Goal: Task Accomplishment & Management: Use online tool/utility

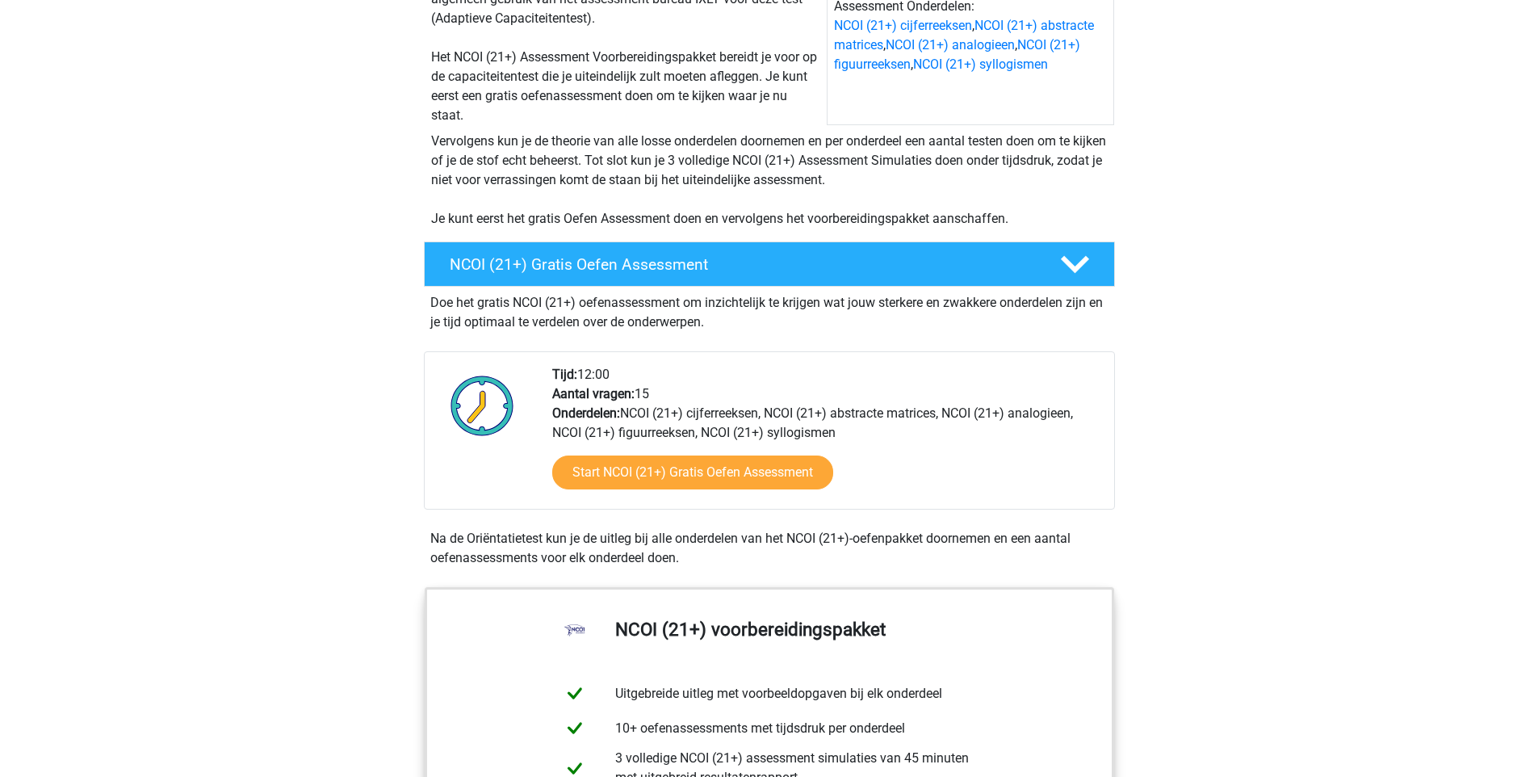
scroll to position [25, 0]
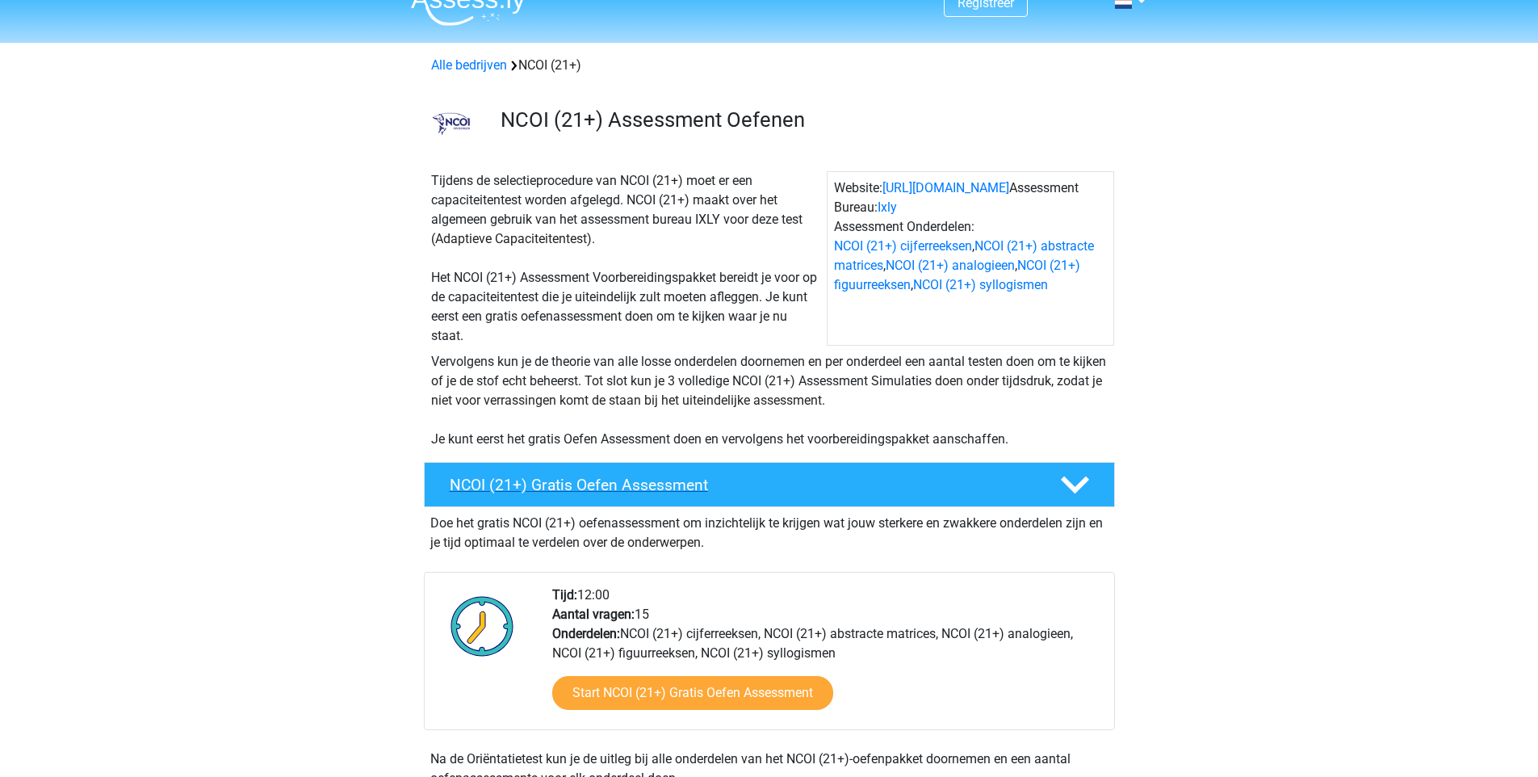
click at [858, 480] on h4 "NCOI (21+) Gratis Oefen Assessment" at bounding box center [742, 485] width 585 height 19
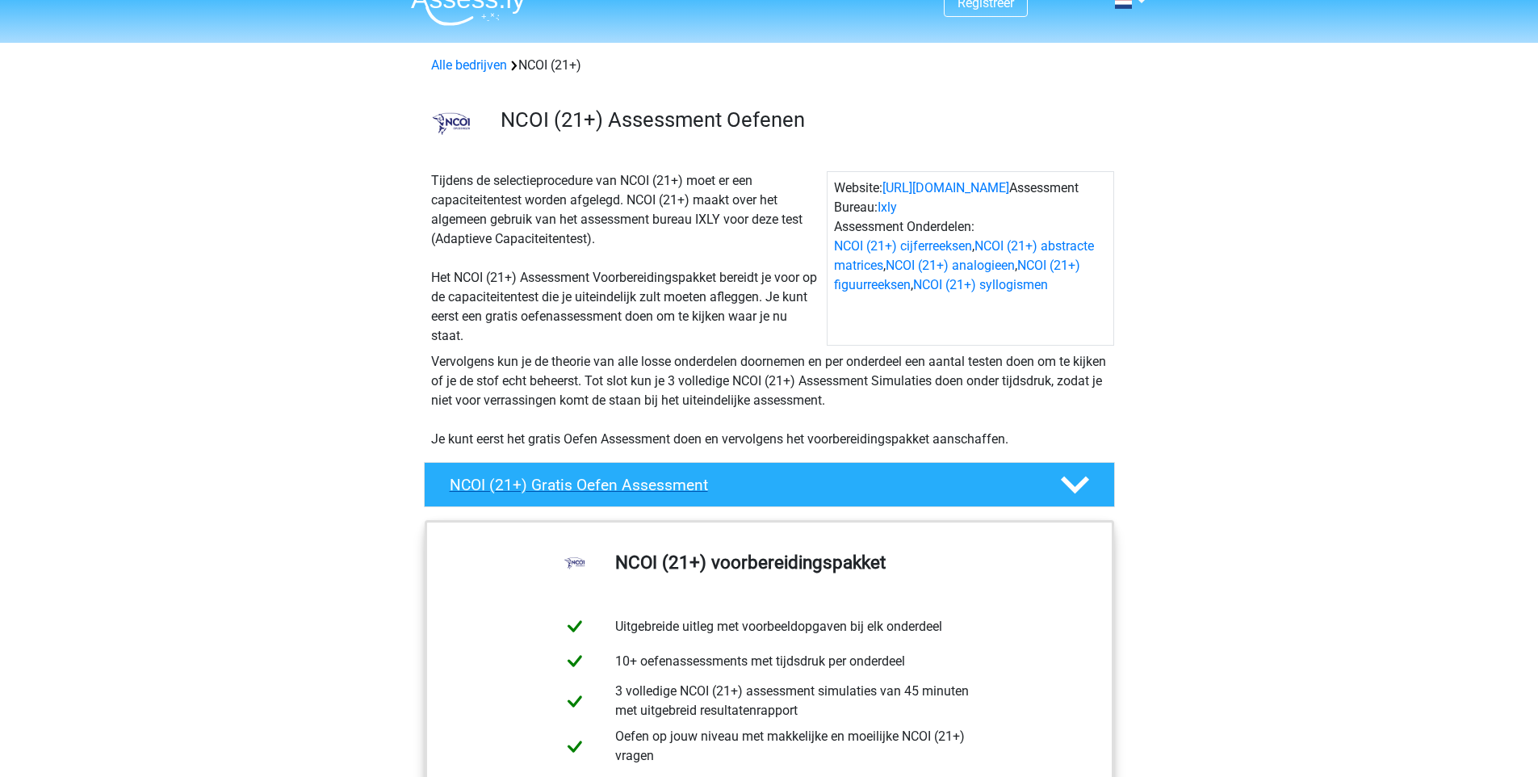
click at [858, 480] on h4 "NCOI (21+) Gratis Oefen Assessment" at bounding box center [742, 485] width 585 height 19
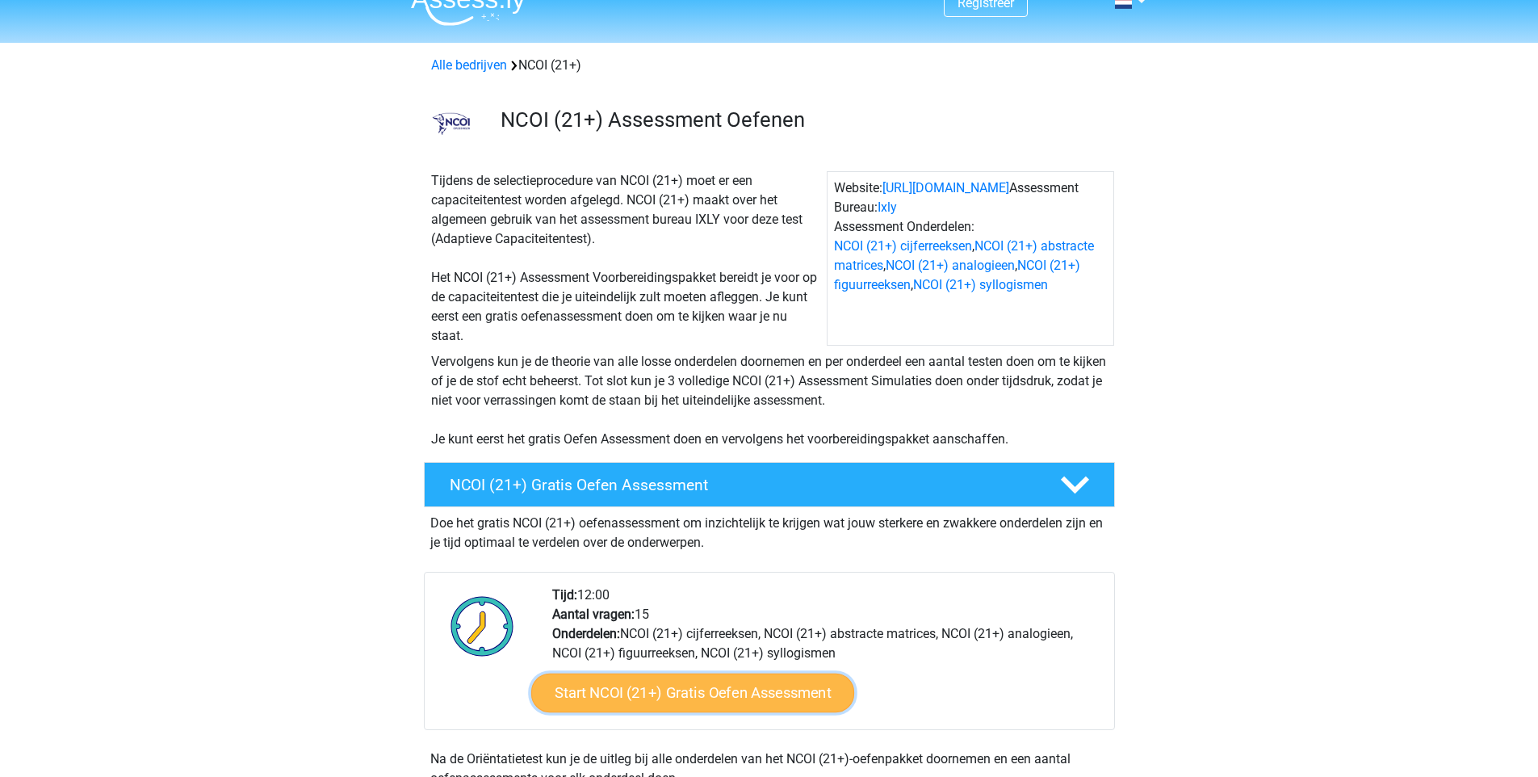
click at [699, 681] on link "Start NCOI (21+) Gratis Oefen Assessment" at bounding box center [692, 692] width 323 height 39
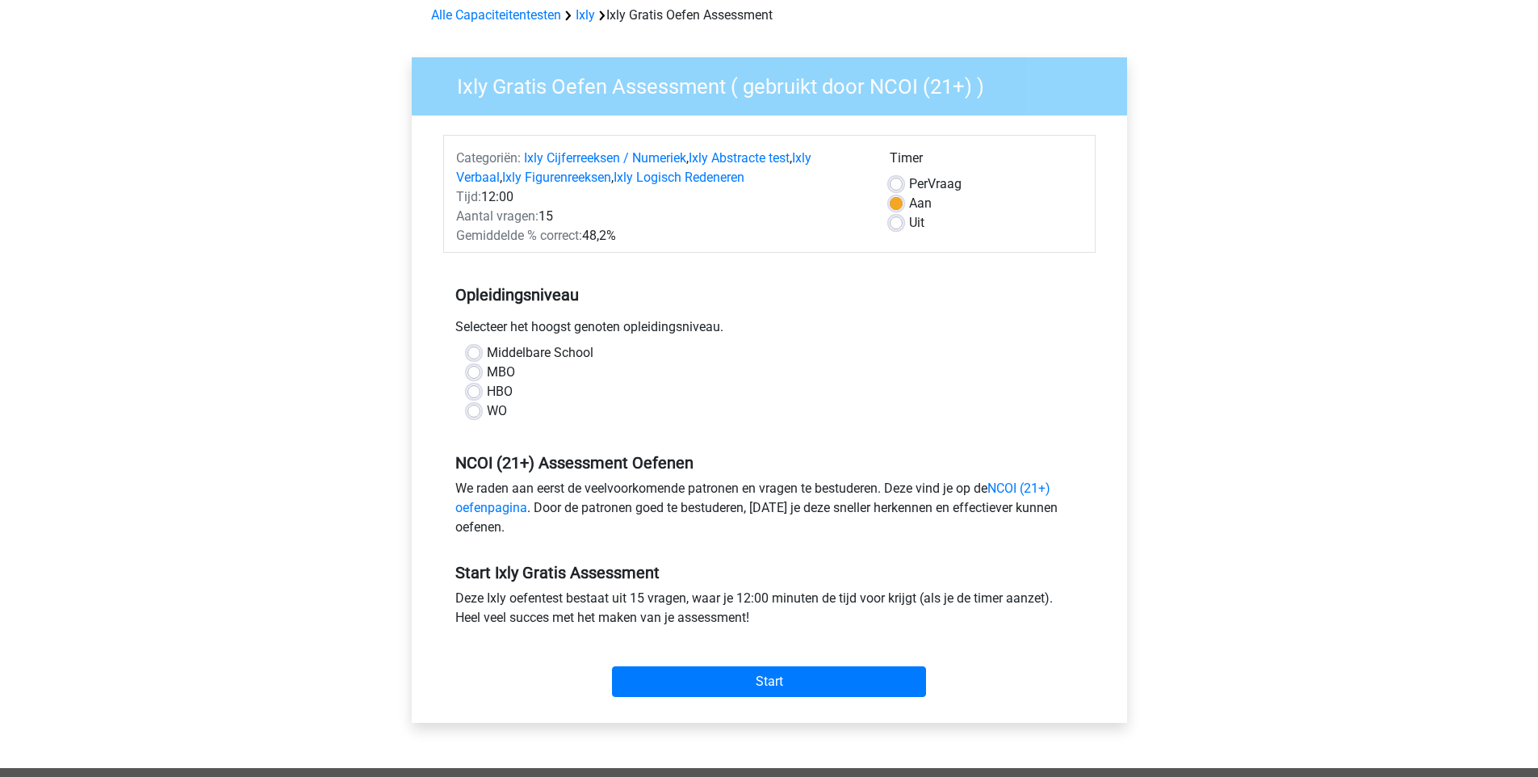
scroll to position [76, 0]
click at [487, 367] on label "MBO" at bounding box center [501, 371] width 28 height 19
click at [475, 367] on input "MBO" at bounding box center [474, 370] width 13 height 16
radio input "true"
click at [909, 217] on label "Uit" at bounding box center [916, 221] width 15 height 19
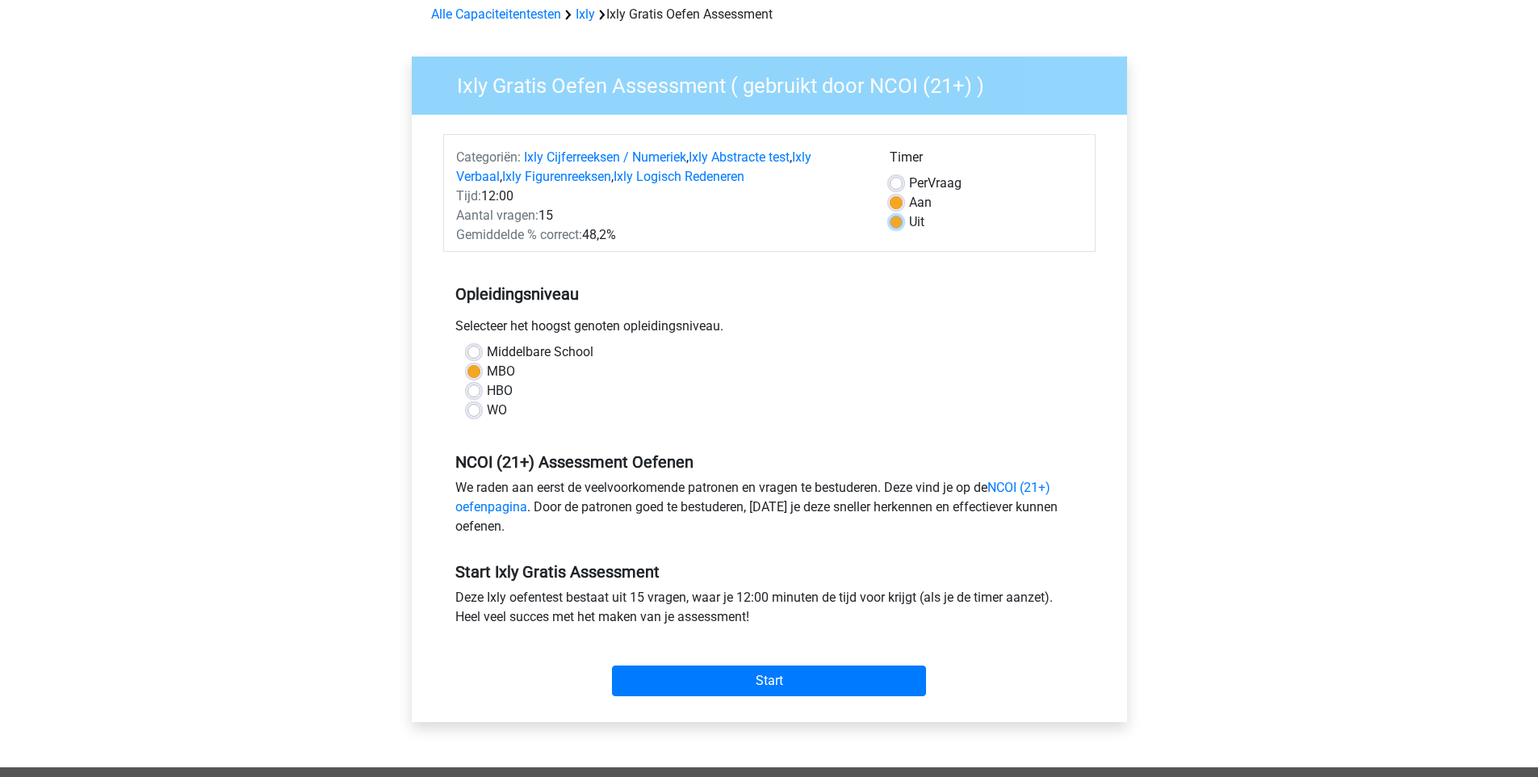
click at [893, 217] on input "Uit" at bounding box center [896, 220] width 13 height 16
radio input "true"
click at [833, 676] on input "Start" at bounding box center [769, 680] width 314 height 31
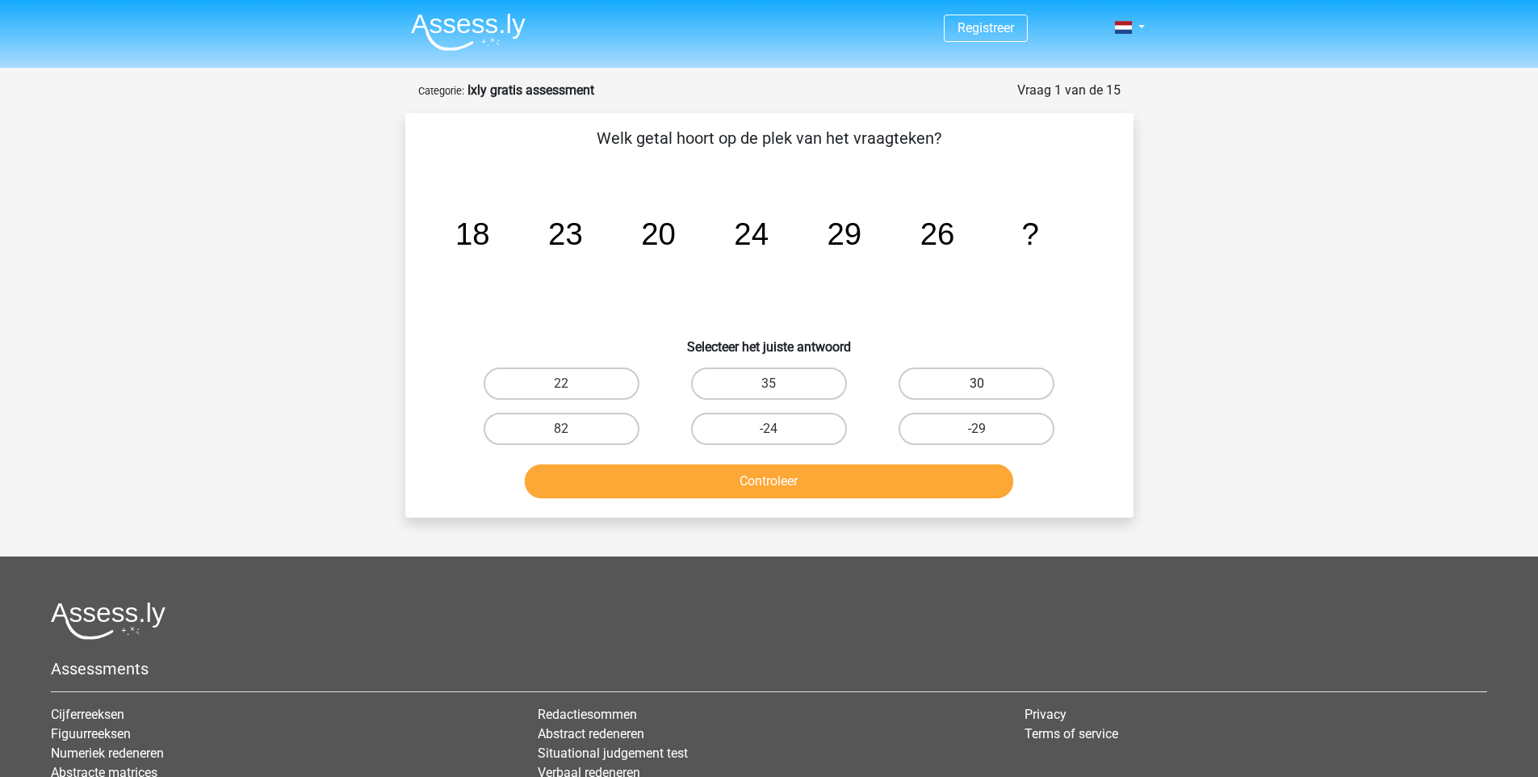
click at [959, 375] on label "30" at bounding box center [977, 383] width 156 height 32
click at [977, 384] on input "30" at bounding box center [982, 389] width 10 height 10
radio input "true"
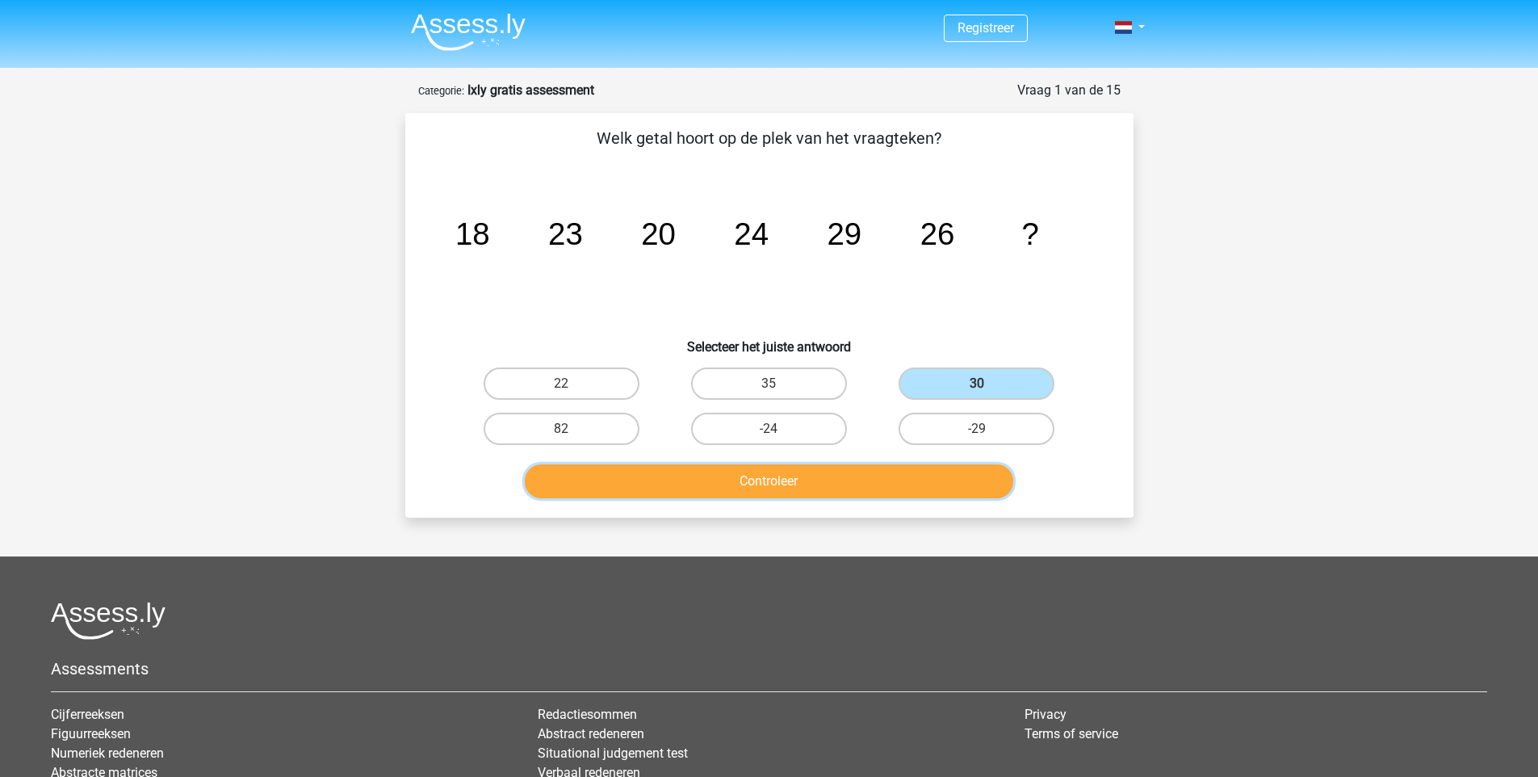
click at [924, 474] on button "Controleer" at bounding box center [769, 481] width 489 height 34
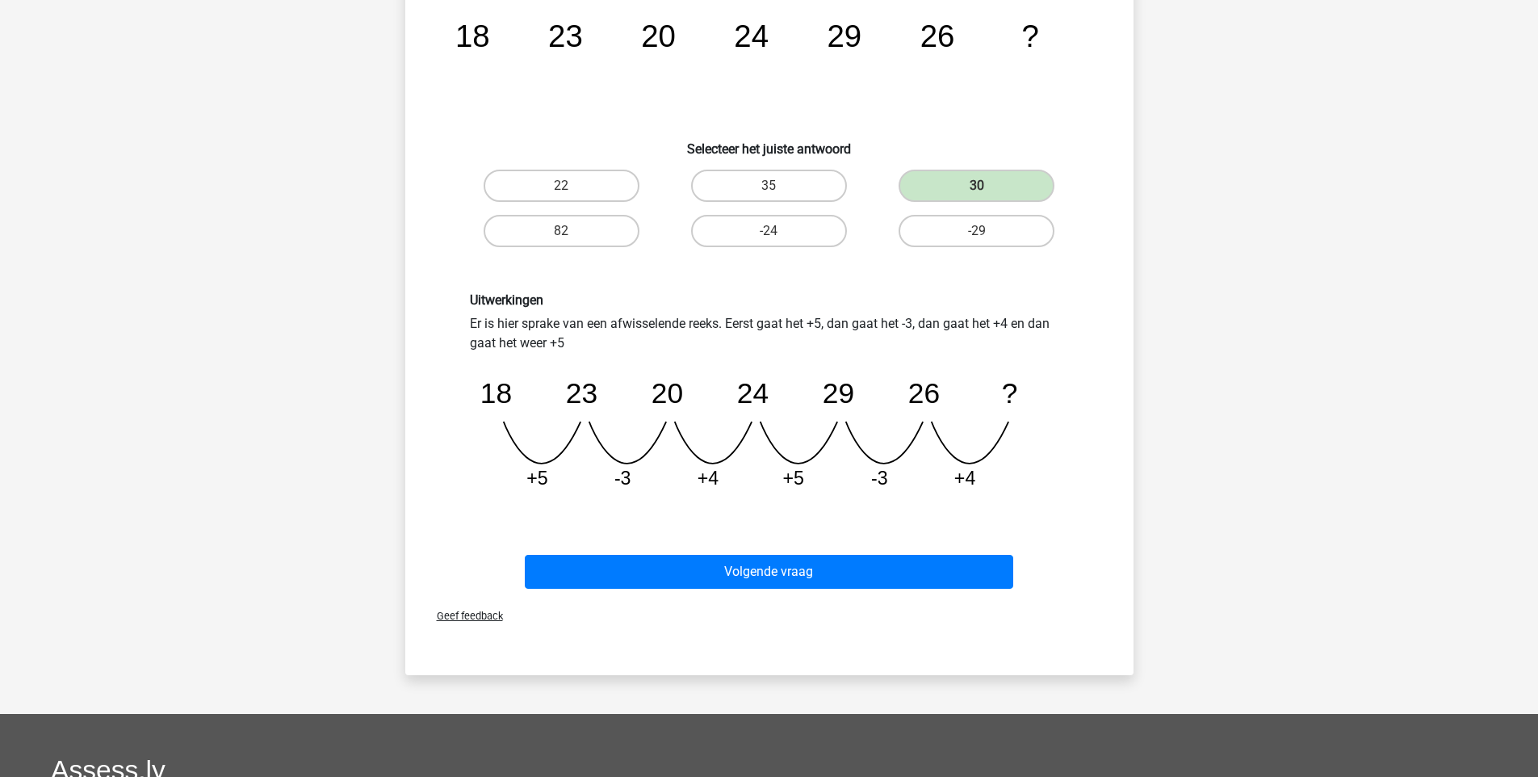
scroll to position [210, 0]
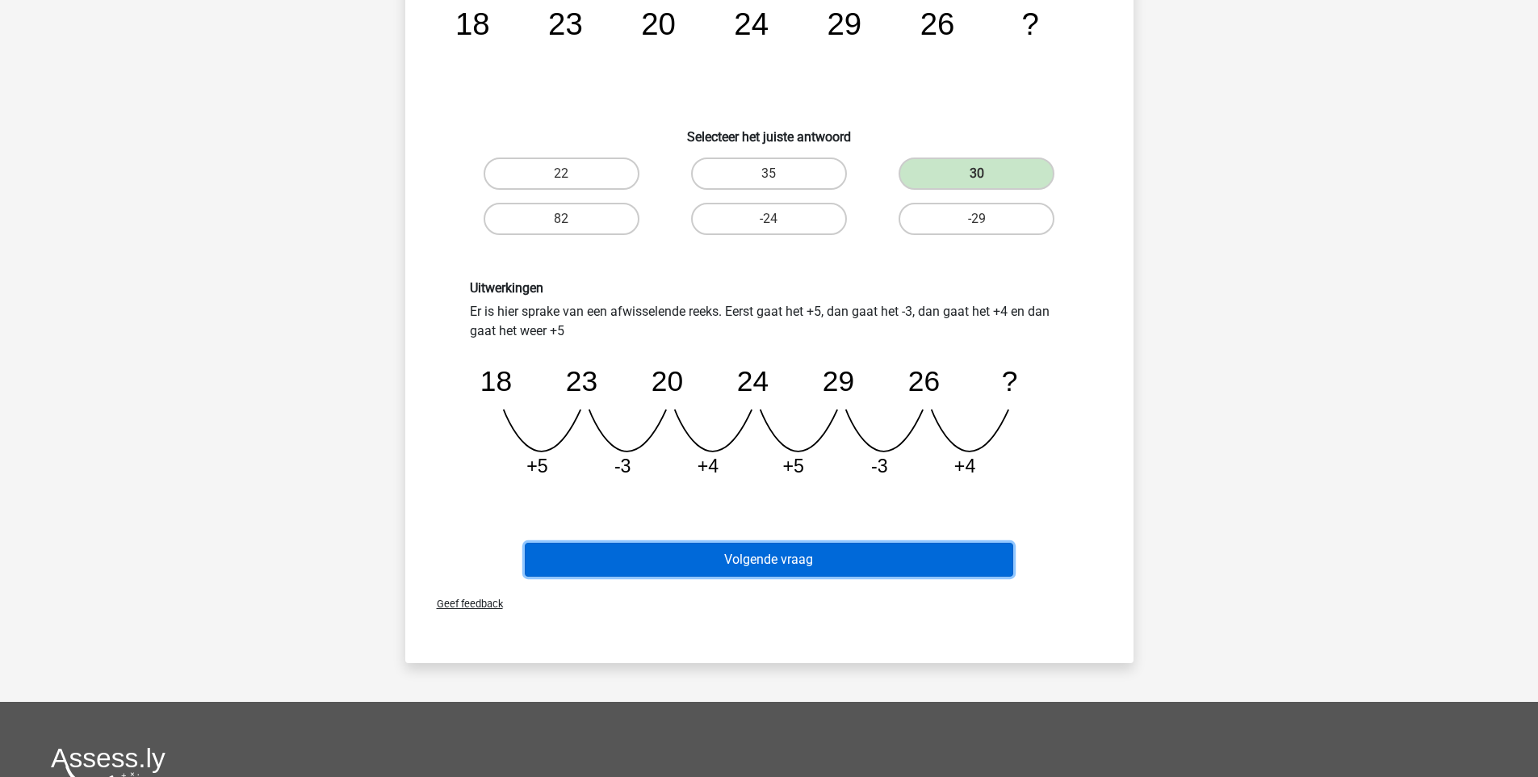
click at [858, 549] on button "Volgende vraag" at bounding box center [769, 560] width 489 height 34
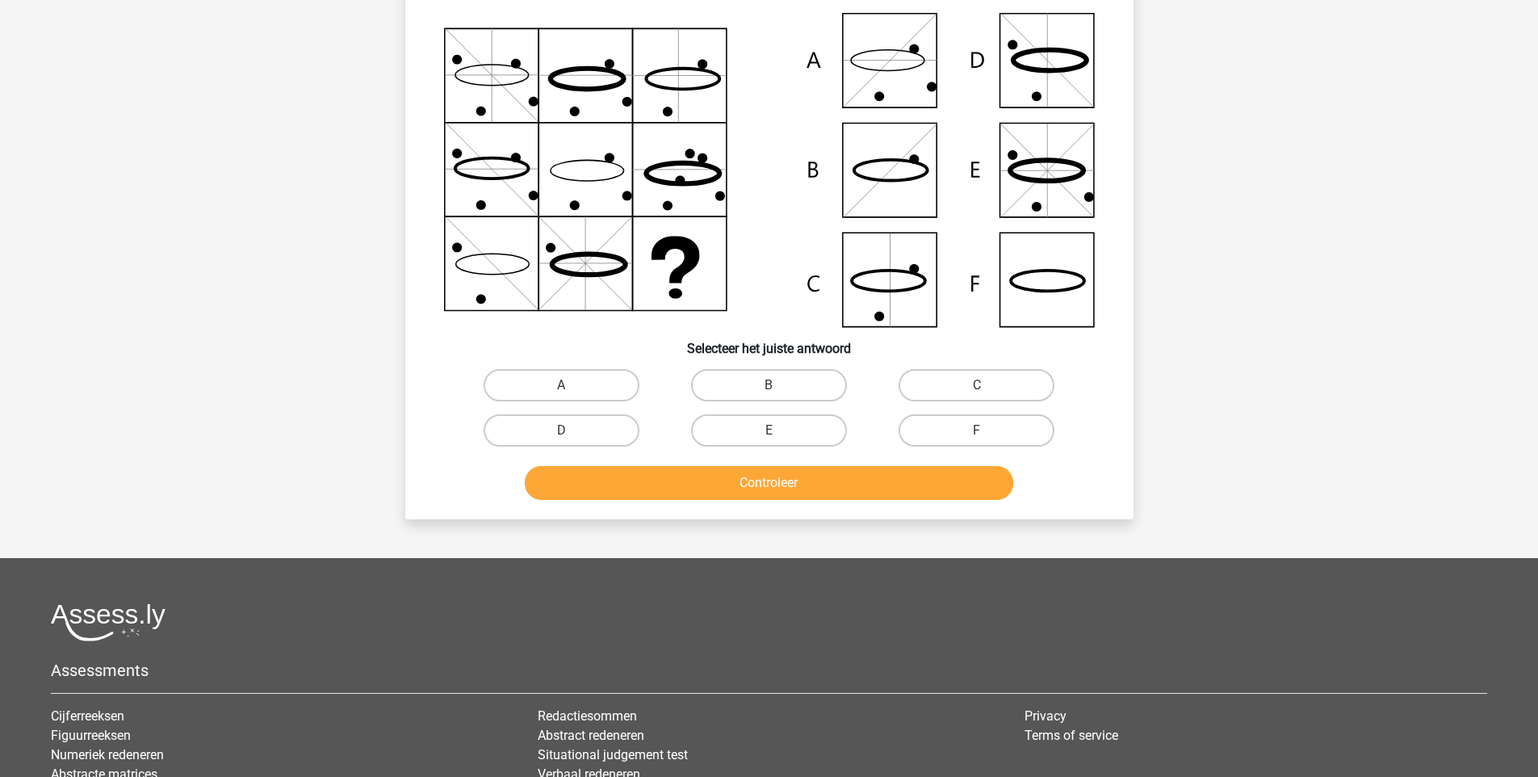
scroll to position [81, 0]
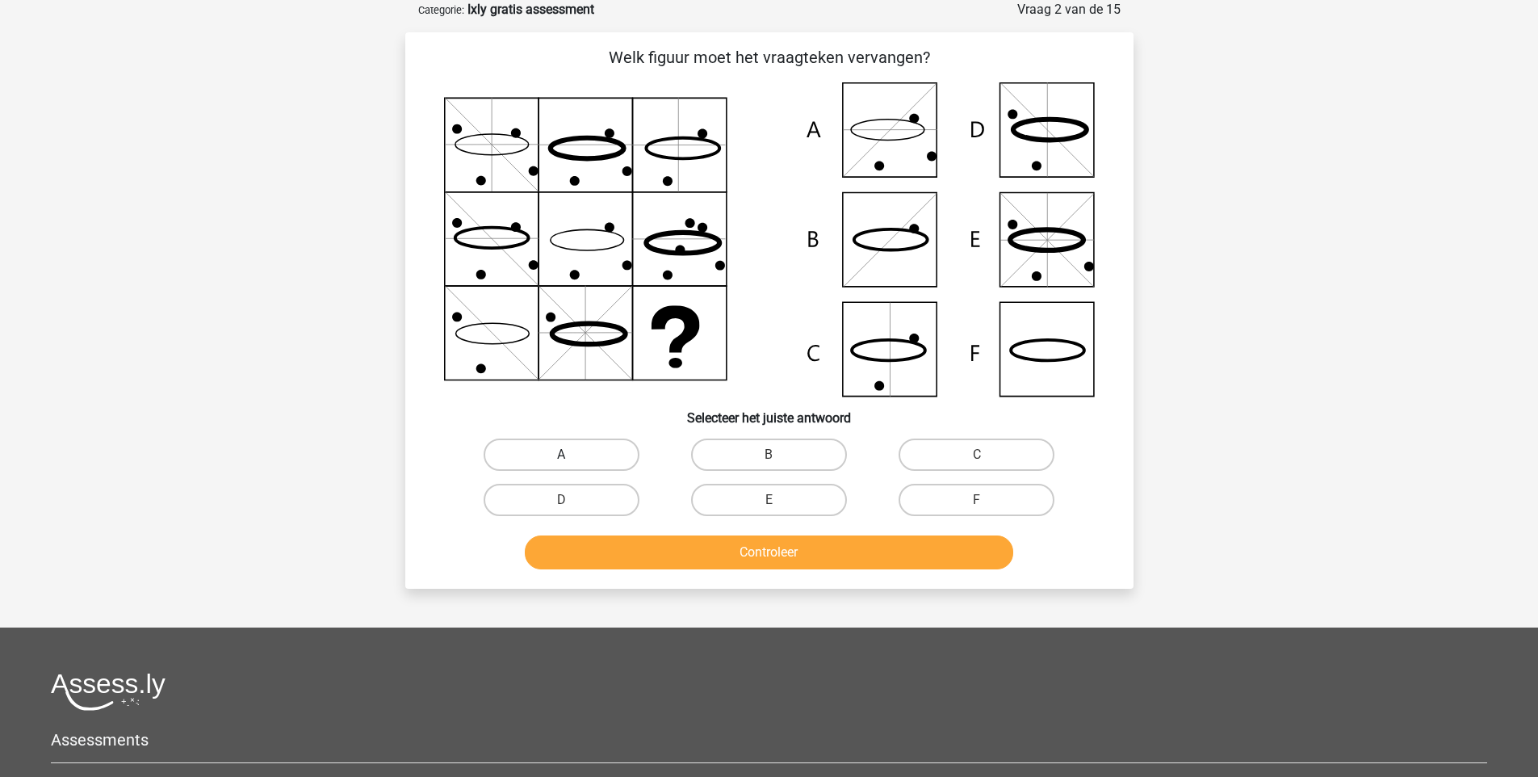
click at [575, 441] on label "A" at bounding box center [562, 454] width 156 height 32
click at [572, 455] on input "A" at bounding box center [566, 460] width 10 height 10
radio input "true"
click at [699, 552] on button "Controleer" at bounding box center [769, 552] width 489 height 34
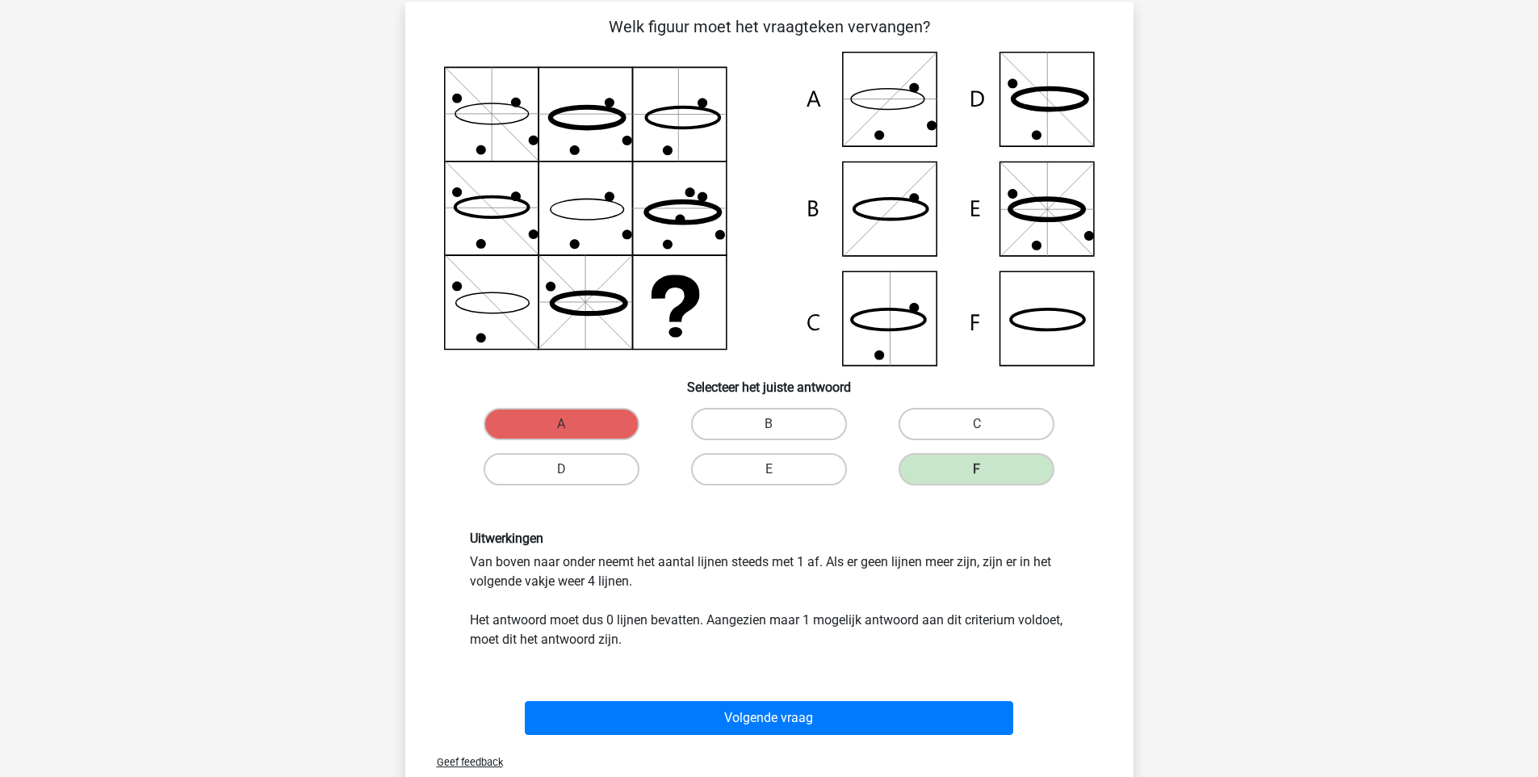
scroll to position [111, 0]
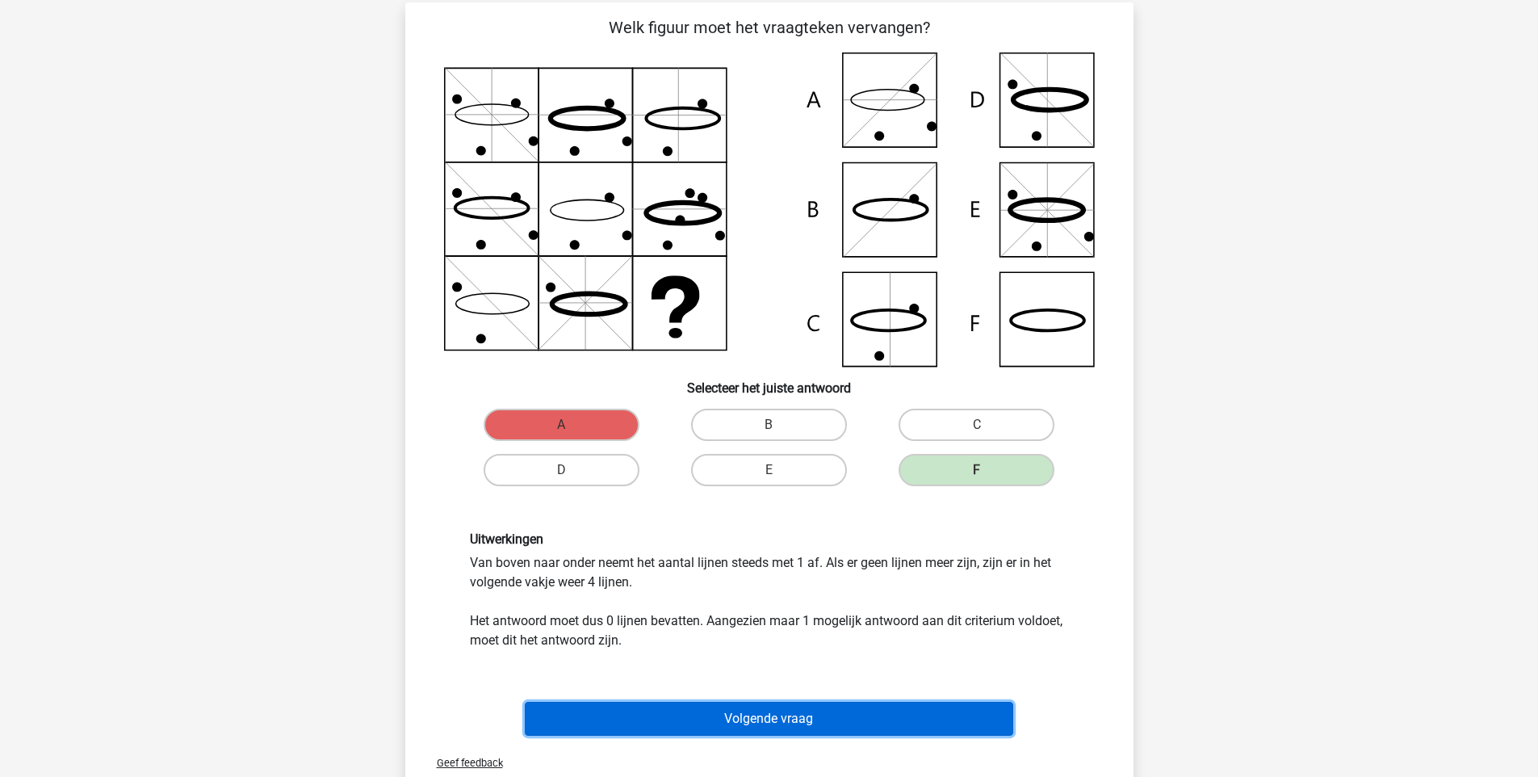
click at [745, 722] on button "Volgende vraag" at bounding box center [769, 719] width 489 height 34
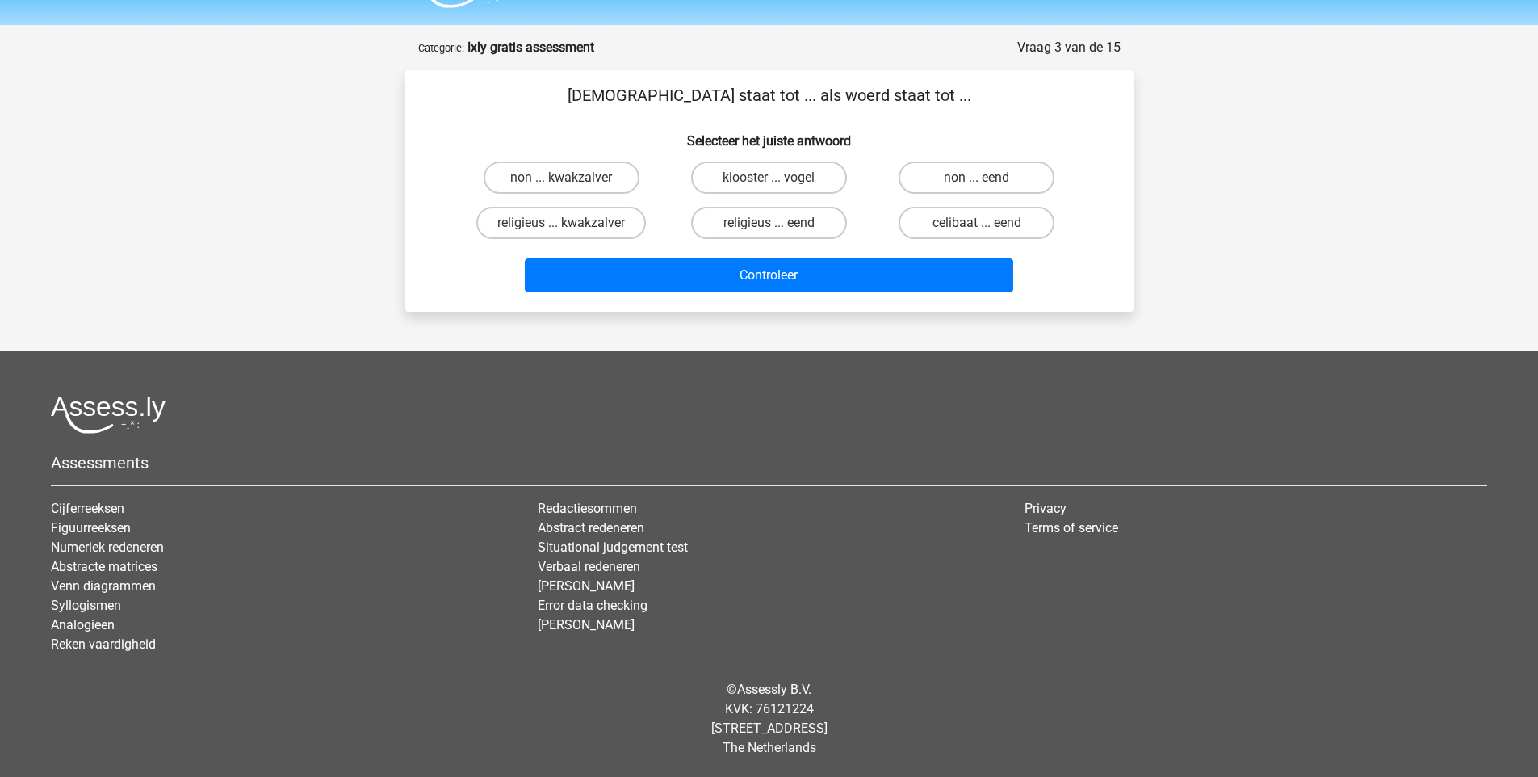
scroll to position [43, 0]
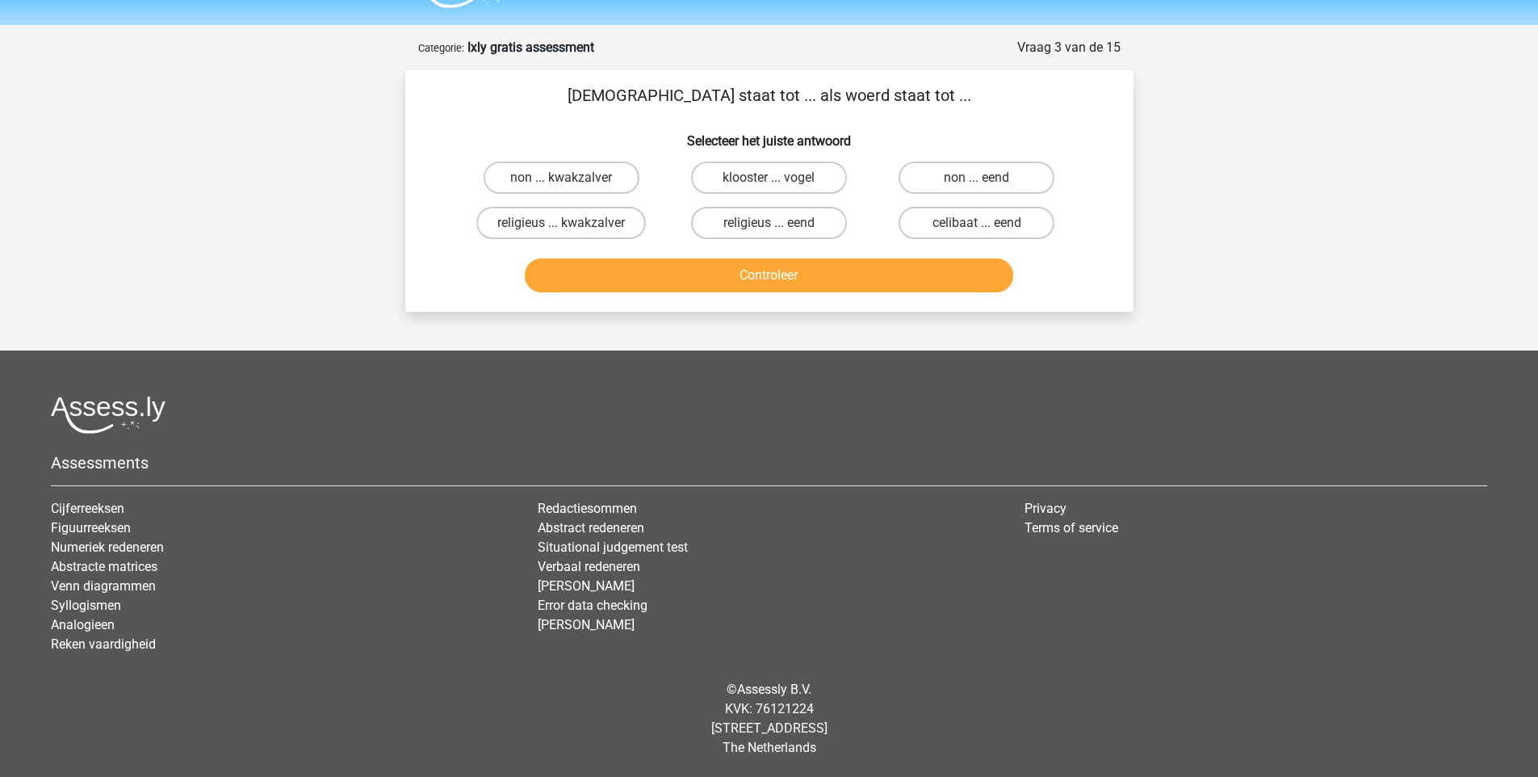
click at [1032, 157] on div "non ... eend" at bounding box center [977, 177] width 208 height 45
click at [1035, 162] on label "non ... eend" at bounding box center [977, 178] width 156 height 32
click at [988, 178] on input "non ... eend" at bounding box center [982, 183] width 10 height 10
radio input "true"
click at [724, 272] on button "Controleer" at bounding box center [769, 275] width 489 height 34
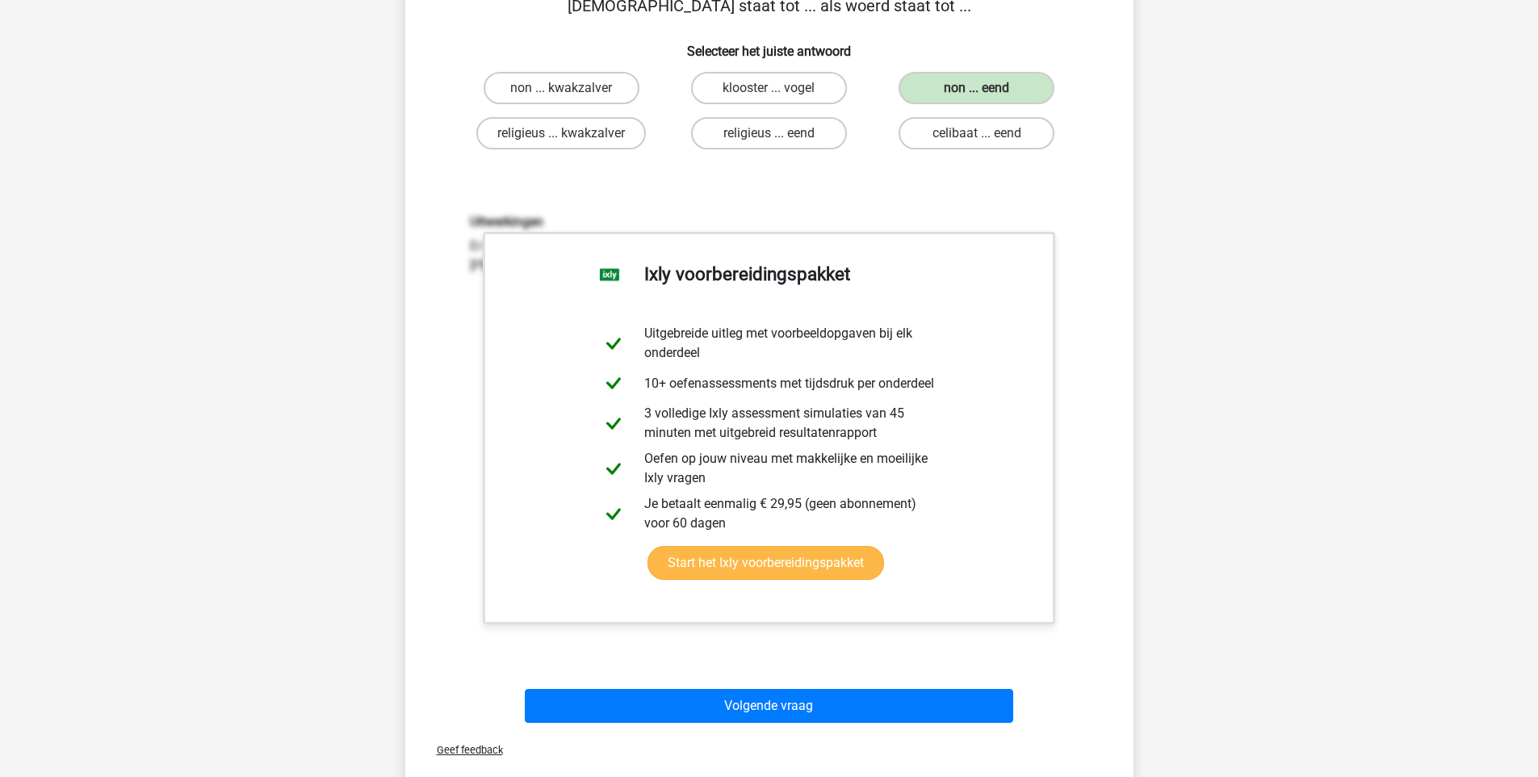
scroll to position [160, 0]
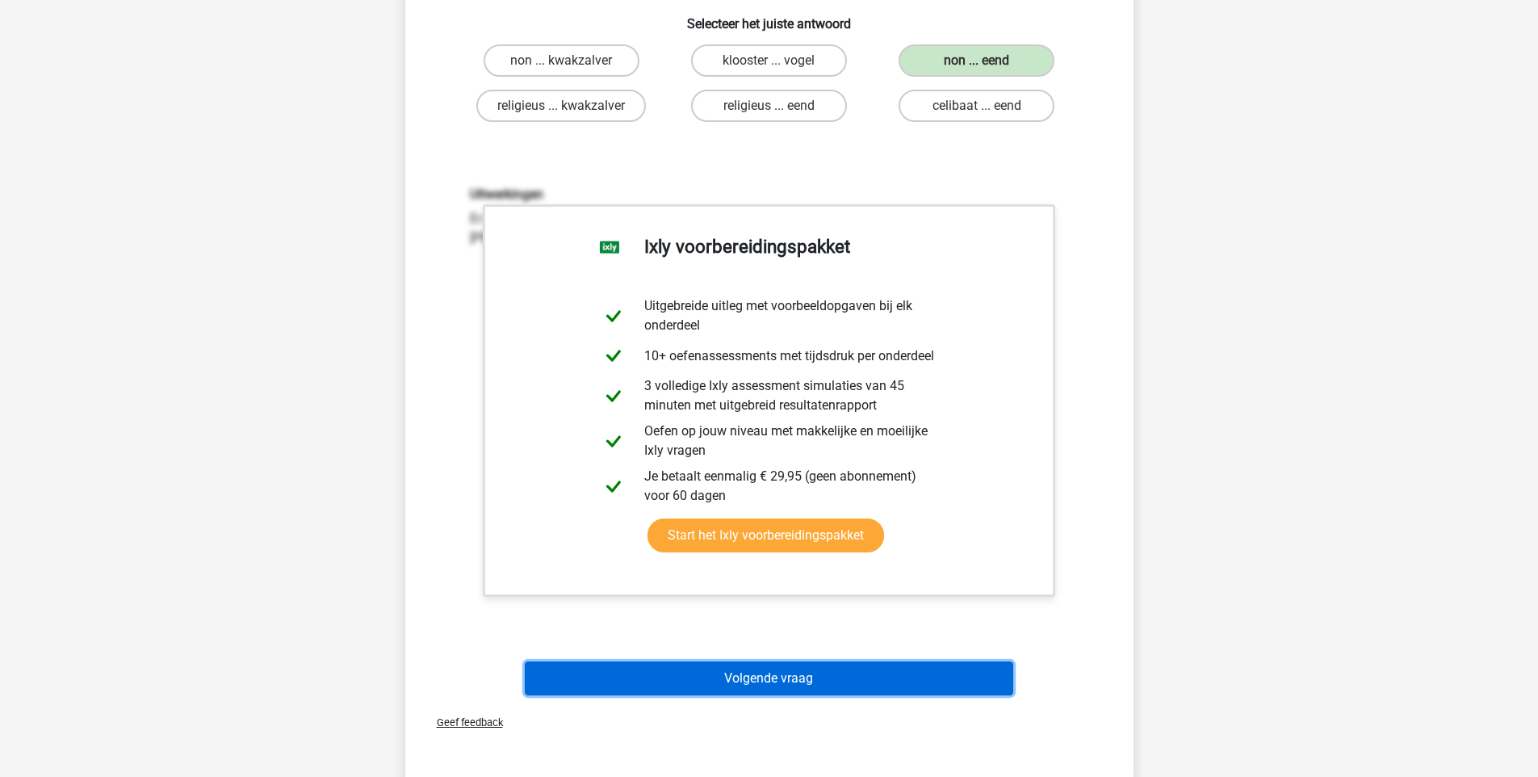
click at [814, 678] on button "Volgende vraag" at bounding box center [769, 678] width 489 height 34
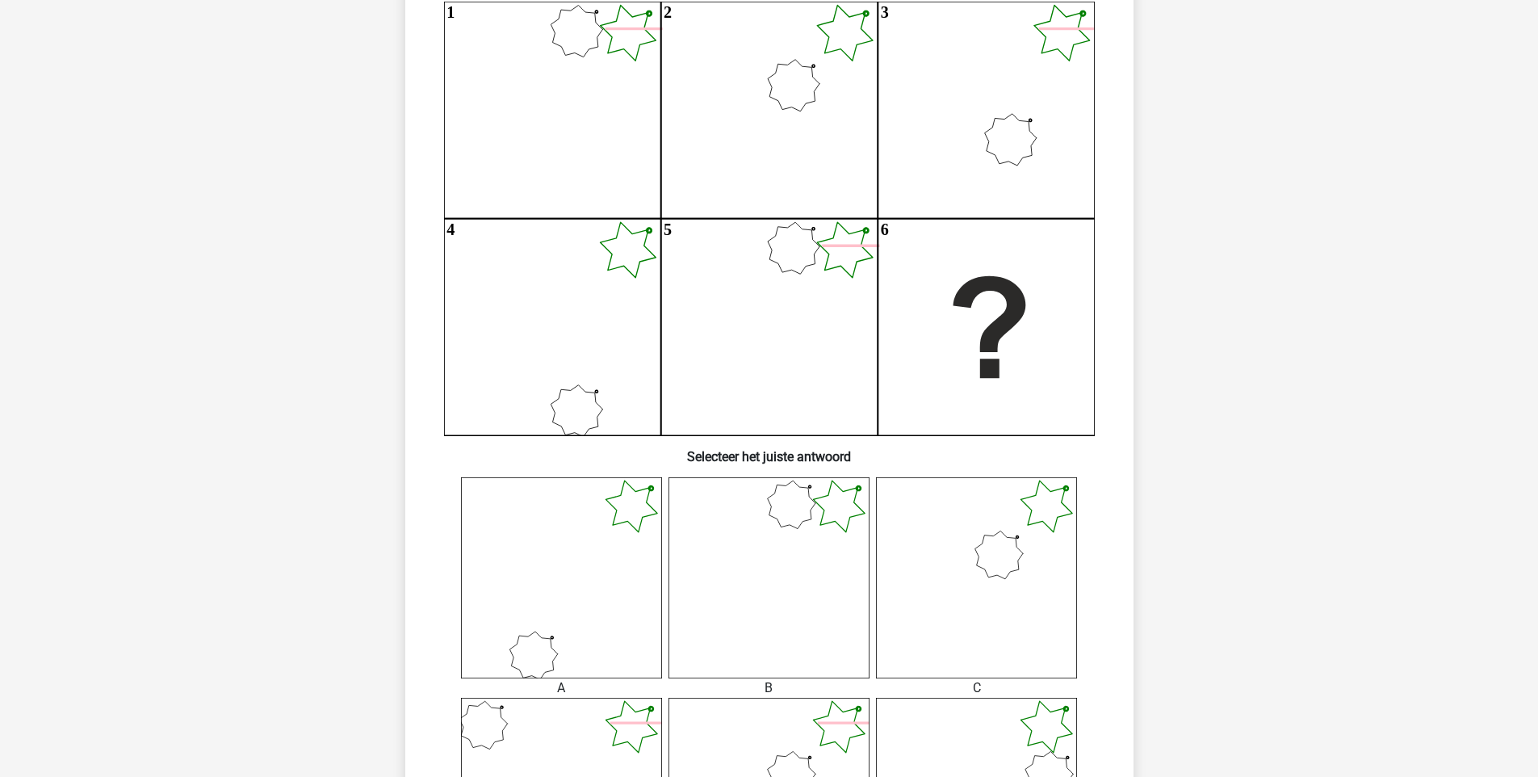
scroll to position [162, 0]
click at [926, 506] on icon at bounding box center [976, 576] width 201 height 201
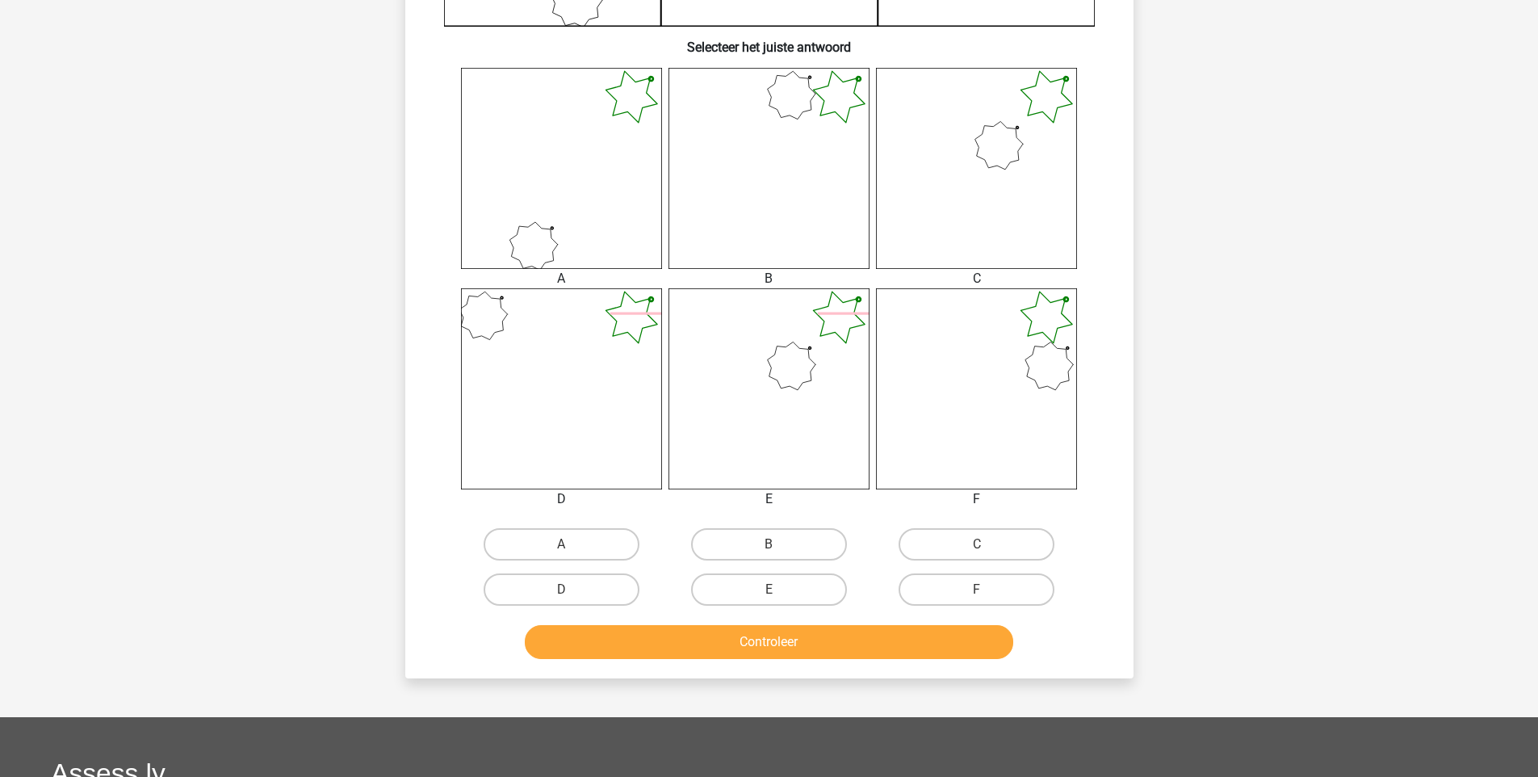
scroll to position [574, 0]
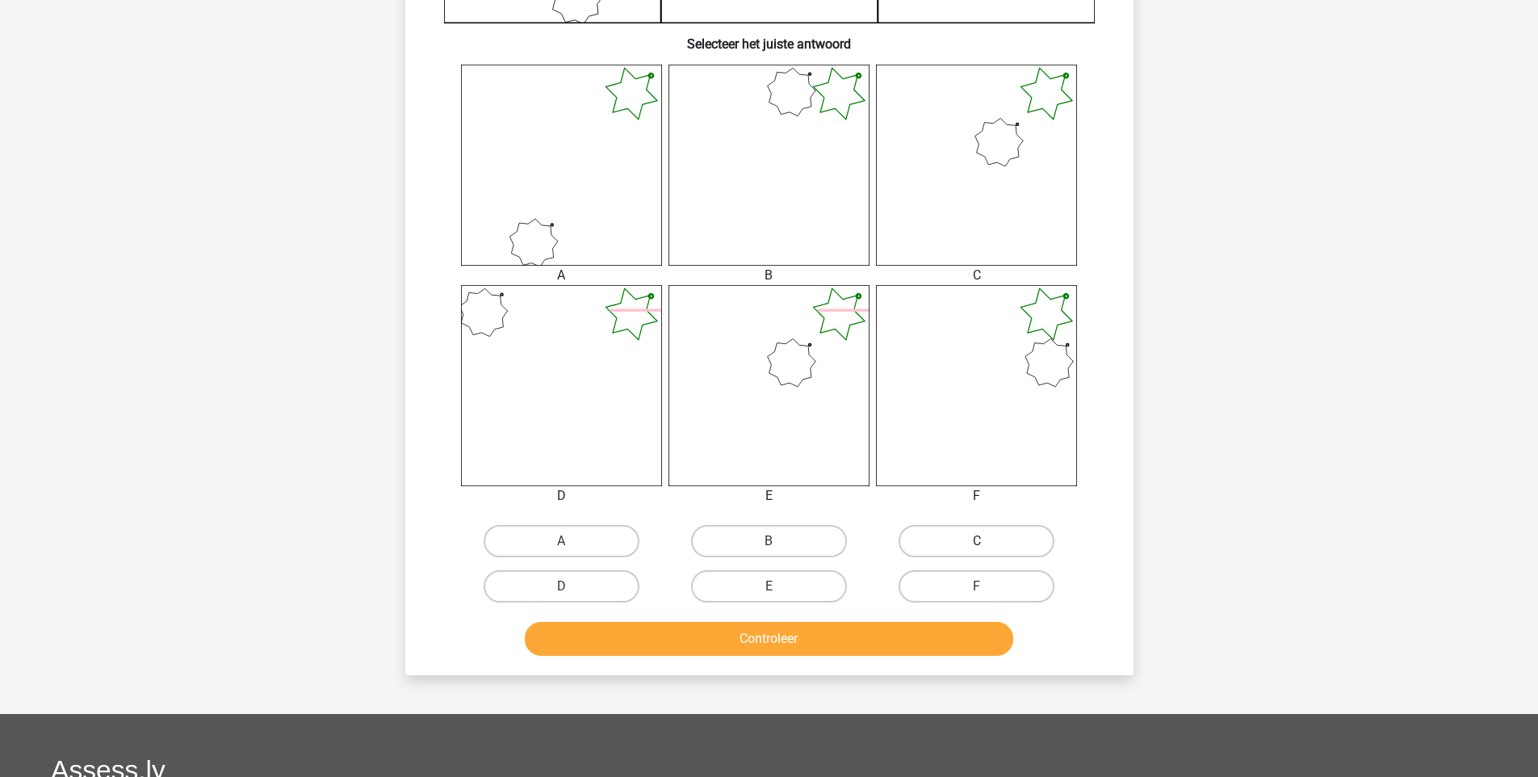
click at [940, 535] on label "C" at bounding box center [977, 541] width 156 height 32
click at [977, 541] on input "C" at bounding box center [982, 546] width 10 height 10
radio input "true"
click at [886, 628] on button "Controleer" at bounding box center [769, 639] width 489 height 34
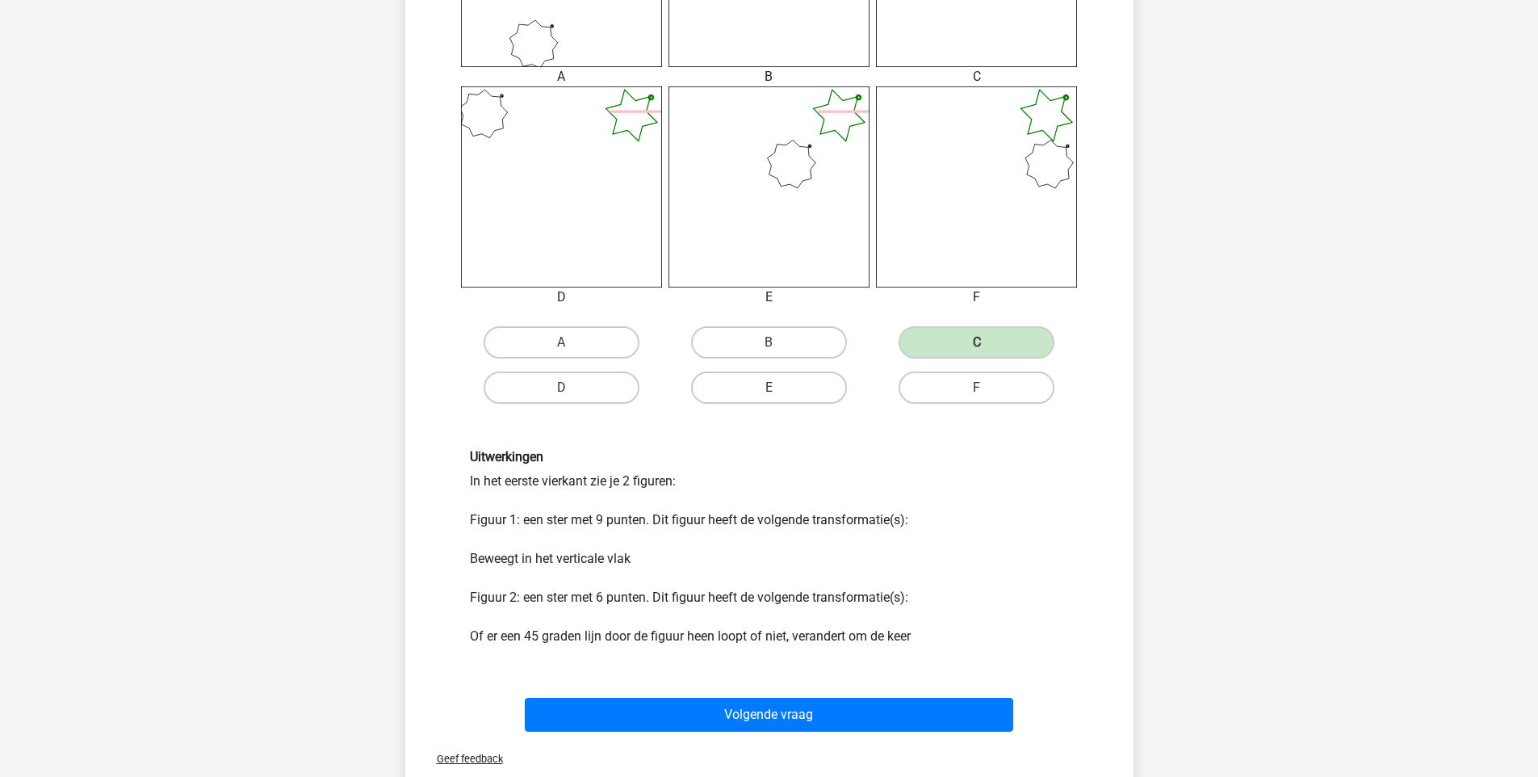
scroll to position [782, 0]
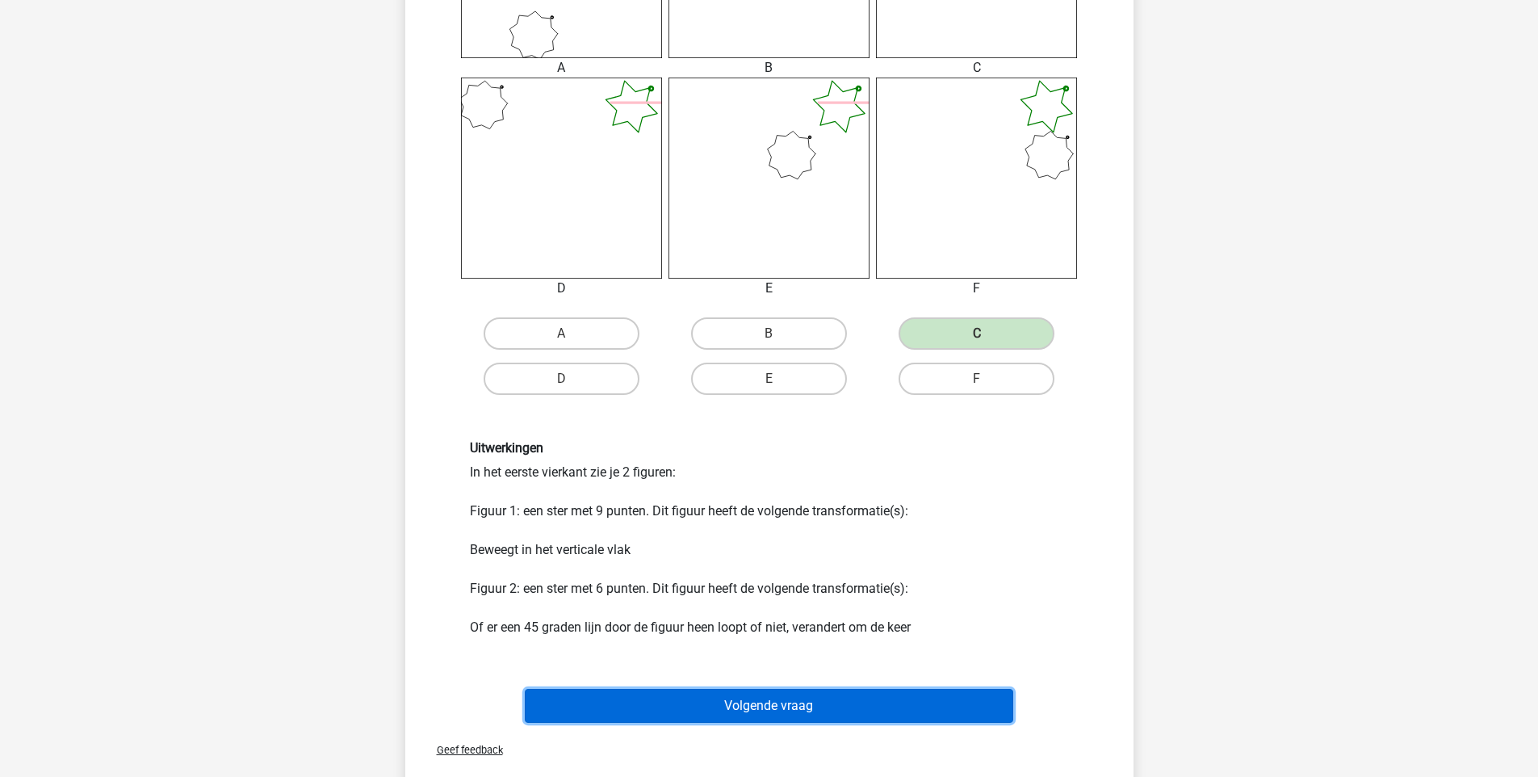
click at [808, 708] on button "Volgende vraag" at bounding box center [769, 706] width 489 height 34
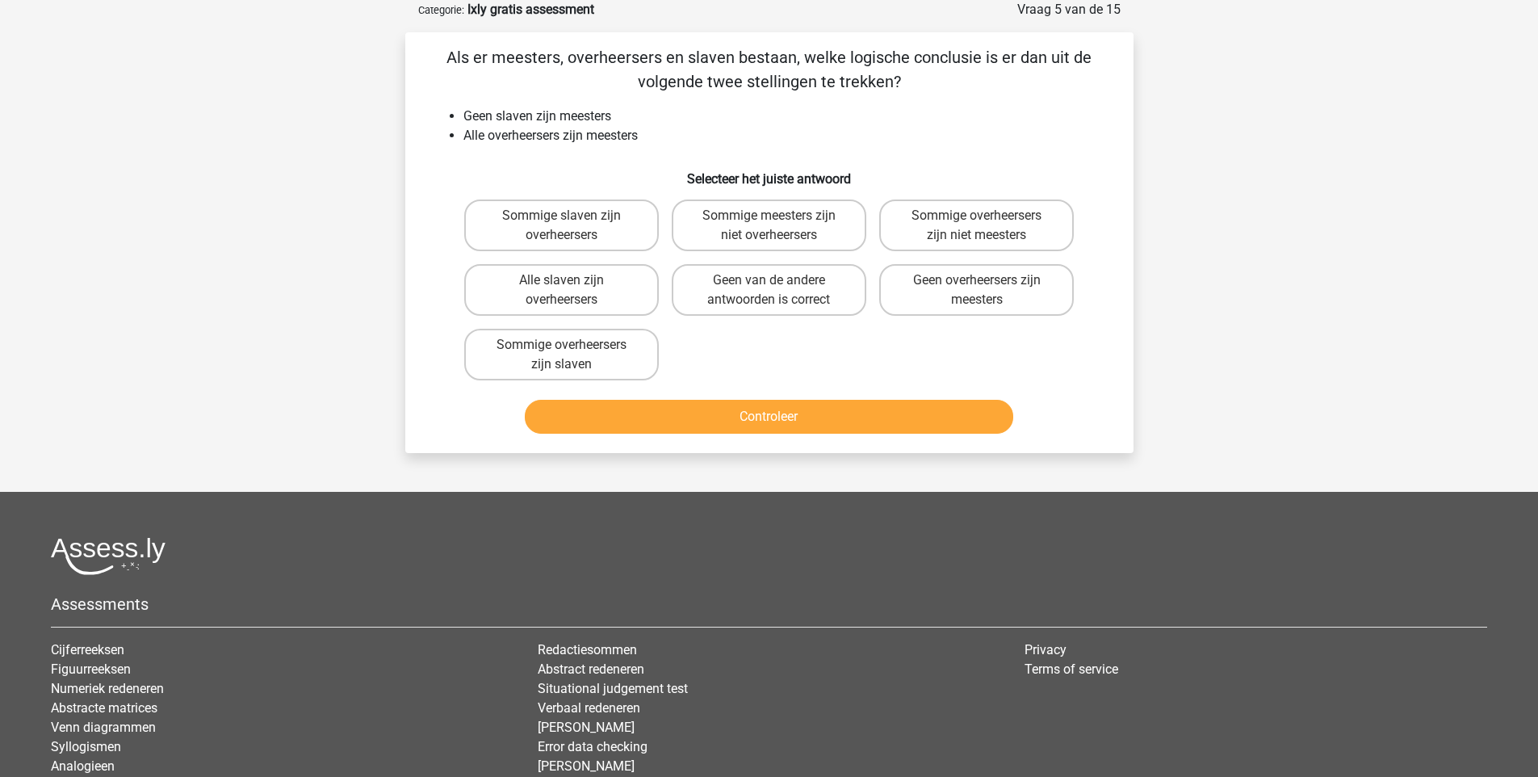
scroll to position [78, 0]
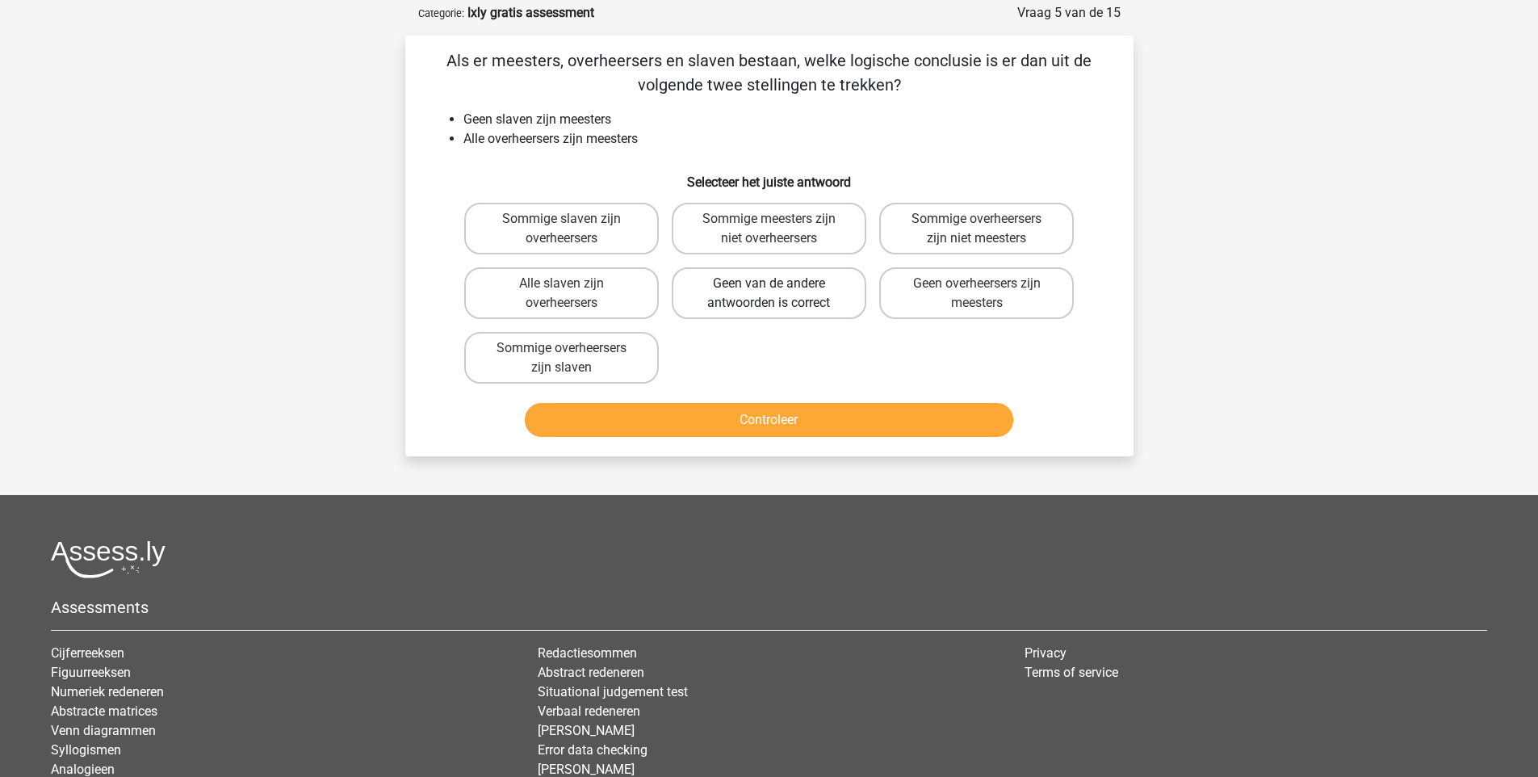
click at [801, 280] on label "Geen van de andere antwoorden is correct" at bounding box center [769, 293] width 195 height 52
click at [779, 283] on input "Geen van de andere antwoorden is correct" at bounding box center [774, 288] width 10 height 10
radio input "true"
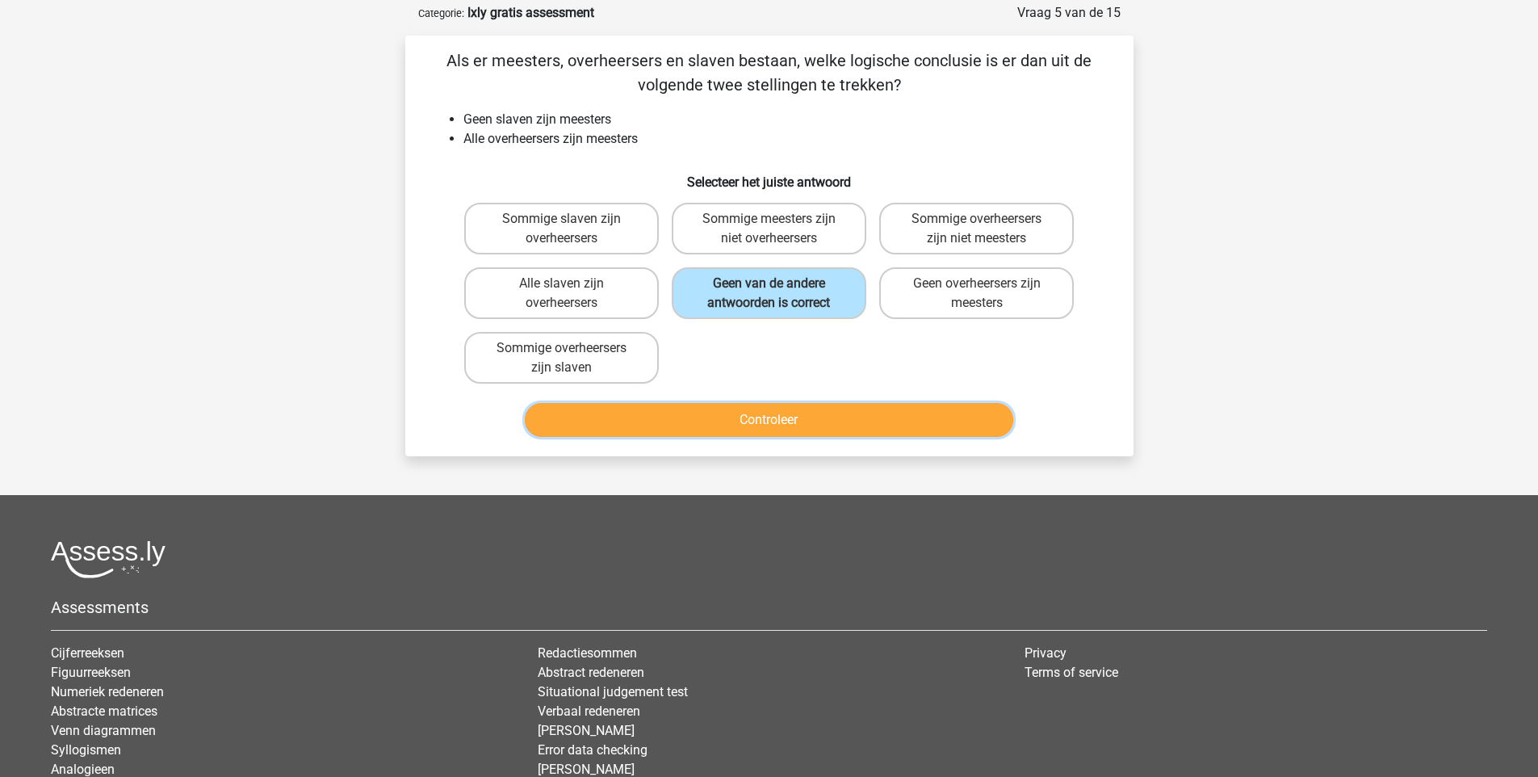
click at [799, 422] on button "Controleer" at bounding box center [769, 420] width 489 height 34
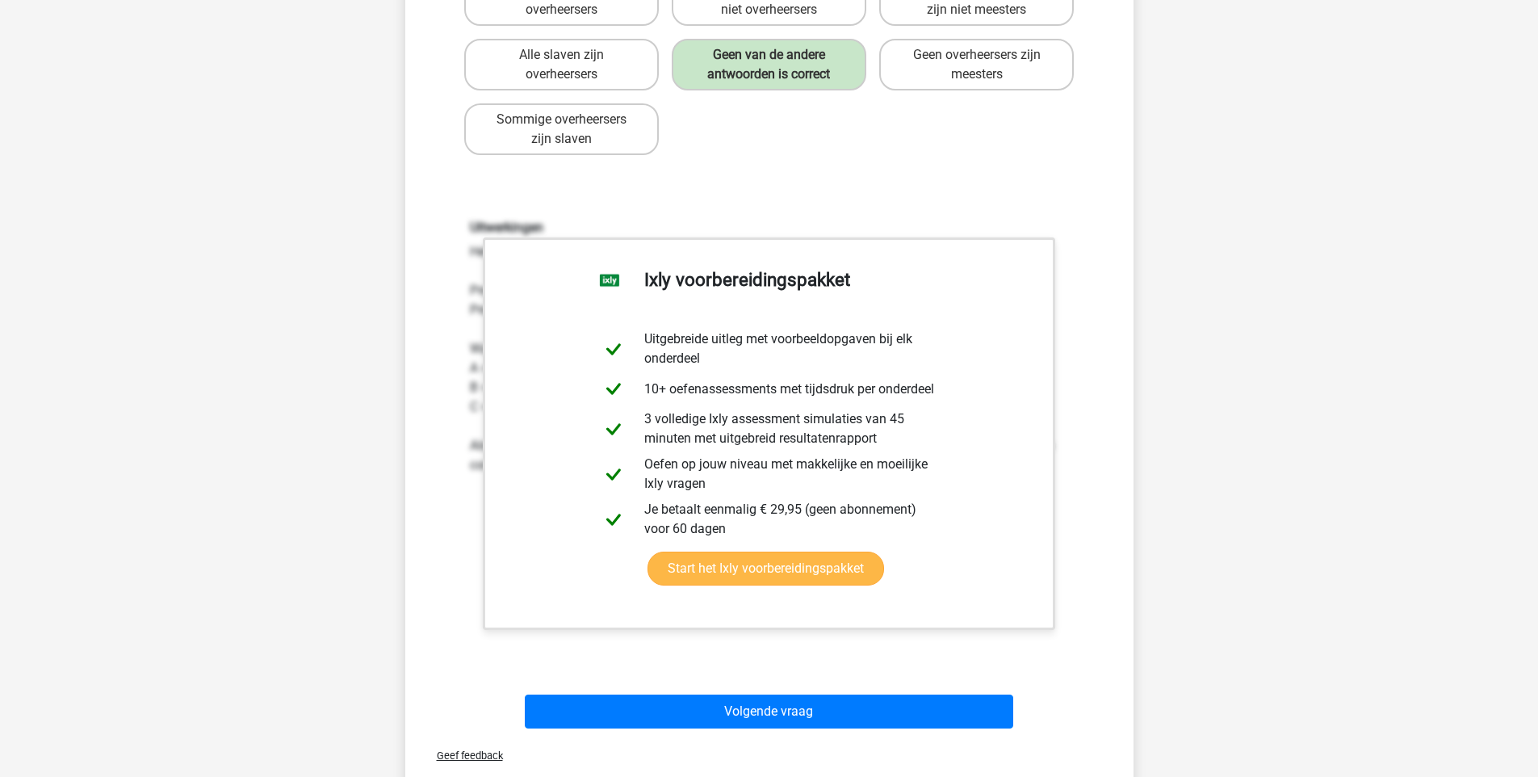
scroll to position [308, 0]
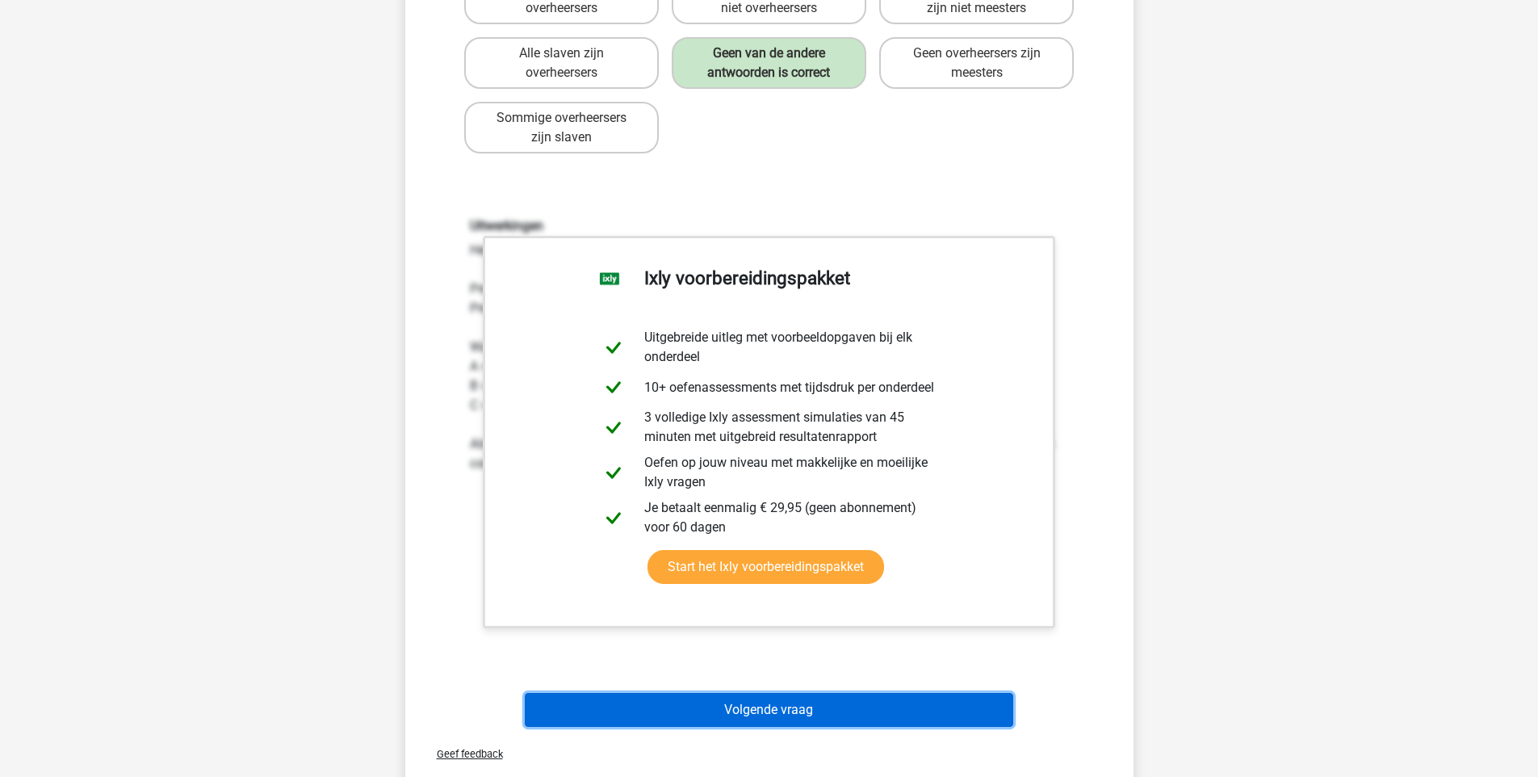
click at [871, 703] on button "Volgende vraag" at bounding box center [769, 710] width 489 height 34
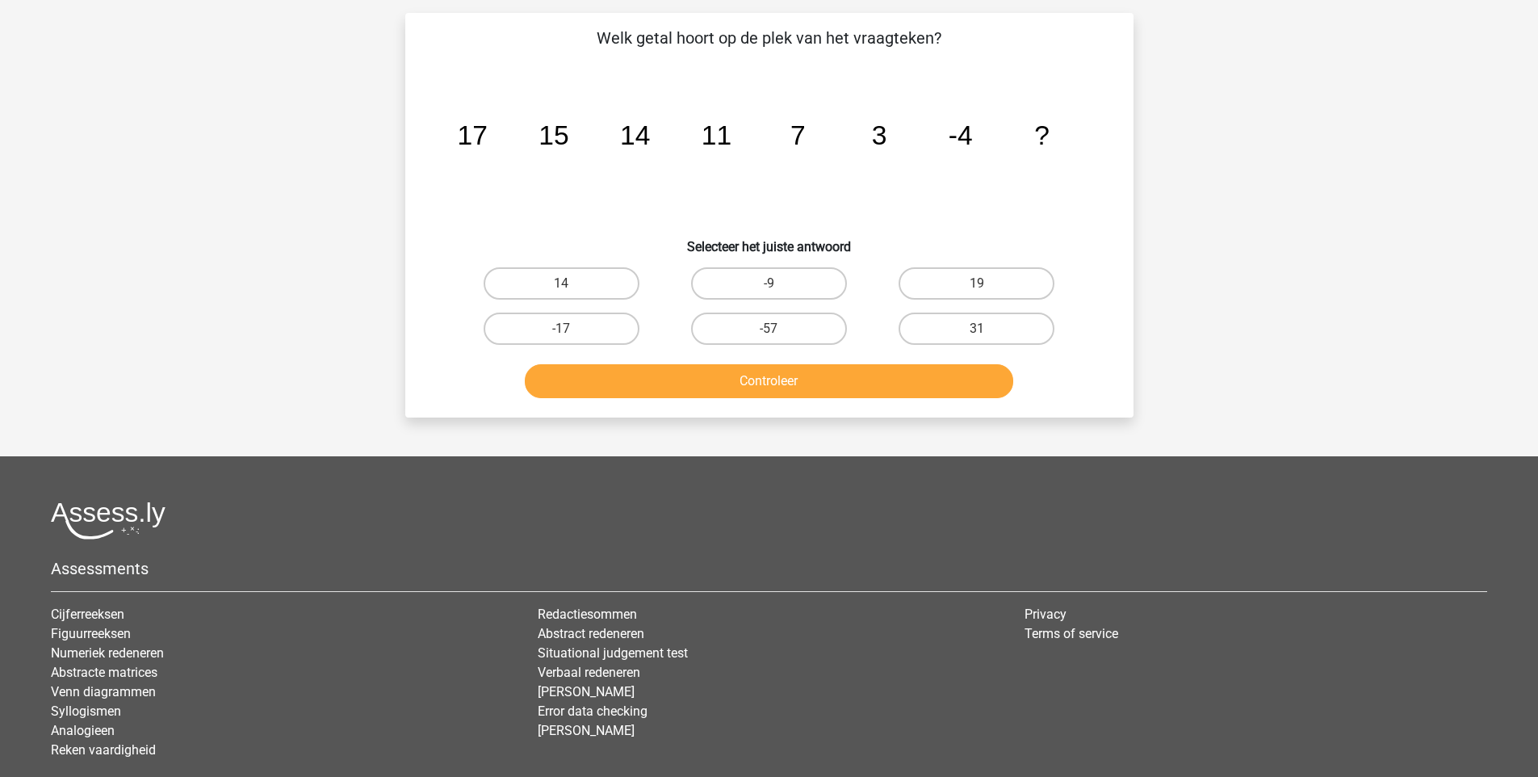
scroll to position [81, 0]
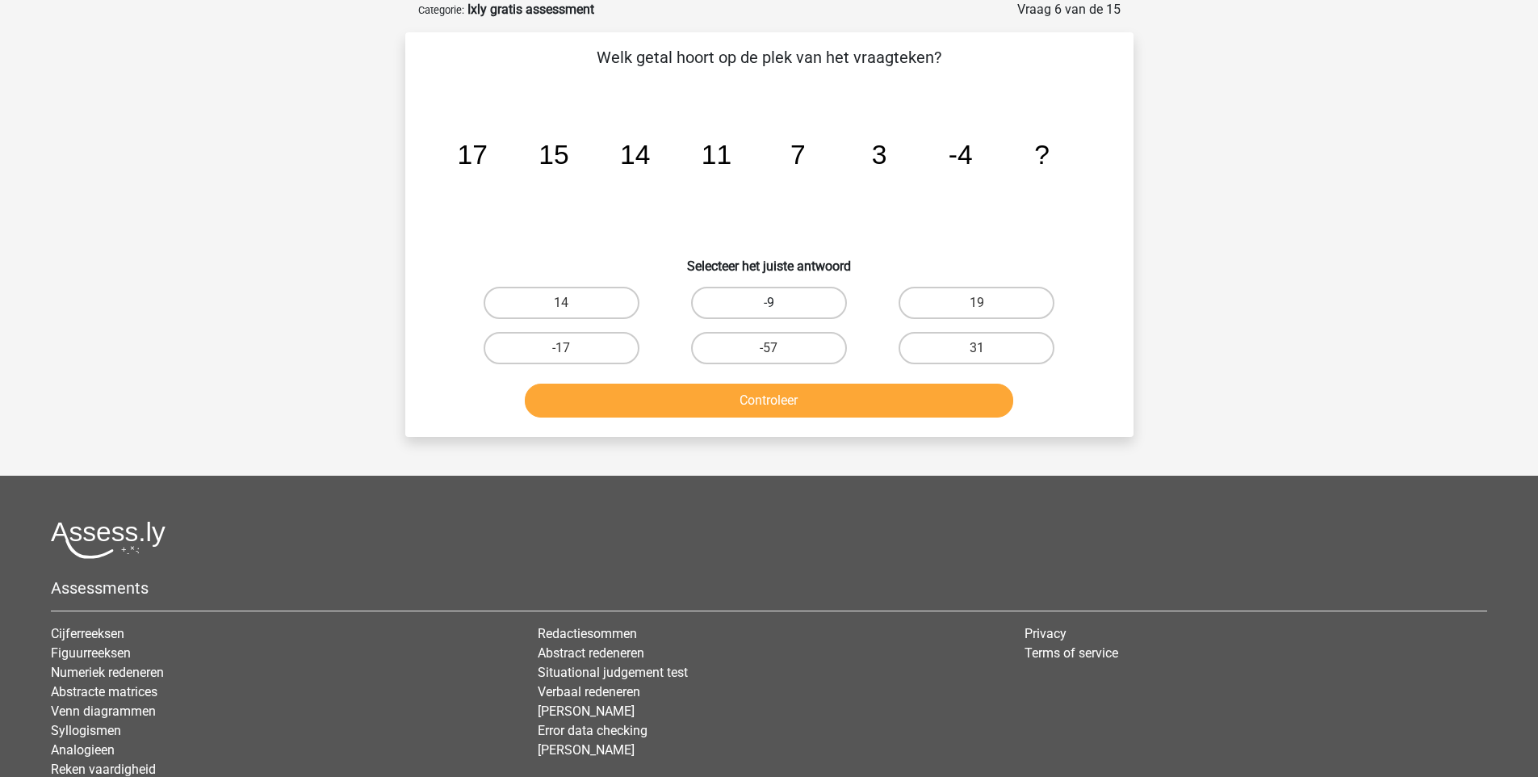
click at [805, 300] on label "-9" at bounding box center [769, 303] width 156 height 32
click at [779, 303] on input "-9" at bounding box center [774, 308] width 10 height 10
radio input "true"
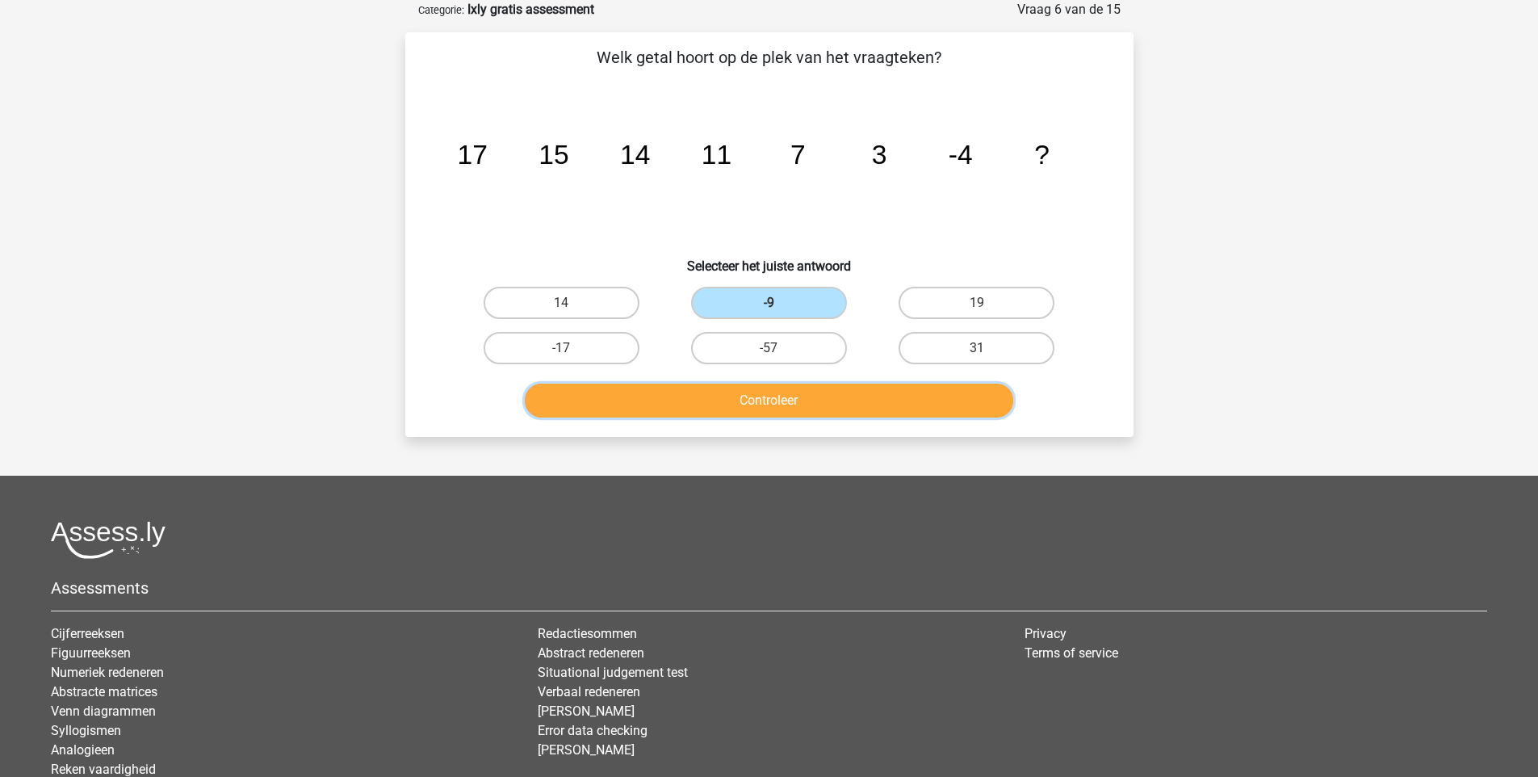
click at [825, 401] on button "Controleer" at bounding box center [769, 401] width 489 height 34
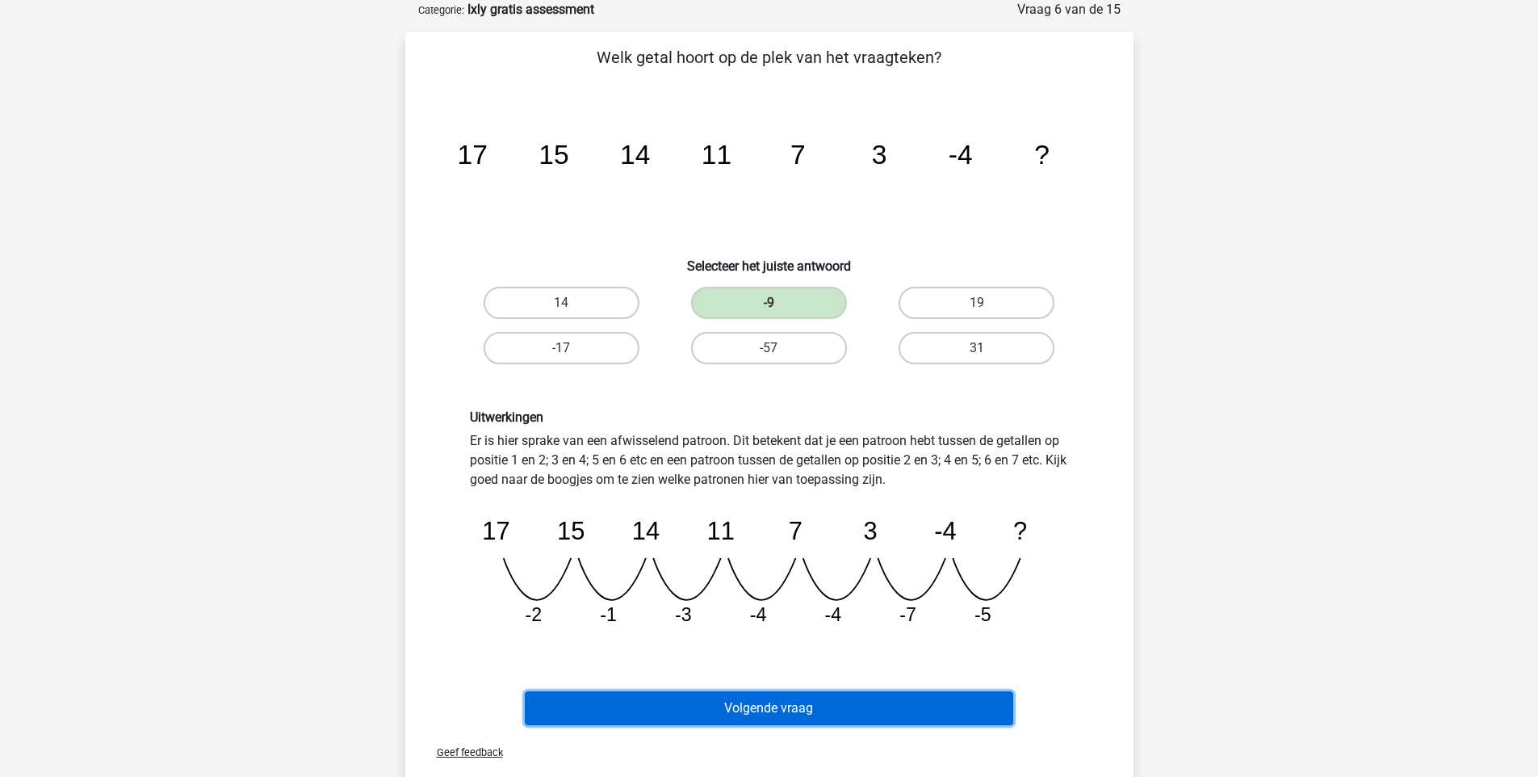
click at [814, 701] on button "Volgende vraag" at bounding box center [769, 708] width 489 height 34
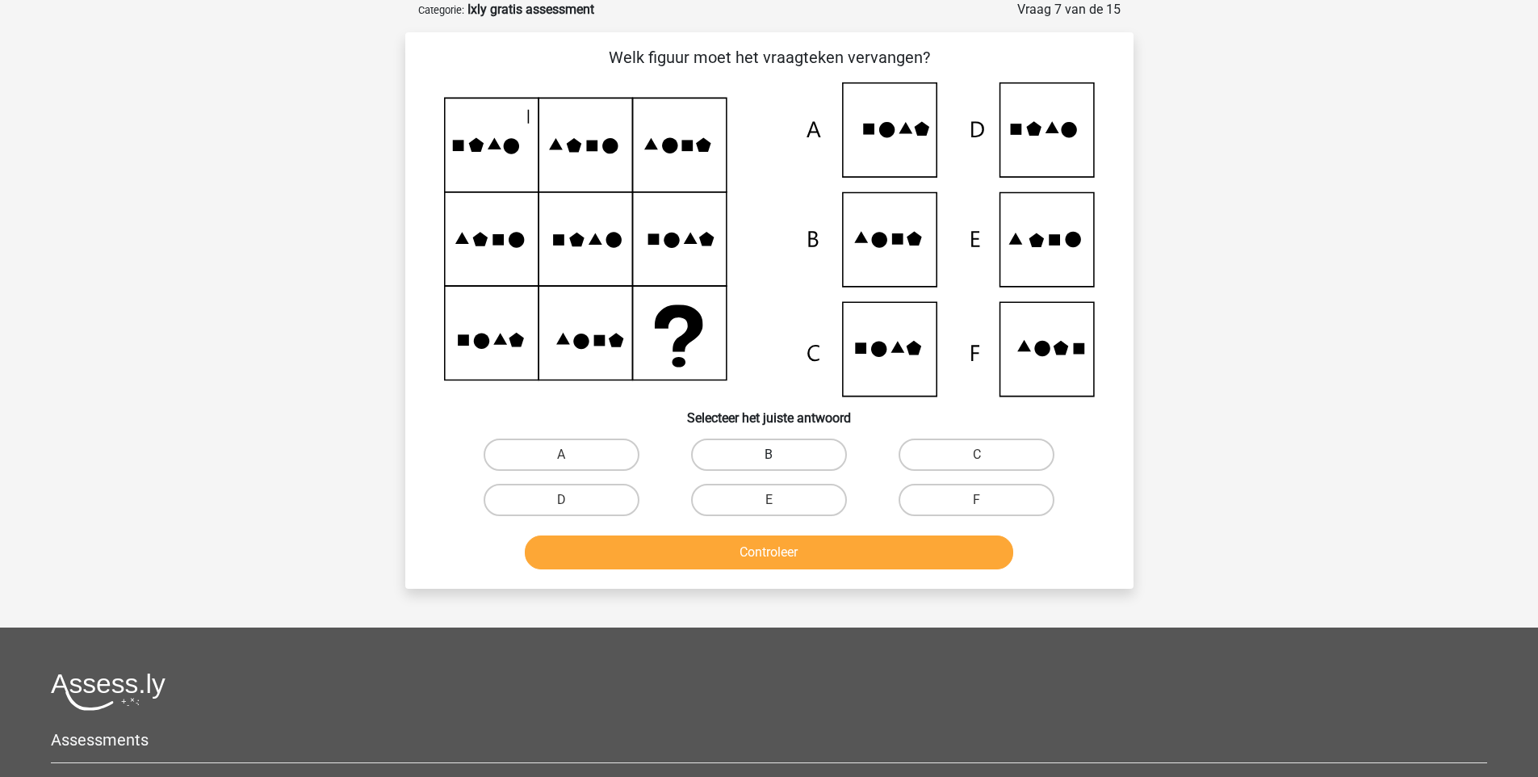
click at [748, 447] on label "B" at bounding box center [769, 454] width 156 height 32
click at [769, 455] on input "B" at bounding box center [774, 460] width 10 height 10
radio input "true"
click at [744, 547] on button "Controleer" at bounding box center [769, 552] width 489 height 34
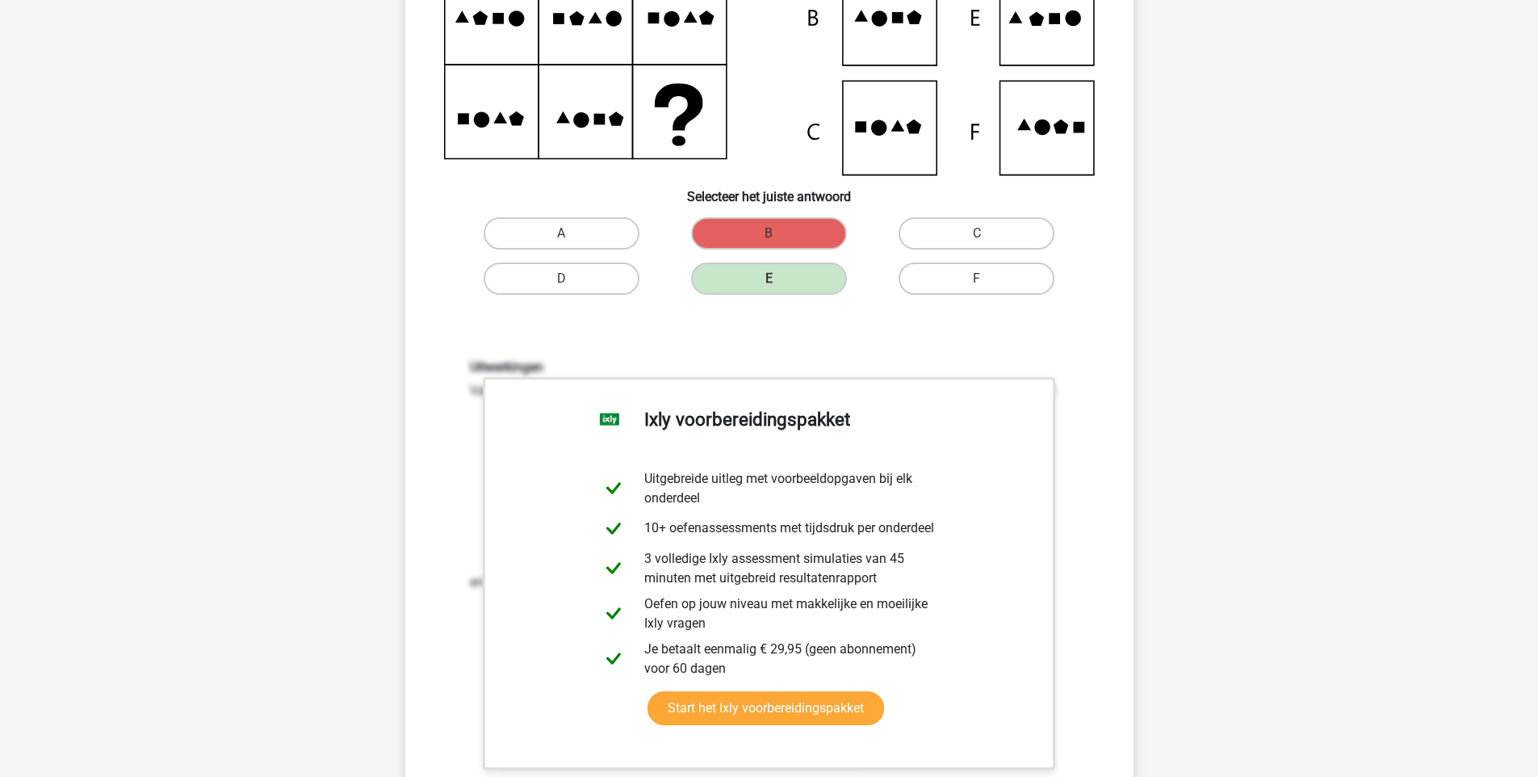
scroll to position [515, 0]
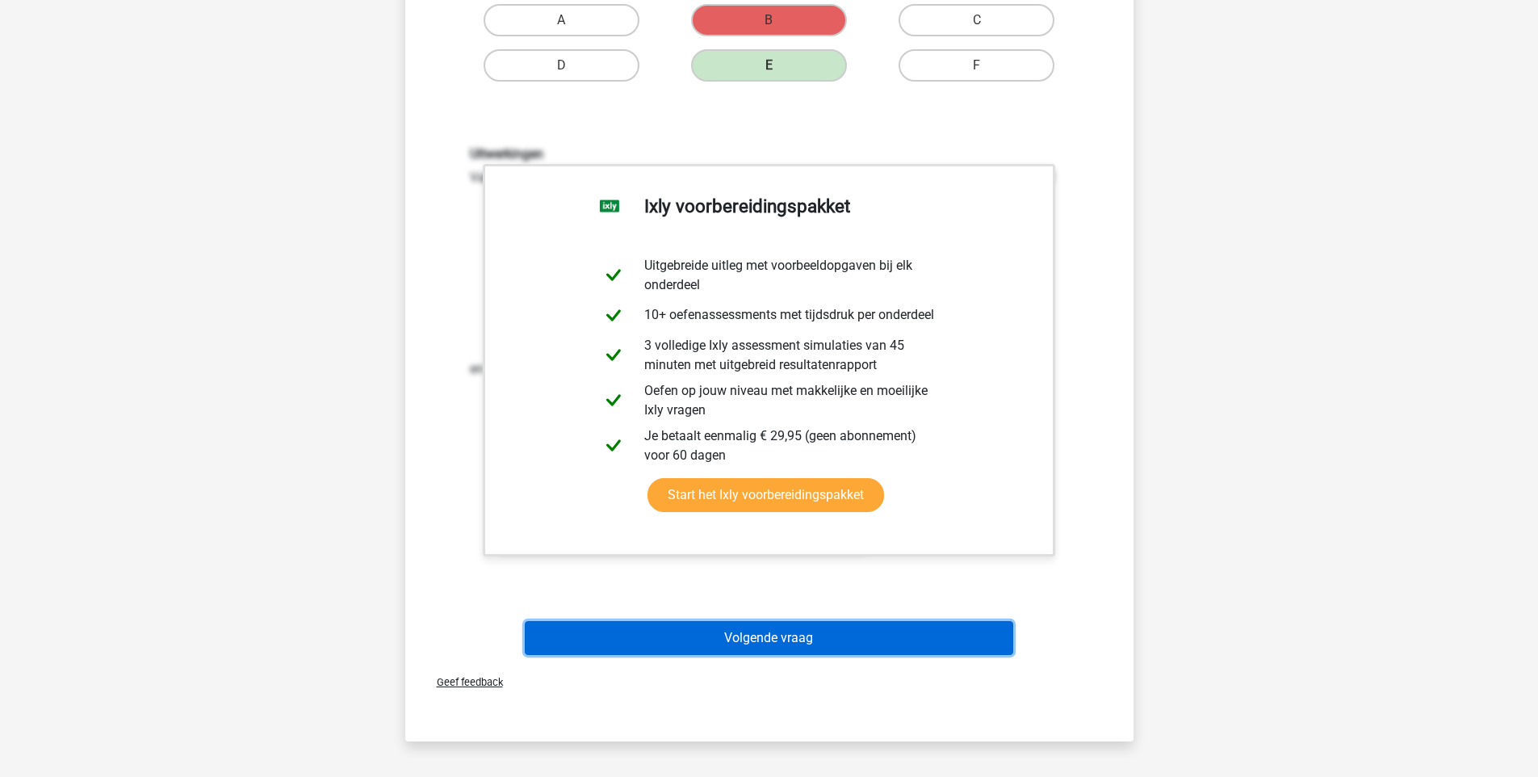
click at [779, 634] on button "Volgende vraag" at bounding box center [769, 638] width 489 height 34
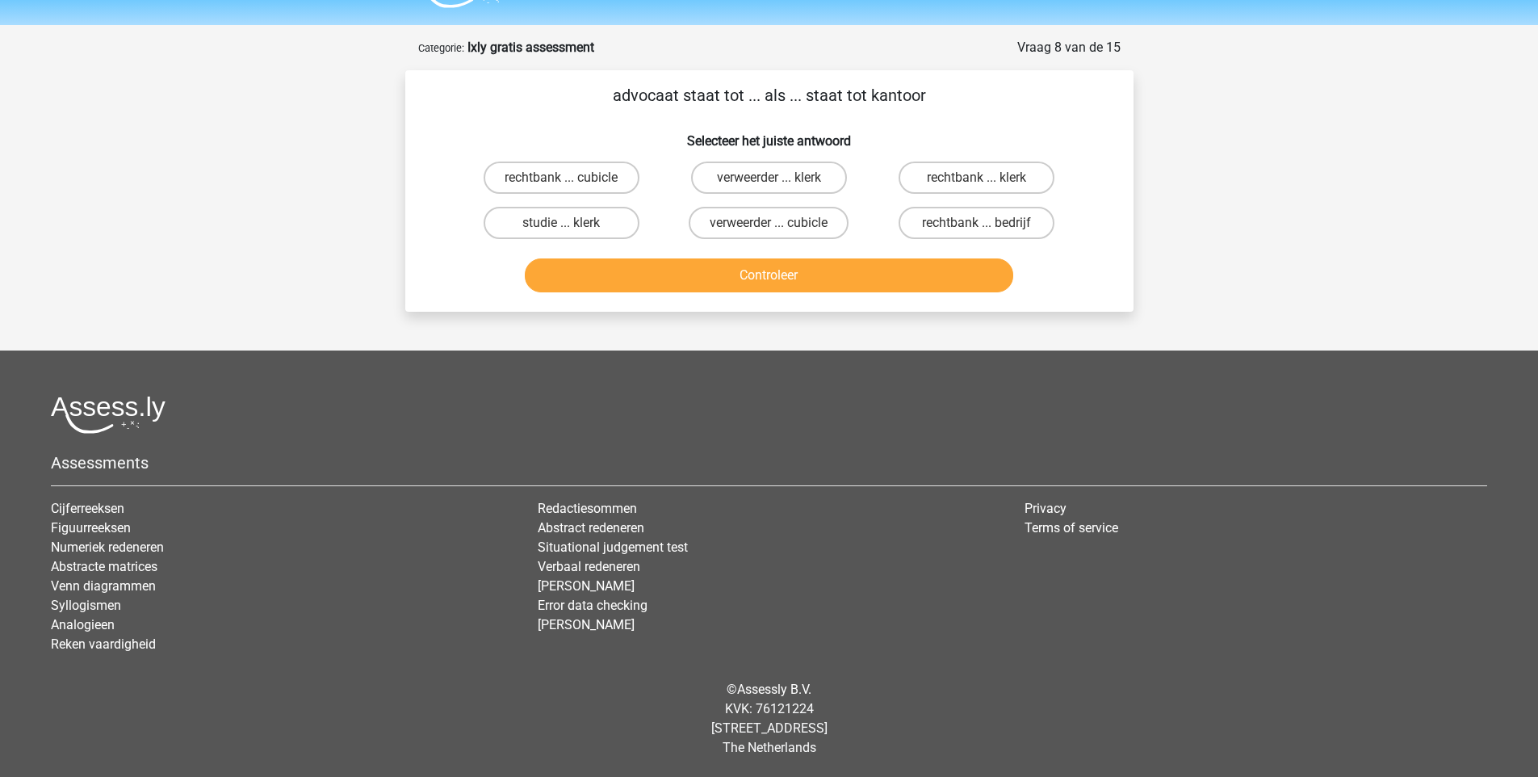
scroll to position [43, 0]
click at [1002, 178] on label "rechtbank ... klerk" at bounding box center [977, 178] width 156 height 32
click at [988, 178] on input "rechtbank ... klerk" at bounding box center [982, 183] width 10 height 10
radio input "true"
click at [937, 262] on button "Controleer" at bounding box center [769, 275] width 489 height 34
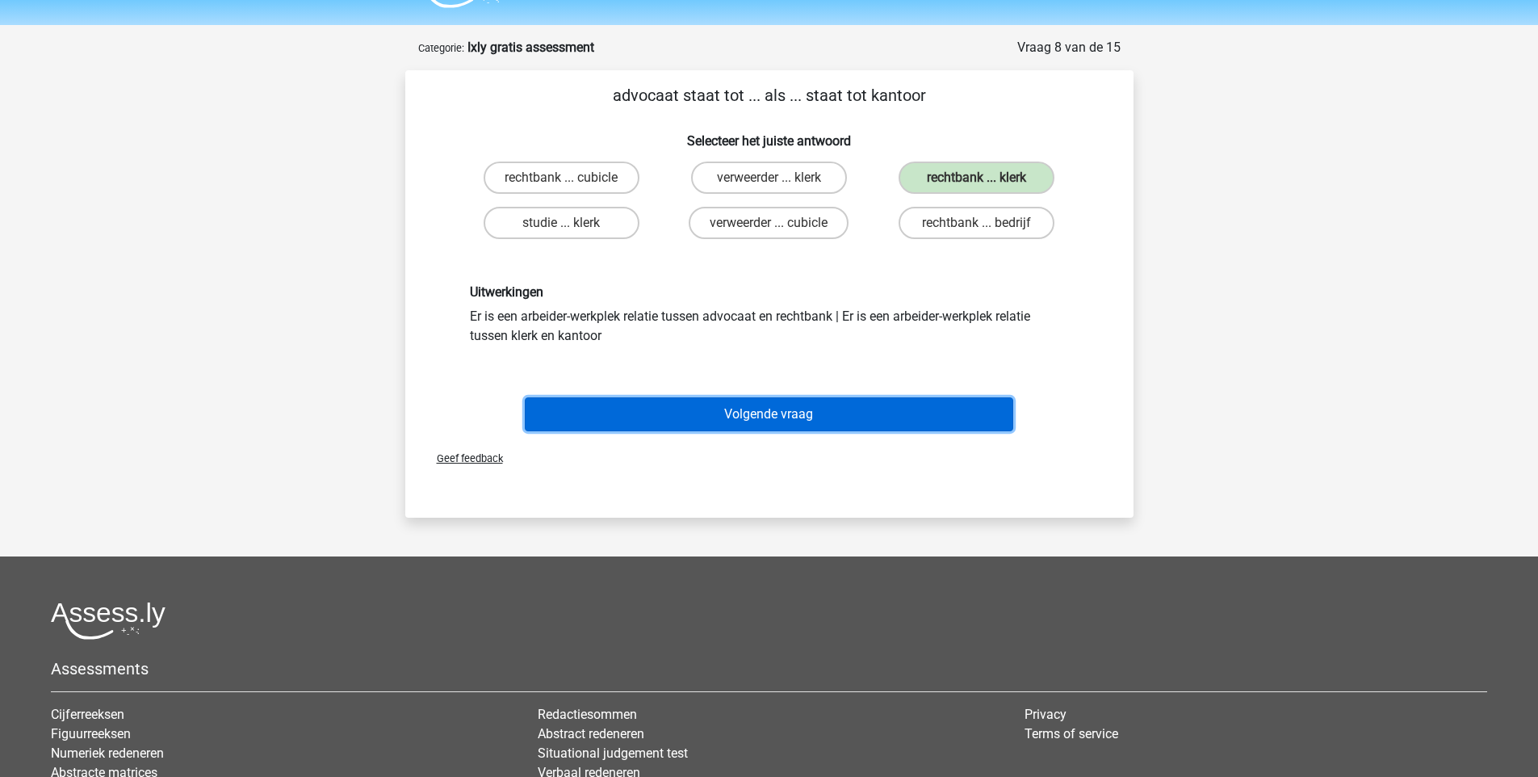
click at [928, 397] on button "Volgende vraag" at bounding box center [769, 414] width 489 height 34
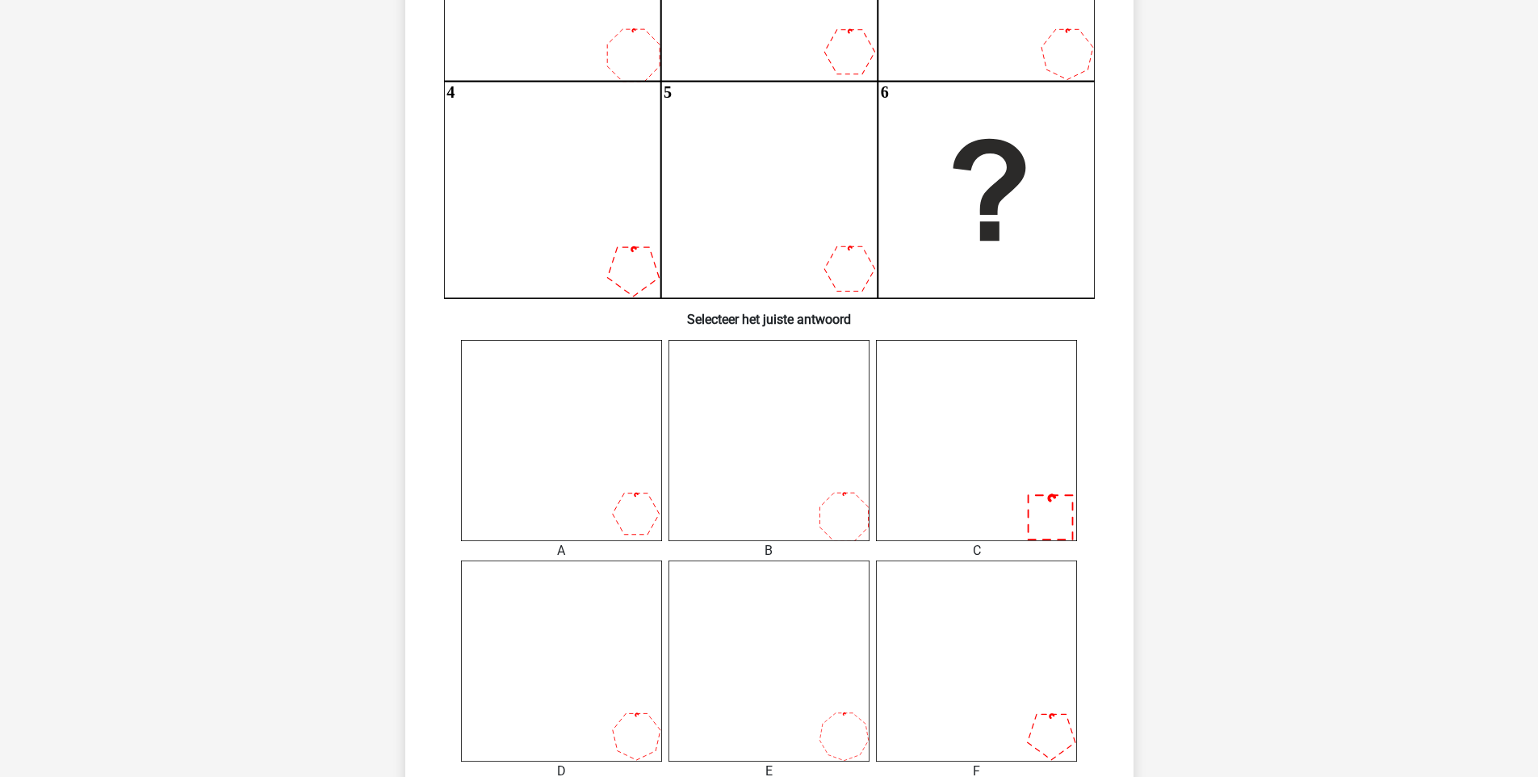
scroll to position [845, 0]
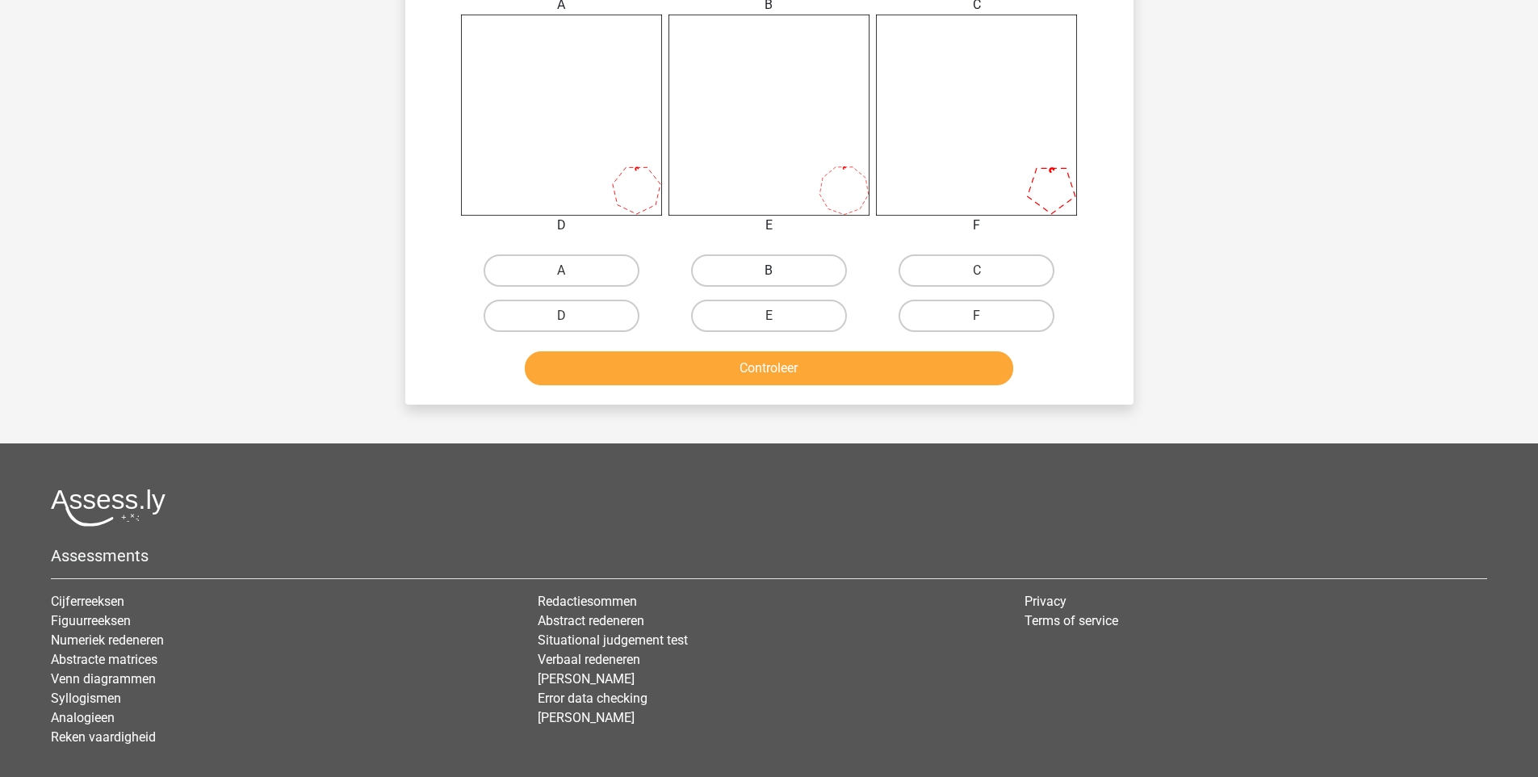
click at [764, 270] on label "B" at bounding box center [769, 270] width 156 height 32
click at [769, 271] on input "B" at bounding box center [774, 276] width 10 height 10
radio input "true"
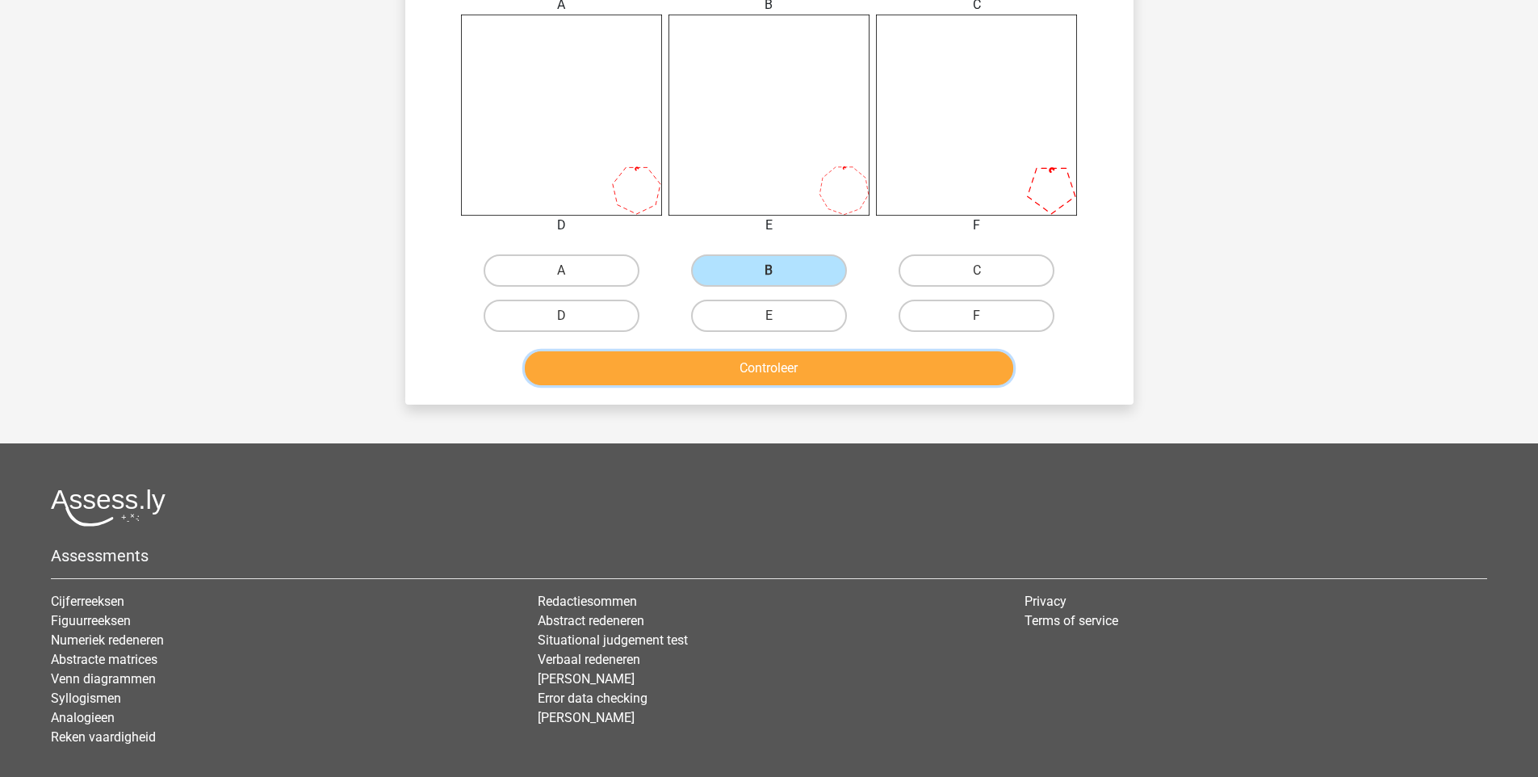
click at [760, 364] on button "Controleer" at bounding box center [769, 368] width 489 height 34
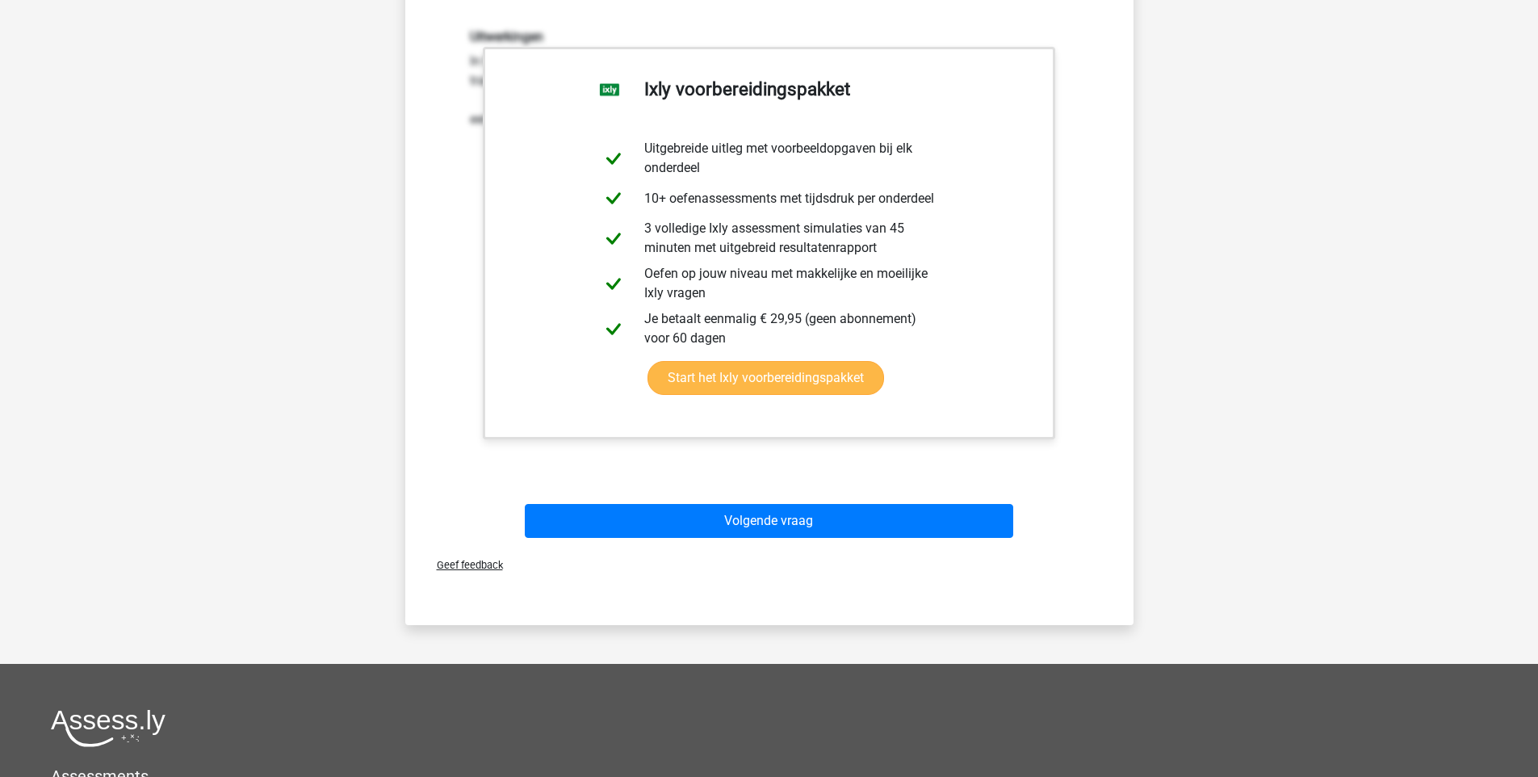
scroll to position [1230, 0]
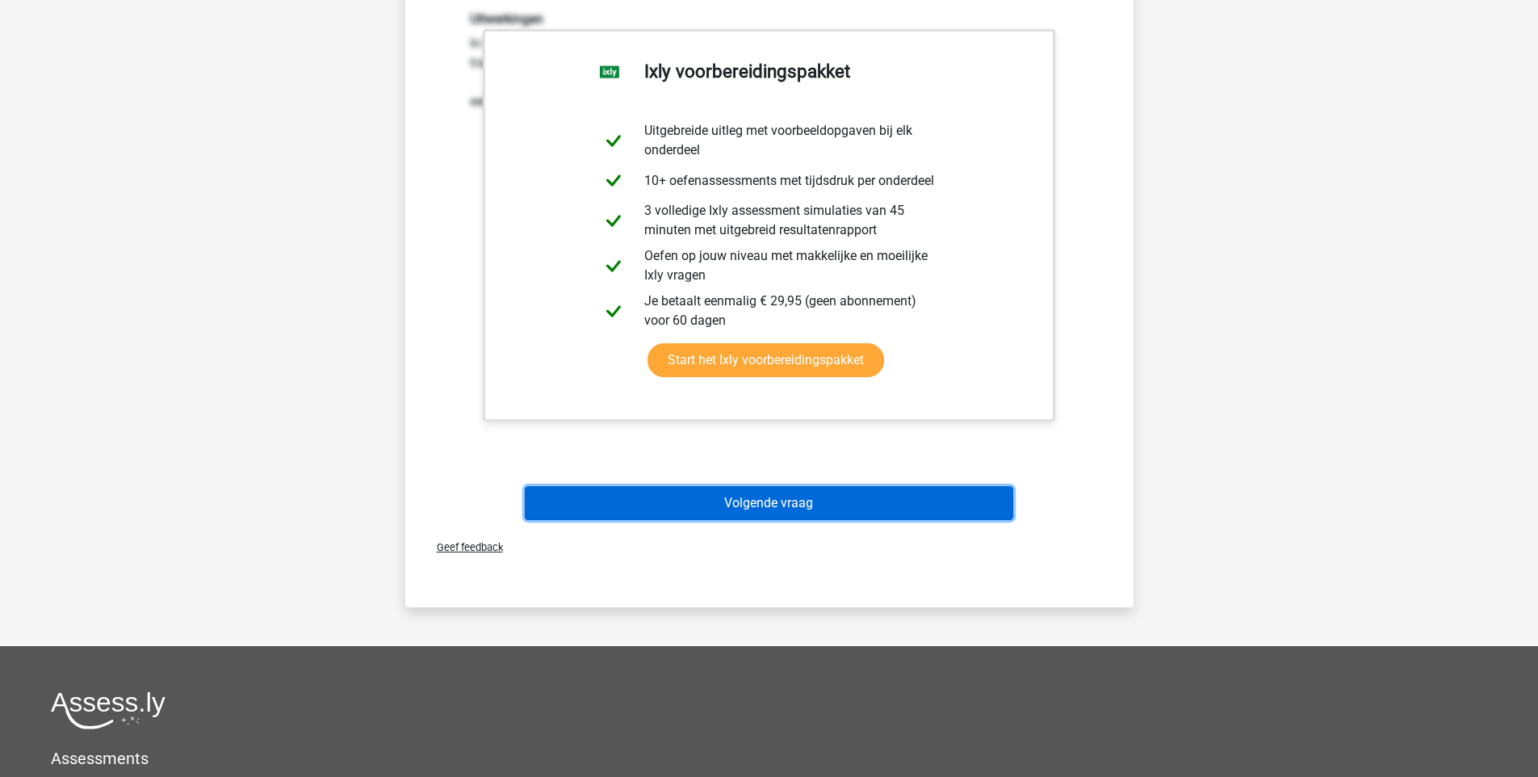
click at [871, 490] on button "Volgende vraag" at bounding box center [769, 503] width 489 height 34
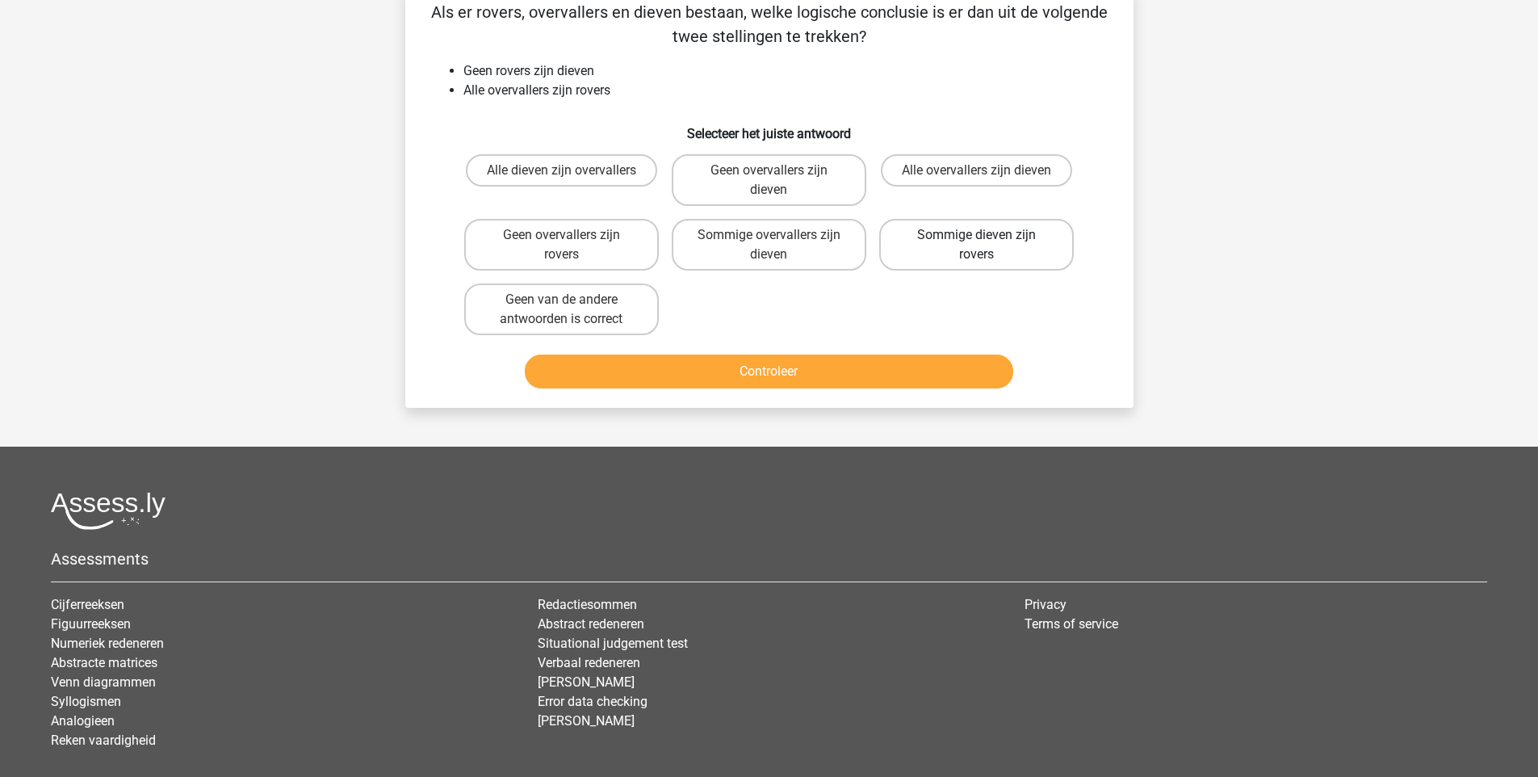
scroll to position [81, 0]
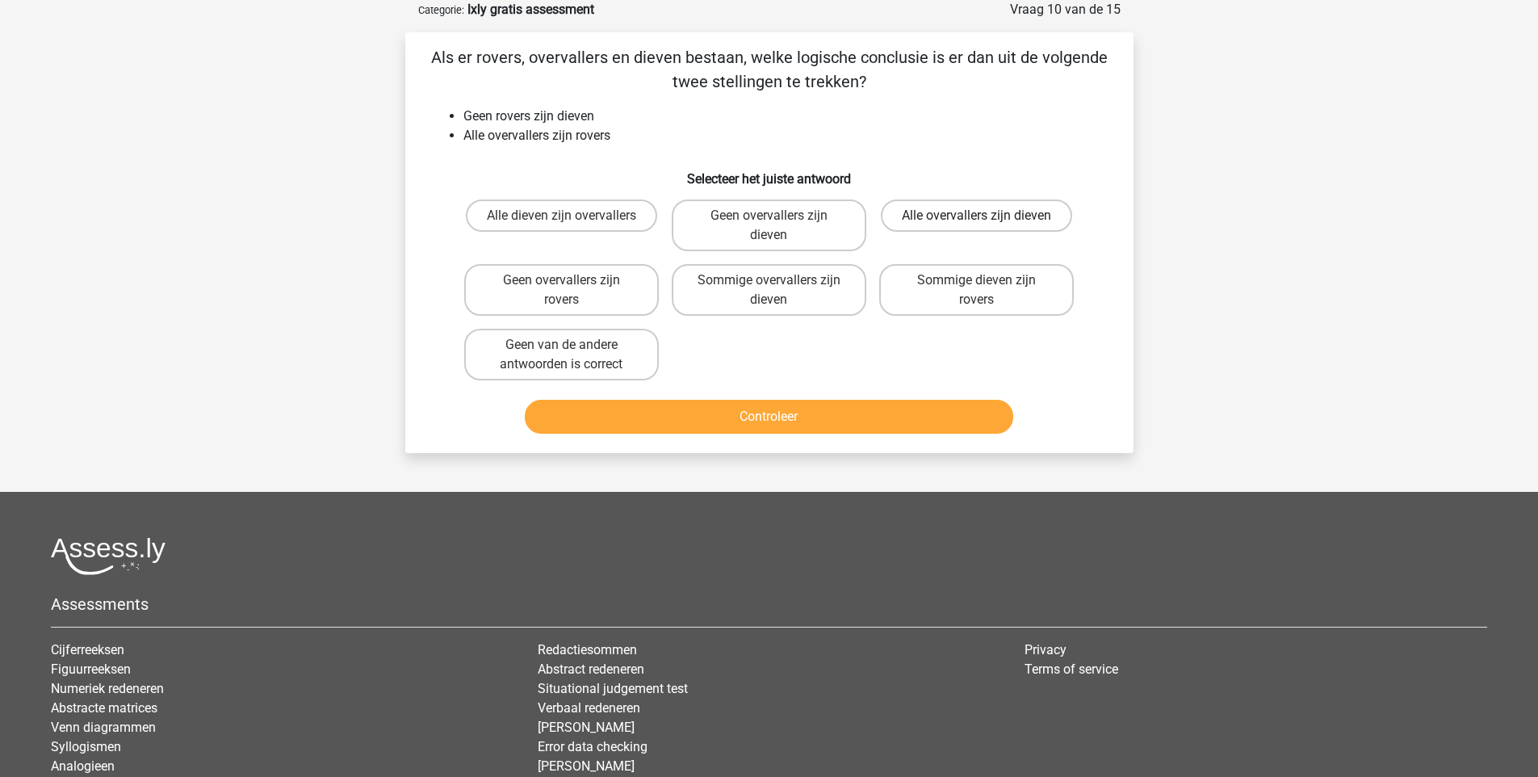
click at [1009, 212] on label "Alle overvallers zijn dieven" at bounding box center [976, 215] width 191 height 32
click at [988, 216] on input "Alle overvallers zijn dieven" at bounding box center [982, 221] width 10 height 10
radio input "true"
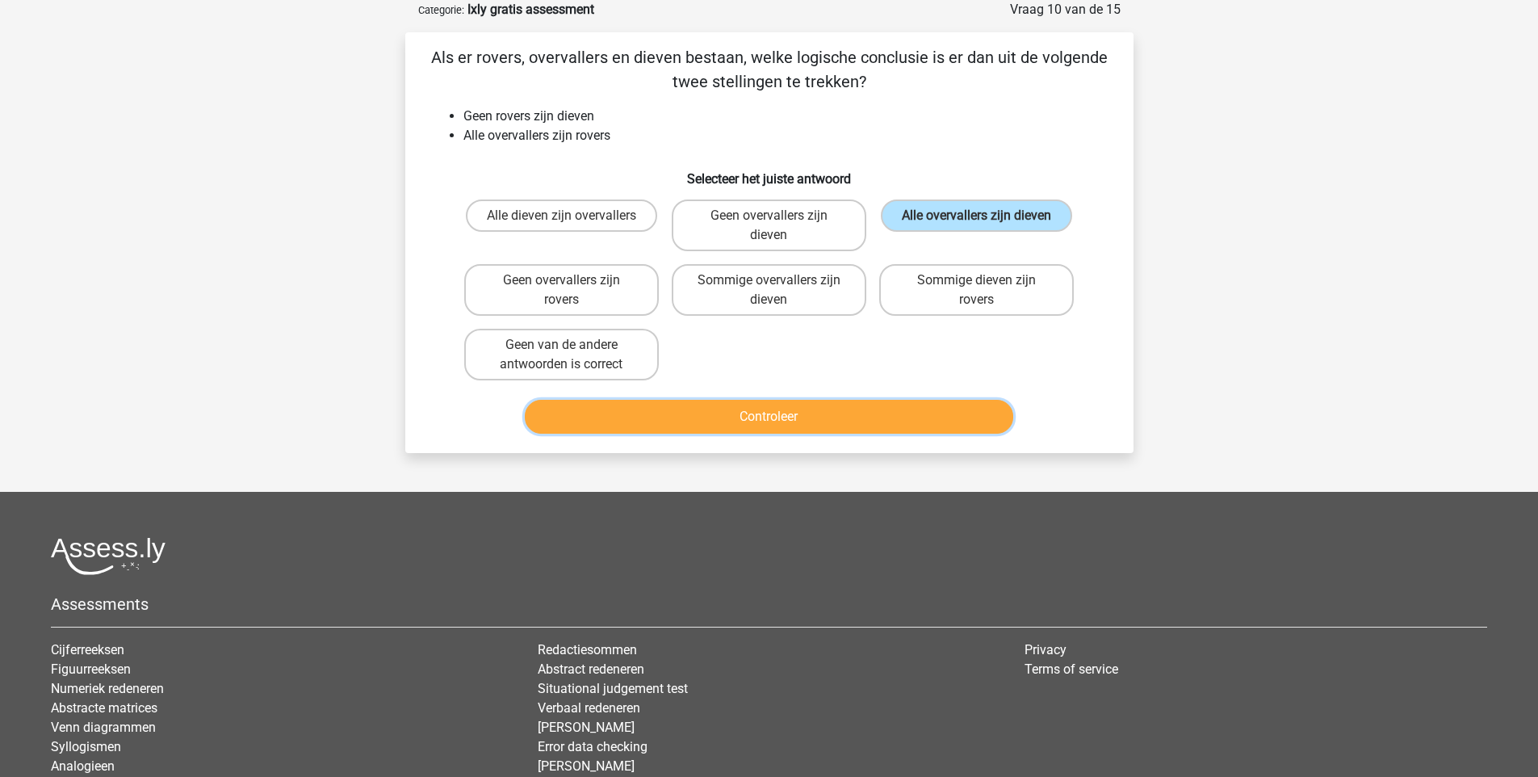
click at [958, 410] on button "Controleer" at bounding box center [769, 417] width 489 height 34
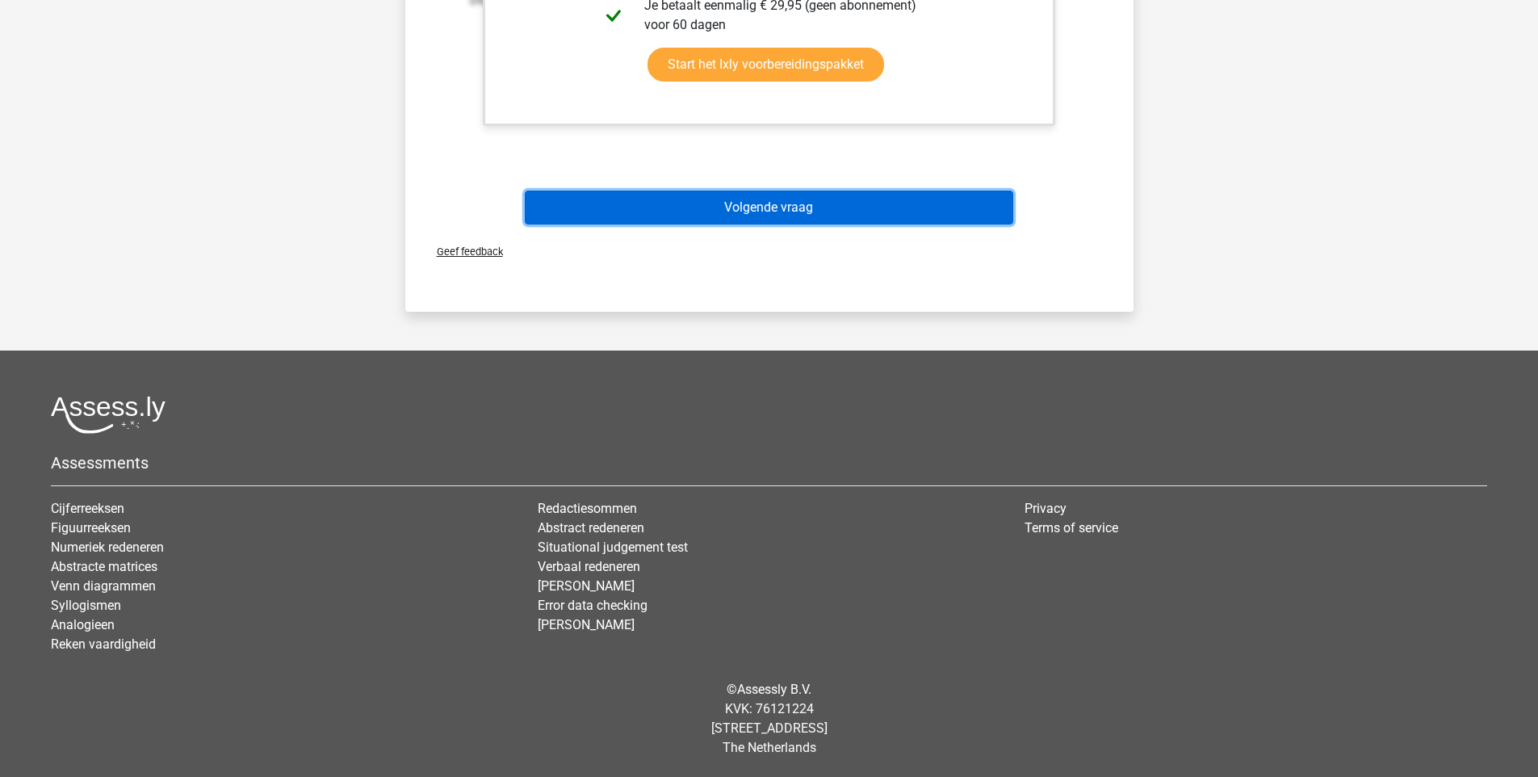
click at [866, 200] on button "Volgende vraag" at bounding box center [769, 208] width 489 height 34
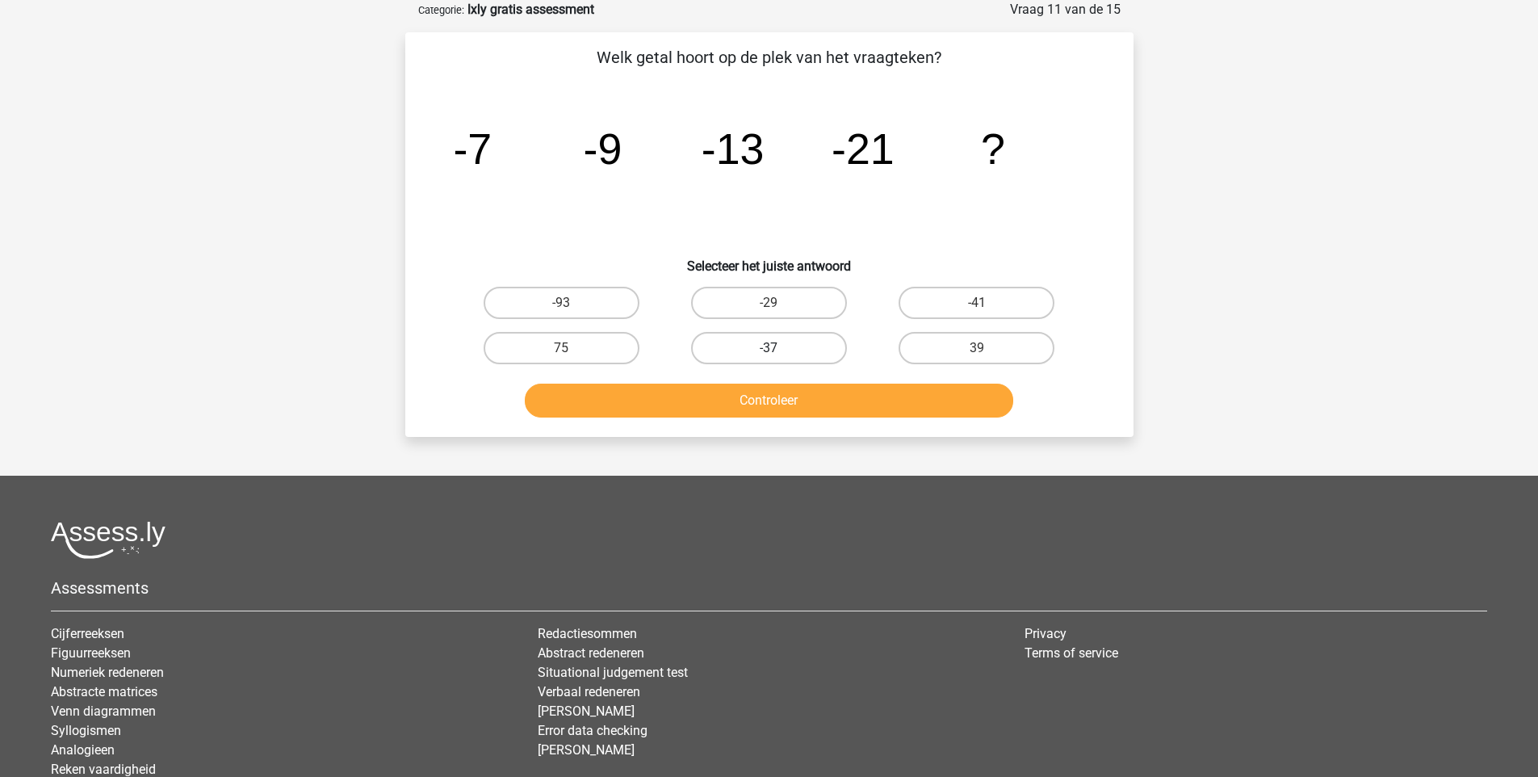
click at [801, 337] on label "-37" at bounding box center [769, 348] width 156 height 32
click at [779, 348] on input "-37" at bounding box center [774, 353] width 10 height 10
radio input "true"
click at [799, 380] on div "Controleer" at bounding box center [769, 397] width 677 height 53
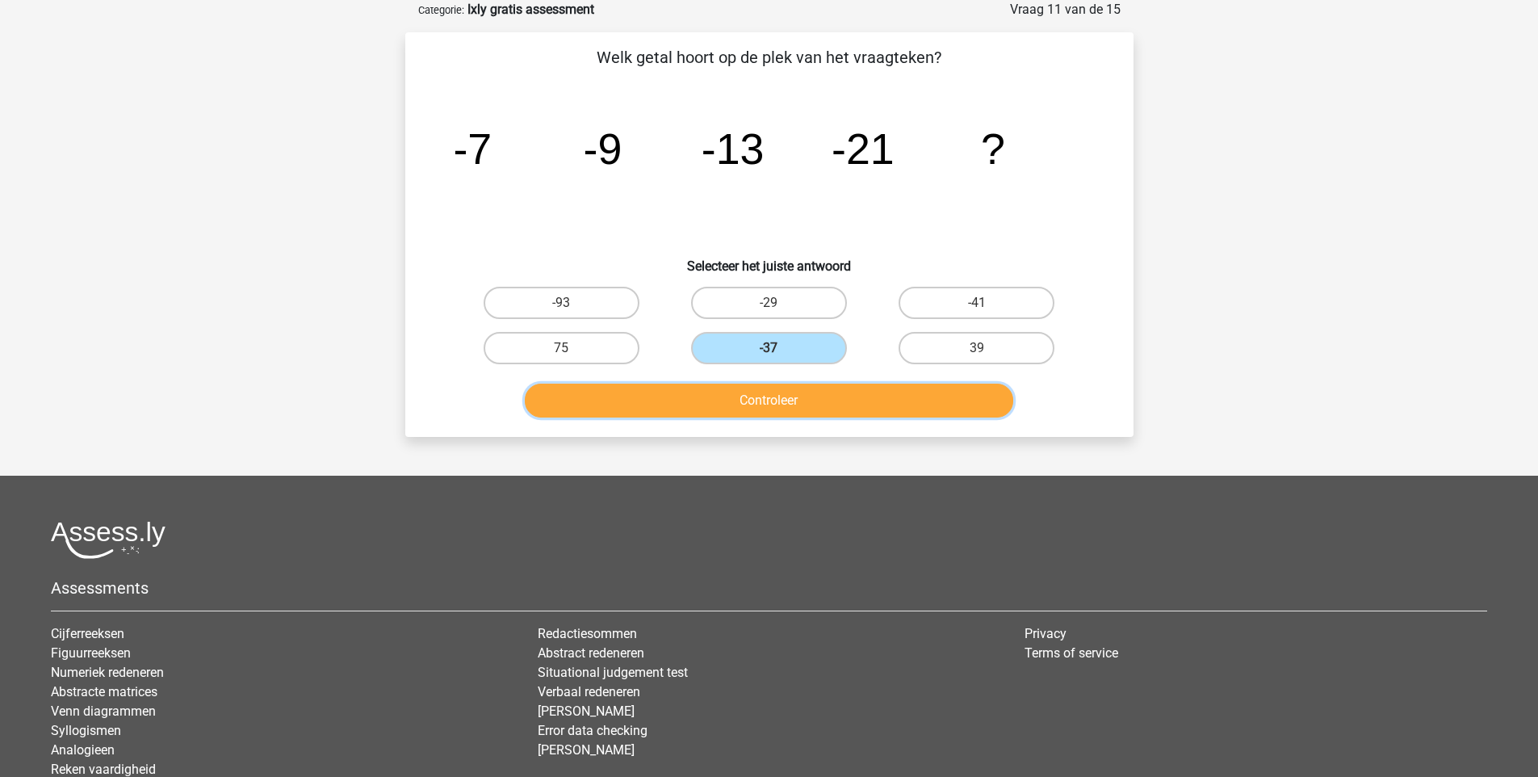
click at [797, 393] on button "Controleer" at bounding box center [769, 401] width 489 height 34
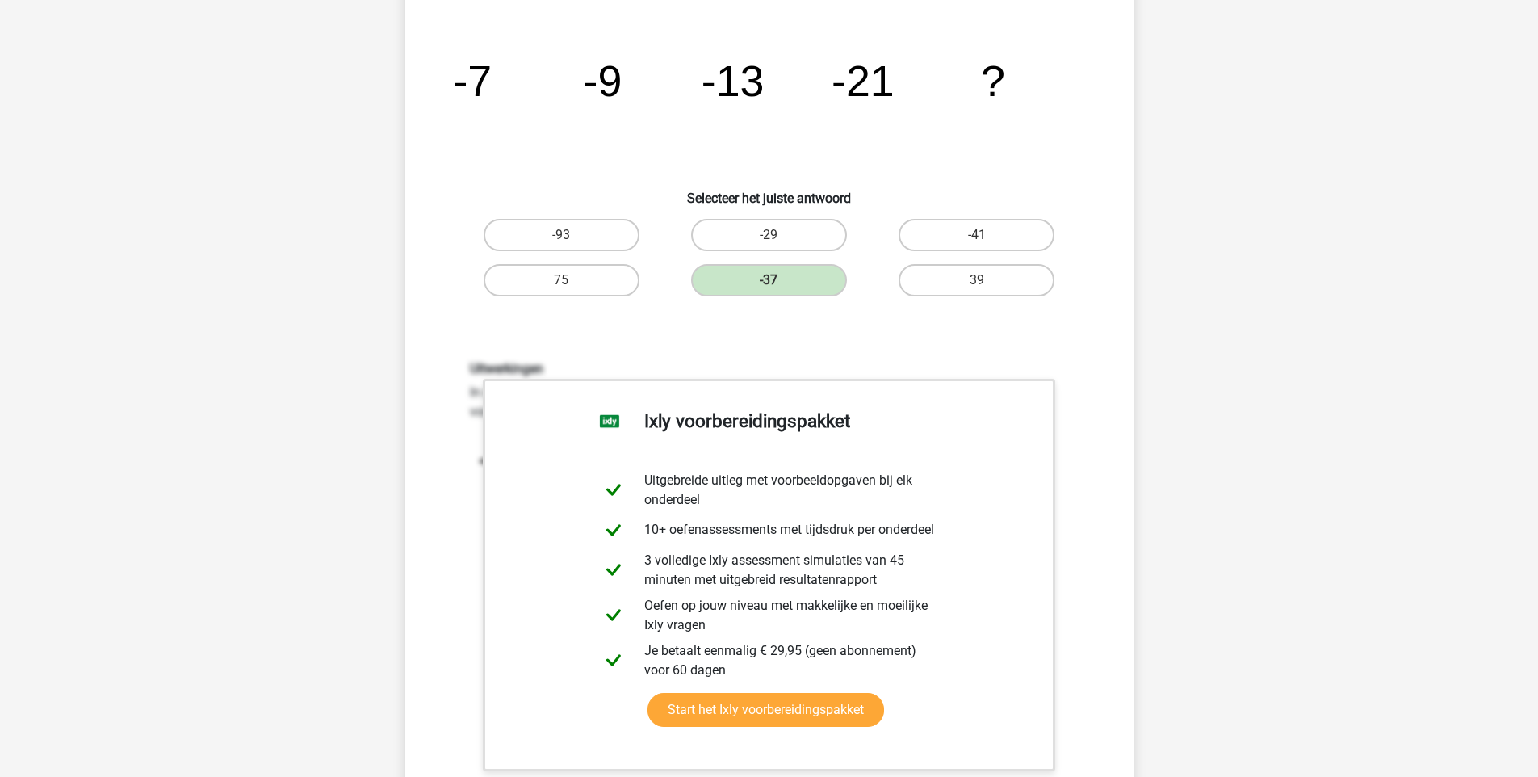
scroll to position [363, 0]
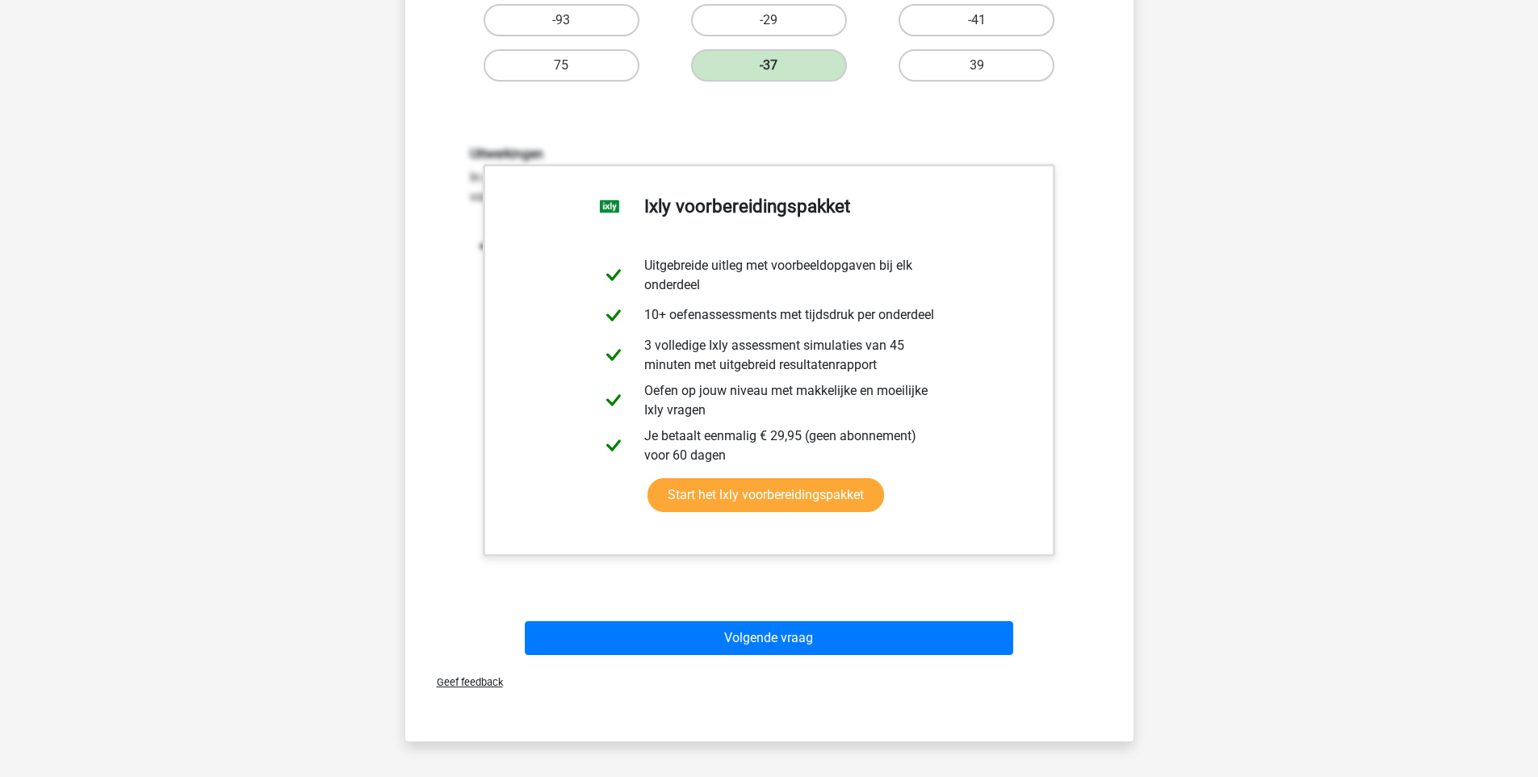
click at [881, 616] on div "Volgende vraag" at bounding box center [769, 634] width 677 height 53
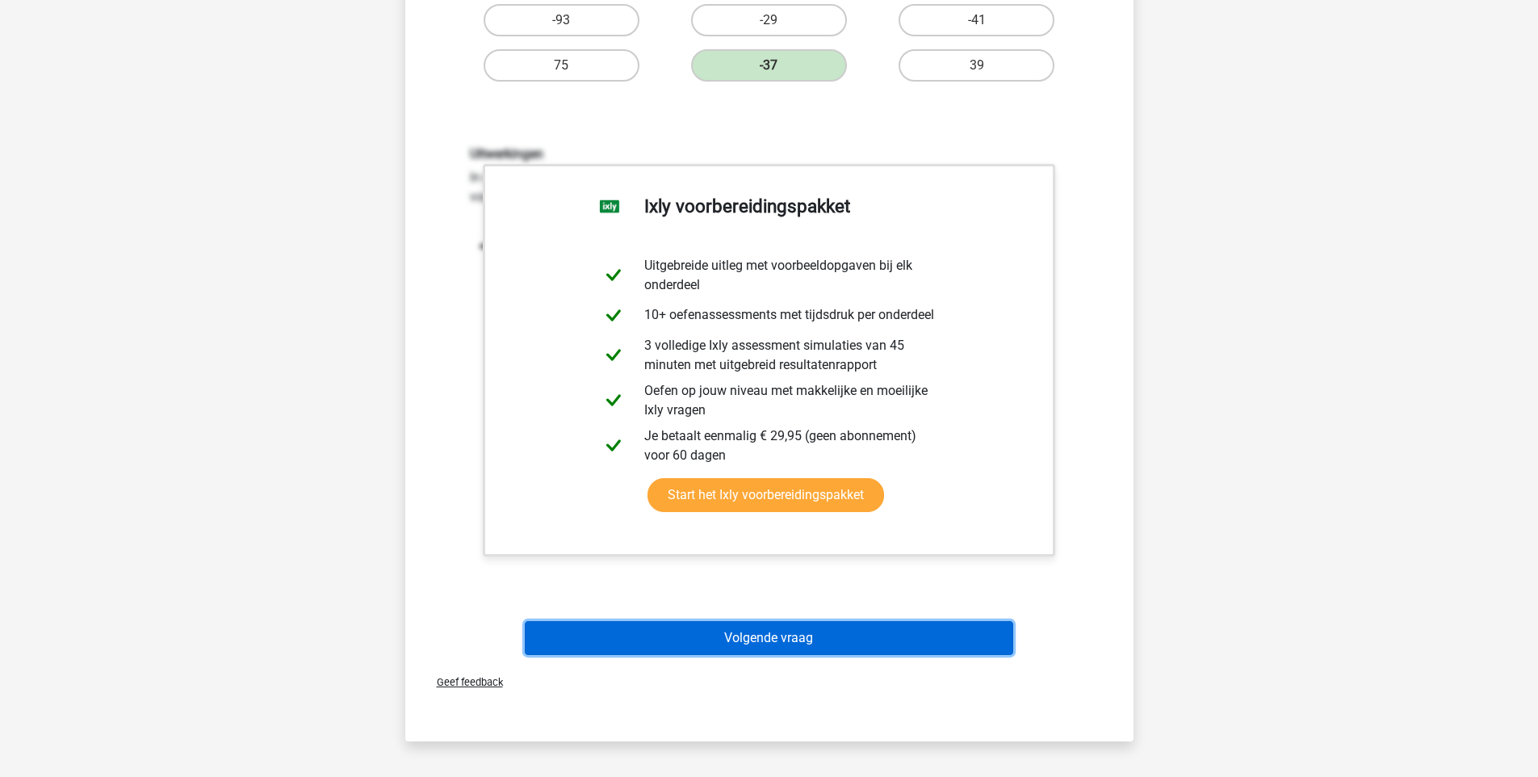
click at [883, 626] on button "Volgende vraag" at bounding box center [769, 638] width 489 height 34
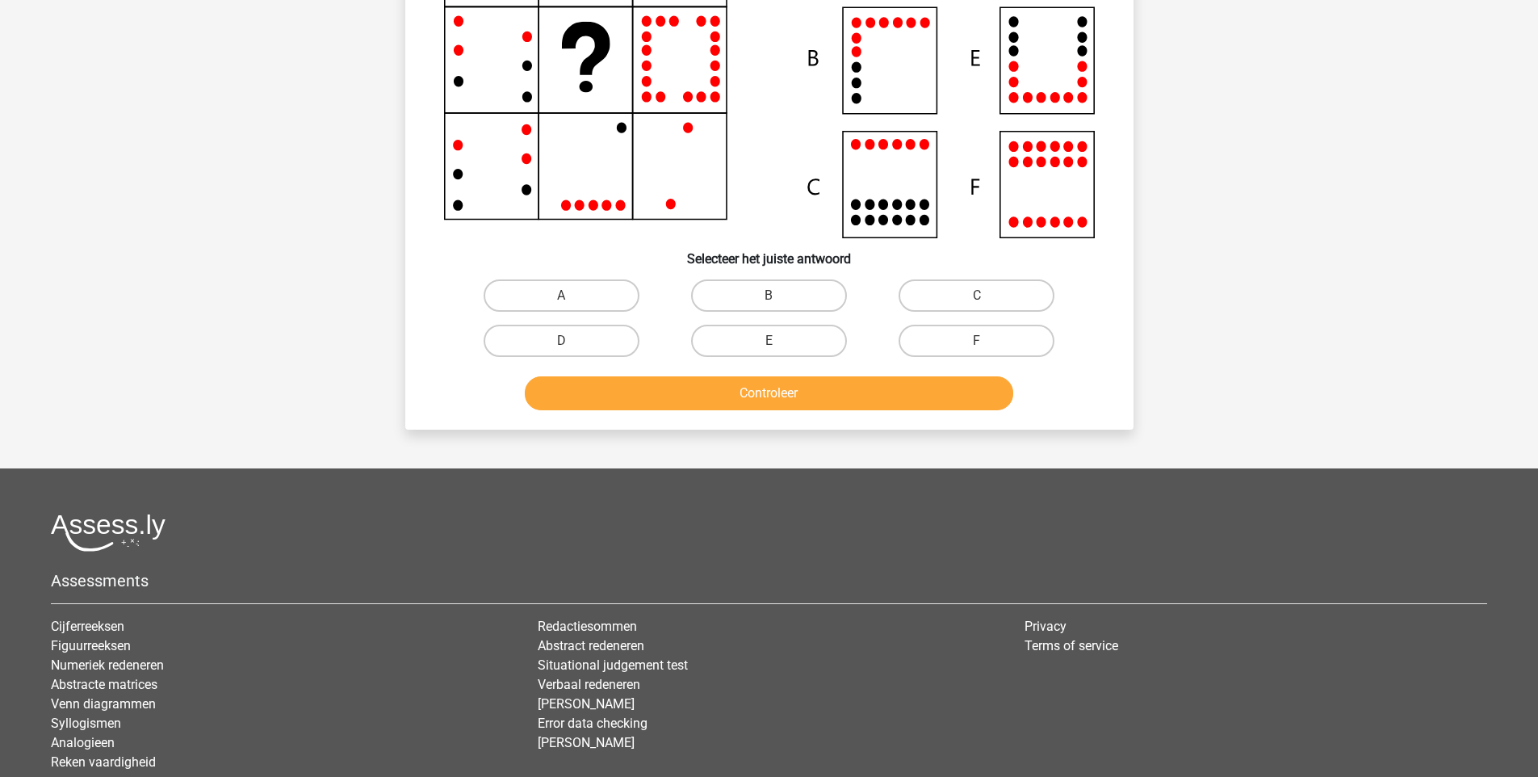
scroll to position [81, 0]
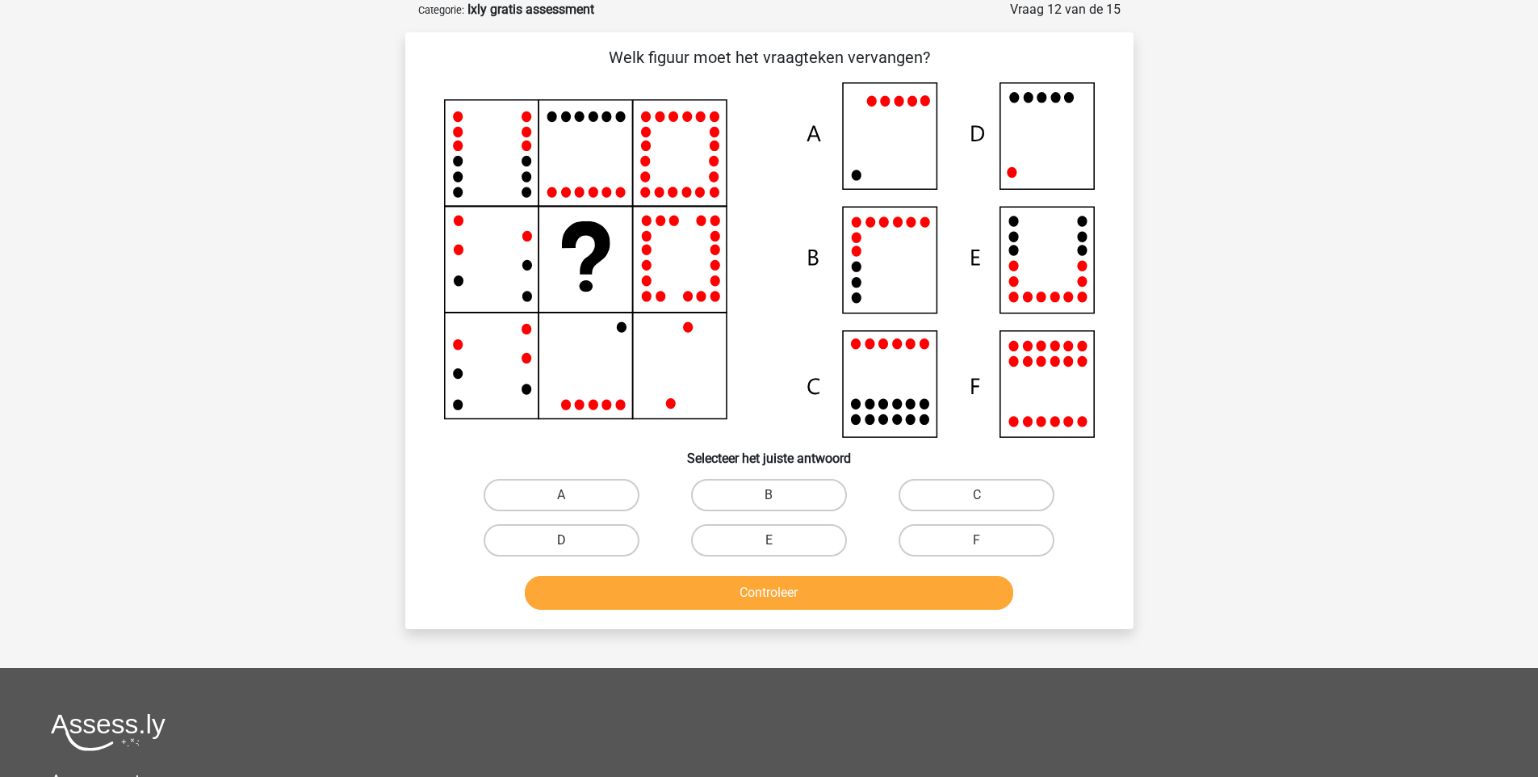
click at [611, 531] on label "D" at bounding box center [562, 540] width 156 height 32
click at [572, 540] on input "D" at bounding box center [566, 545] width 10 height 10
radio input "true"
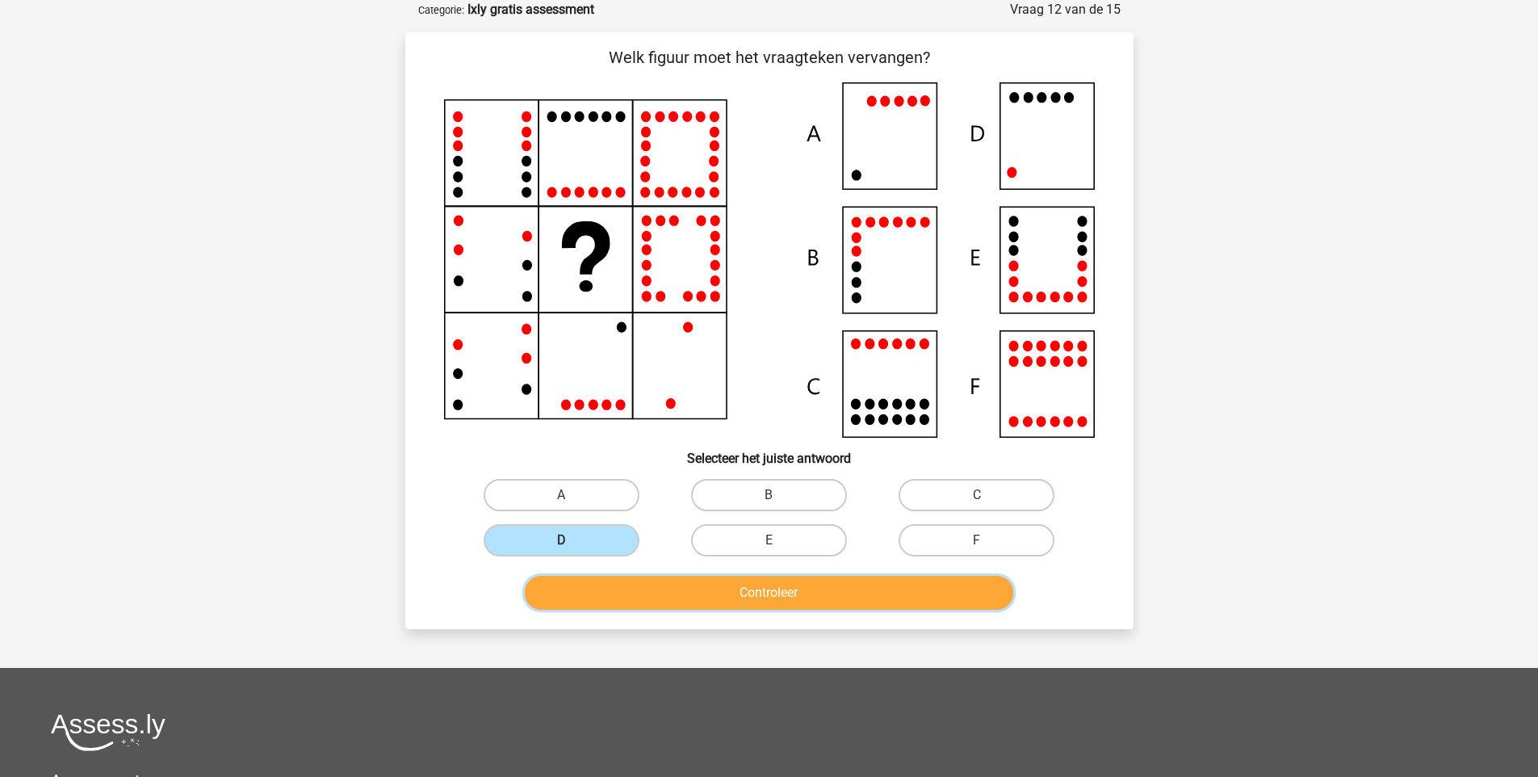
click at [658, 597] on button "Controleer" at bounding box center [769, 593] width 489 height 34
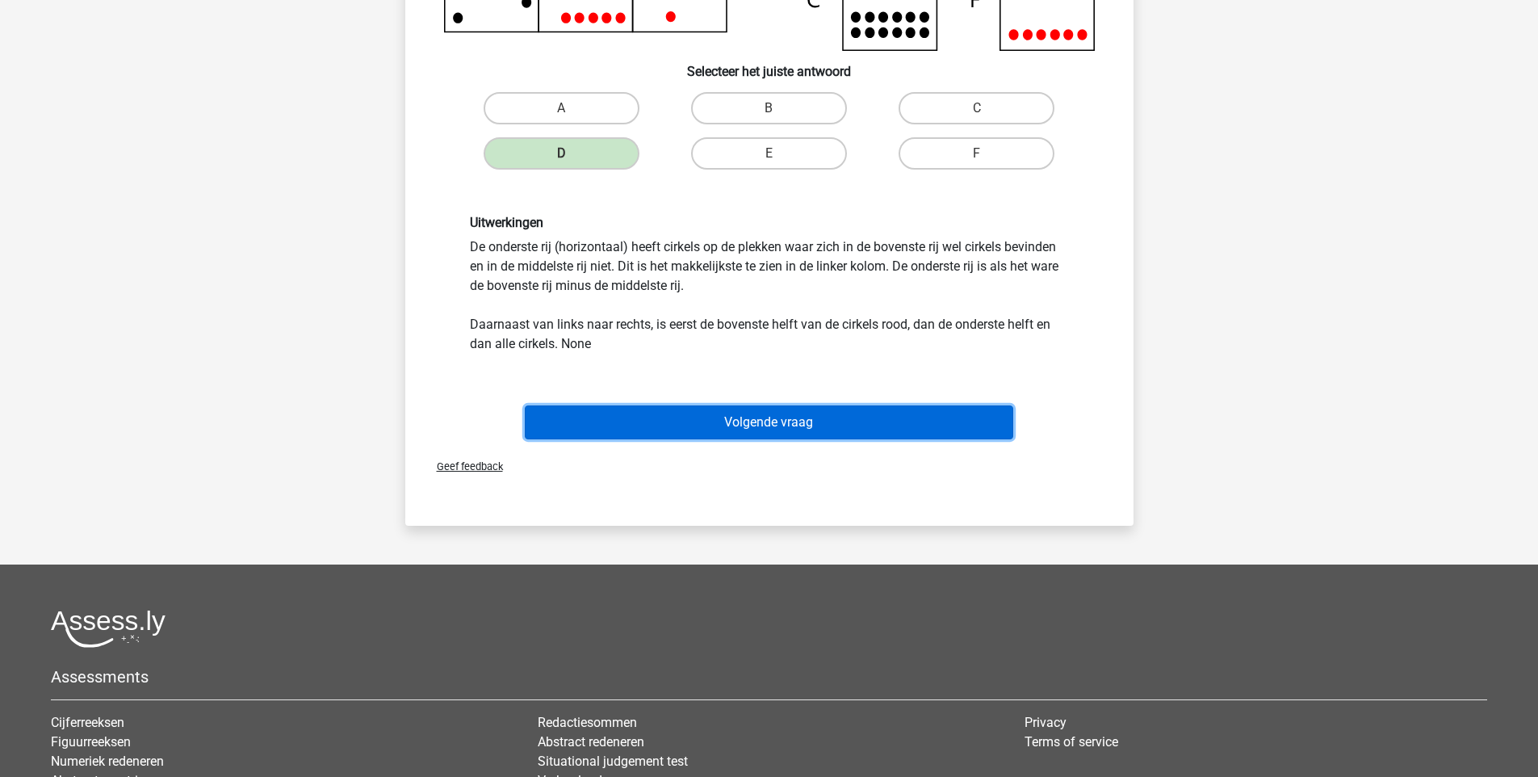
click at [767, 426] on button "Volgende vraag" at bounding box center [769, 422] width 489 height 34
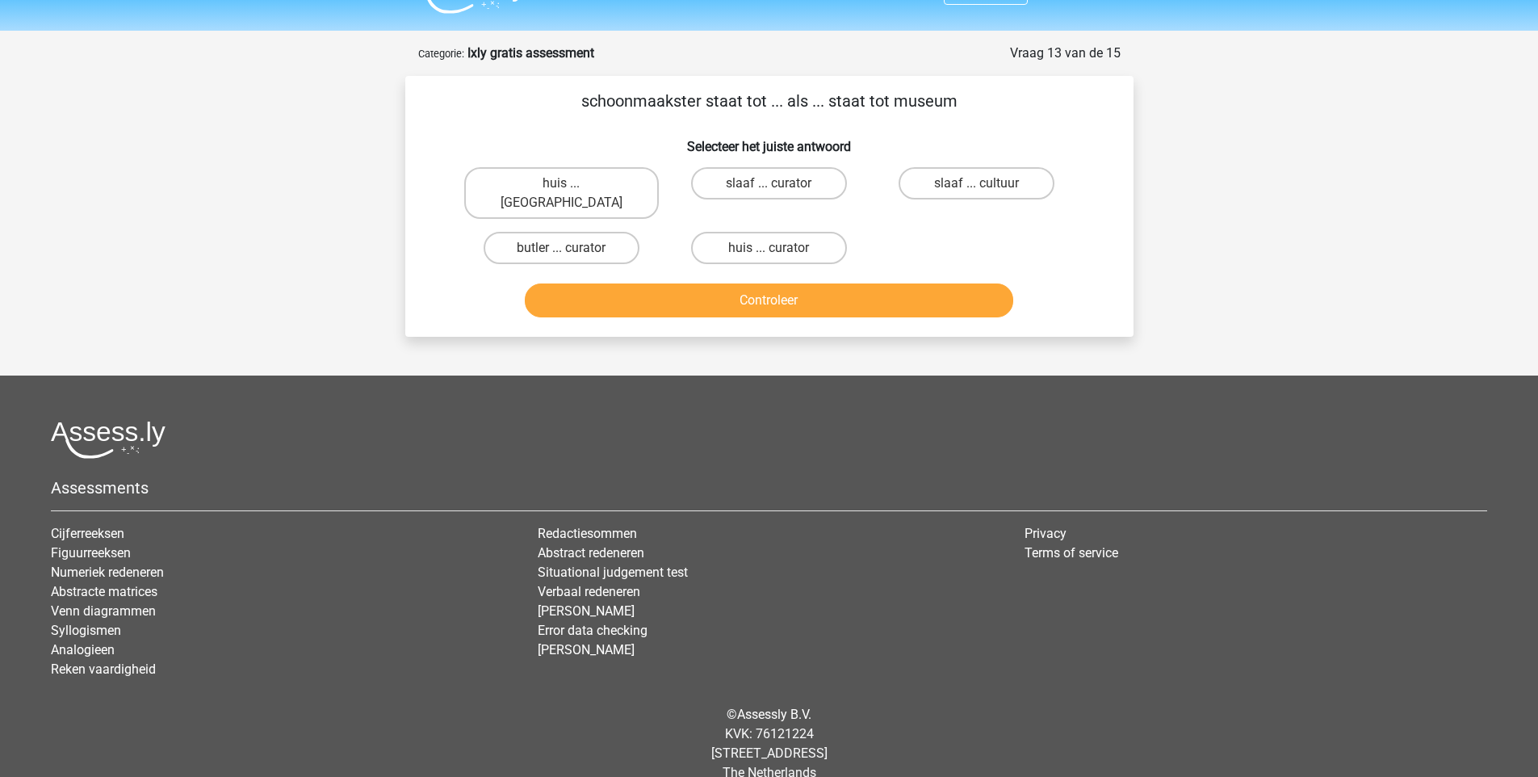
scroll to position [40, 0]
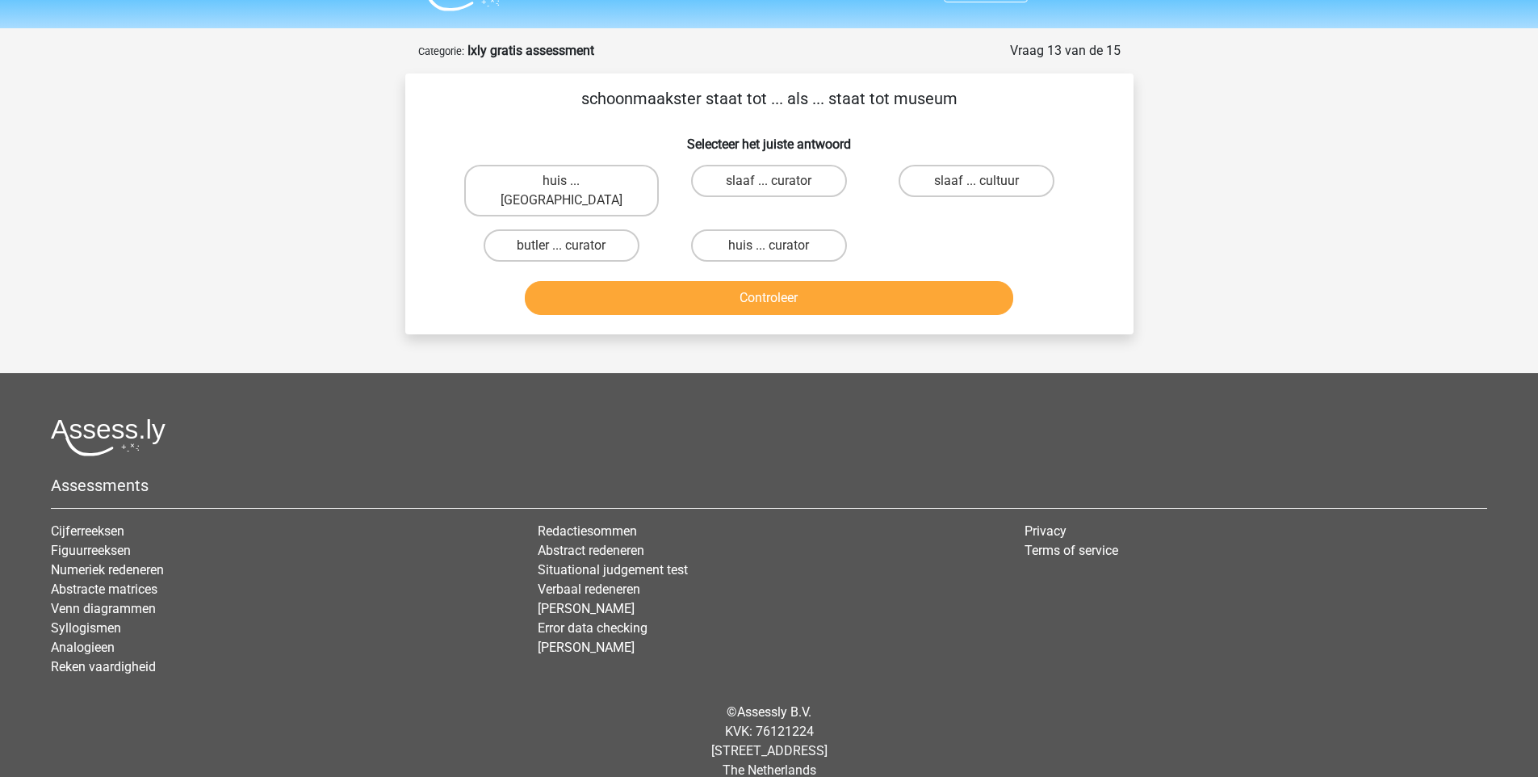
click at [772, 245] on input "huis ... curator" at bounding box center [774, 250] width 10 height 10
radio input "true"
click at [768, 268] on div "Controleer" at bounding box center [769, 294] width 677 height 53
click at [766, 281] on button "Controleer" at bounding box center [769, 298] width 489 height 34
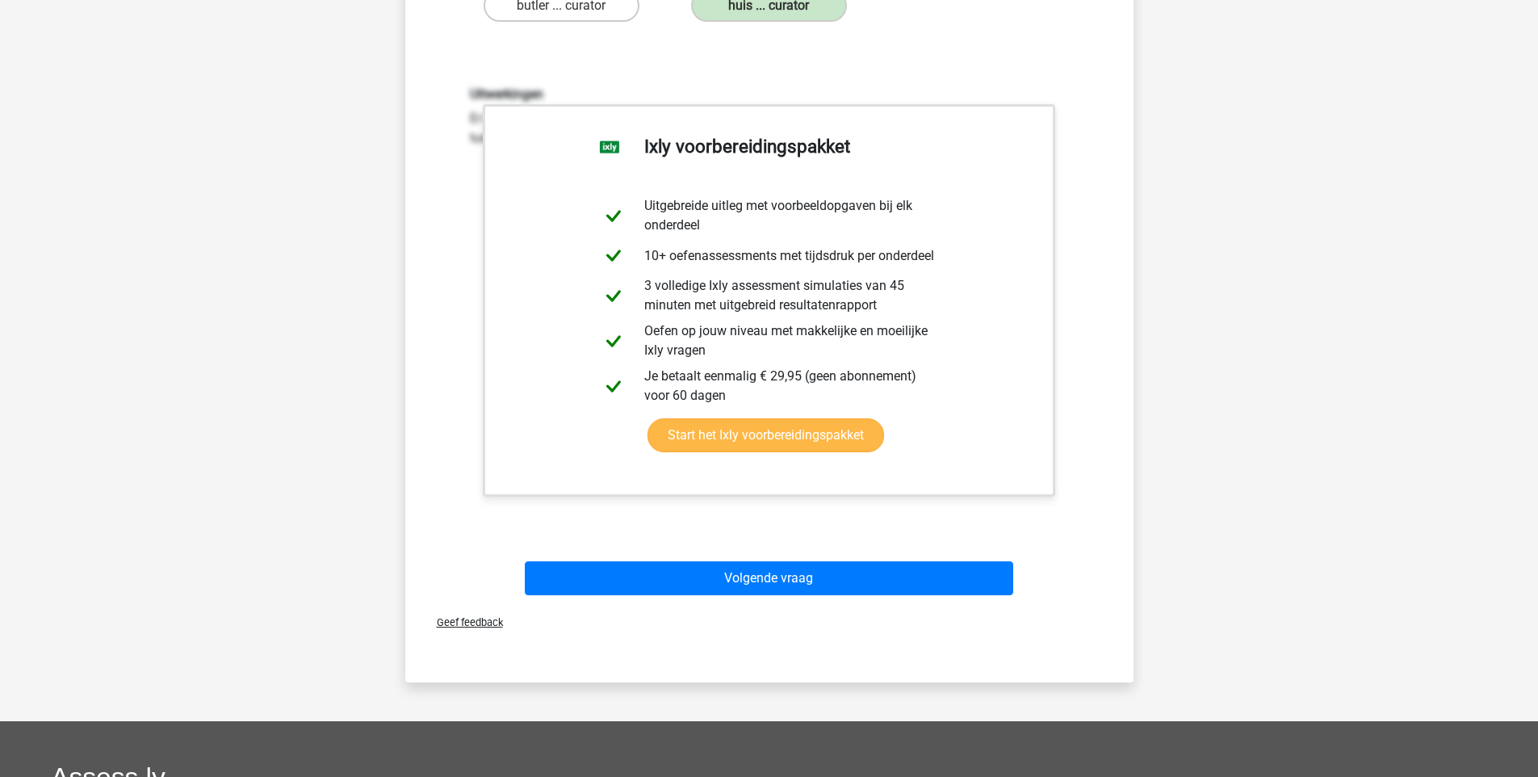
scroll to position [337, 0]
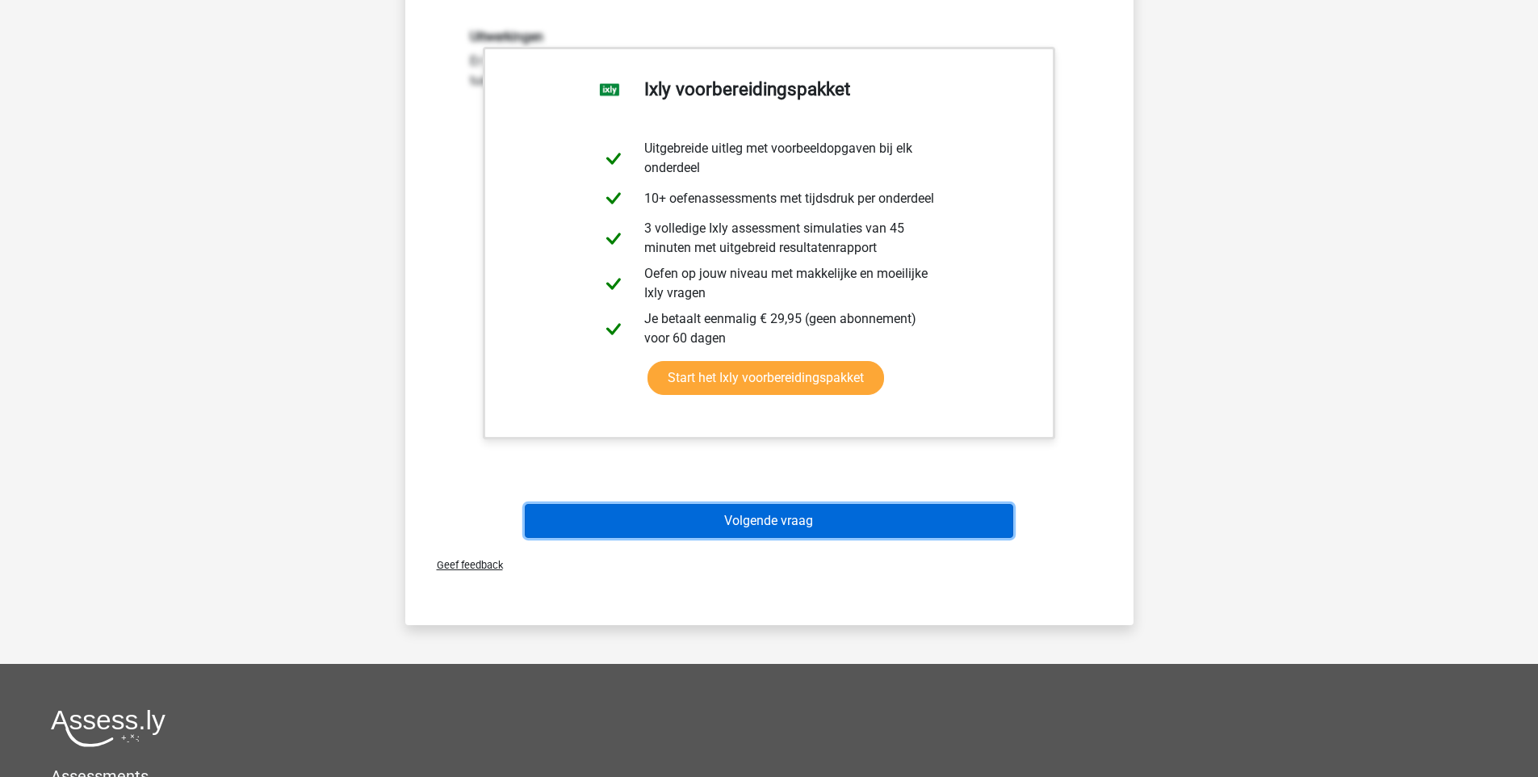
click at [787, 504] on button "Volgende vraag" at bounding box center [769, 521] width 489 height 34
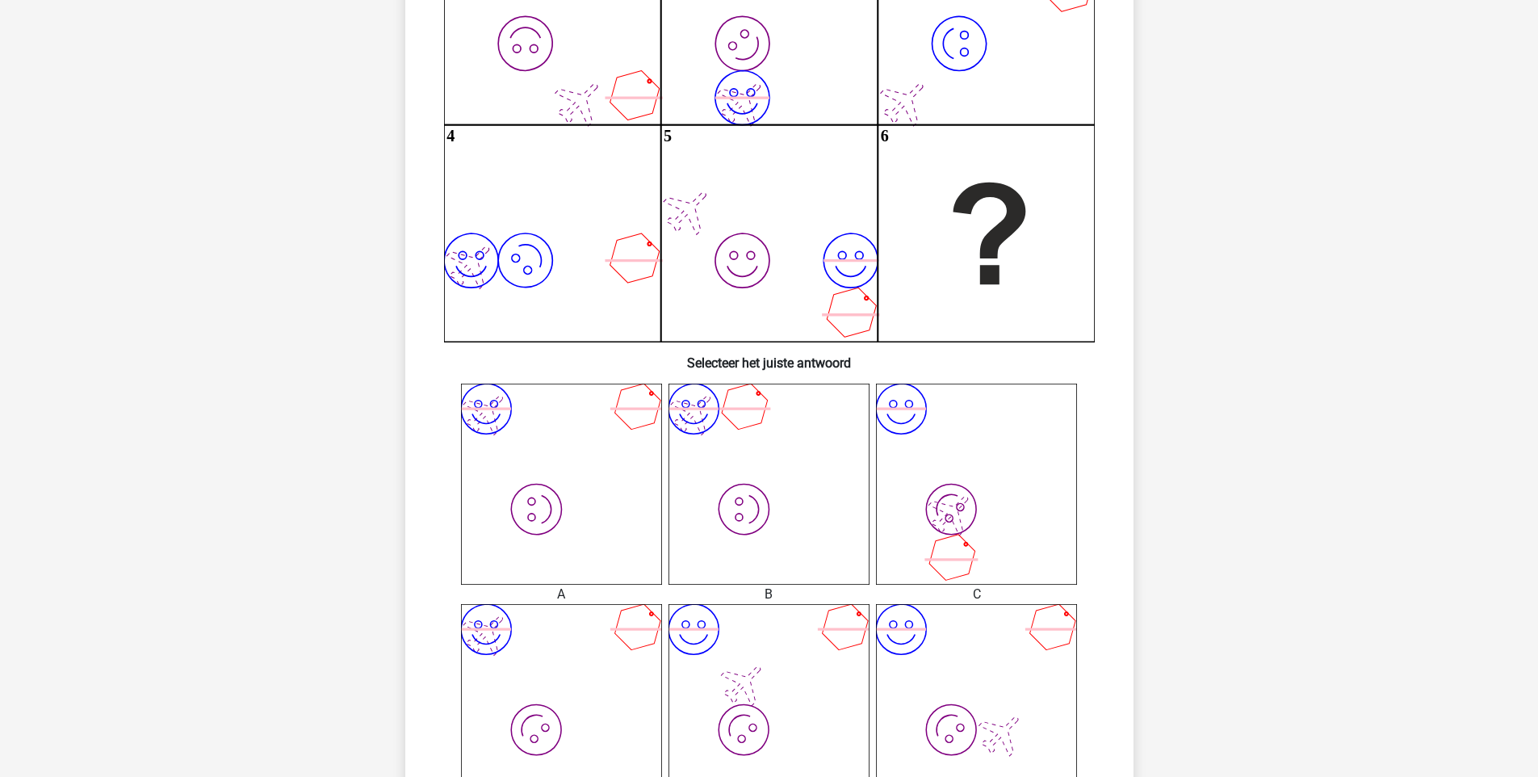
scroll to position [821, 0]
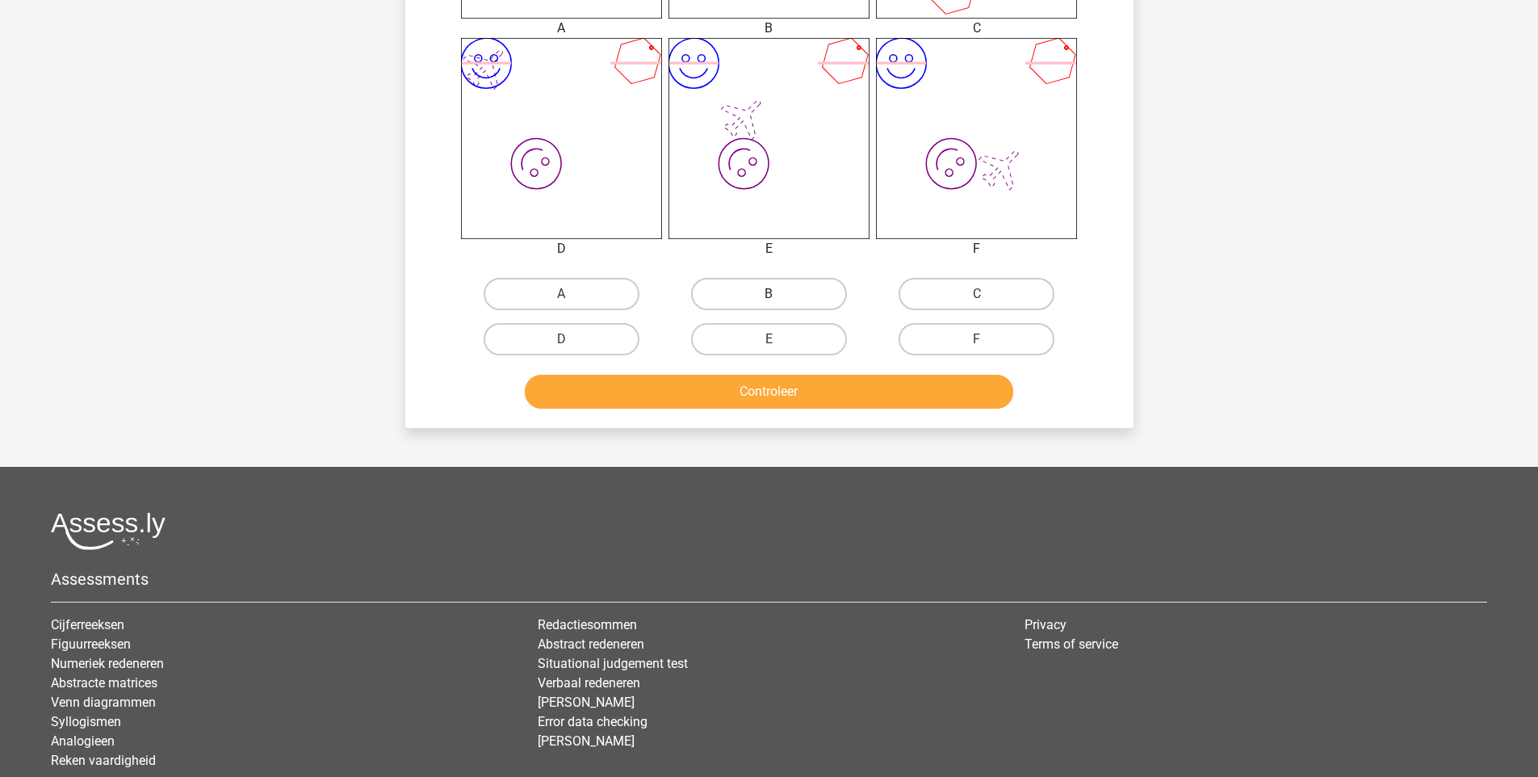
click at [732, 301] on label "B" at bounding box center [769, 294] width 156 height 32
click at [769, 301] on input "B" at bounding box center [774, 299] width 10 height 10
radio input "true"
click at [740, 397] on button "Controleer" at bounding box center [769, 392] width 489 height 34
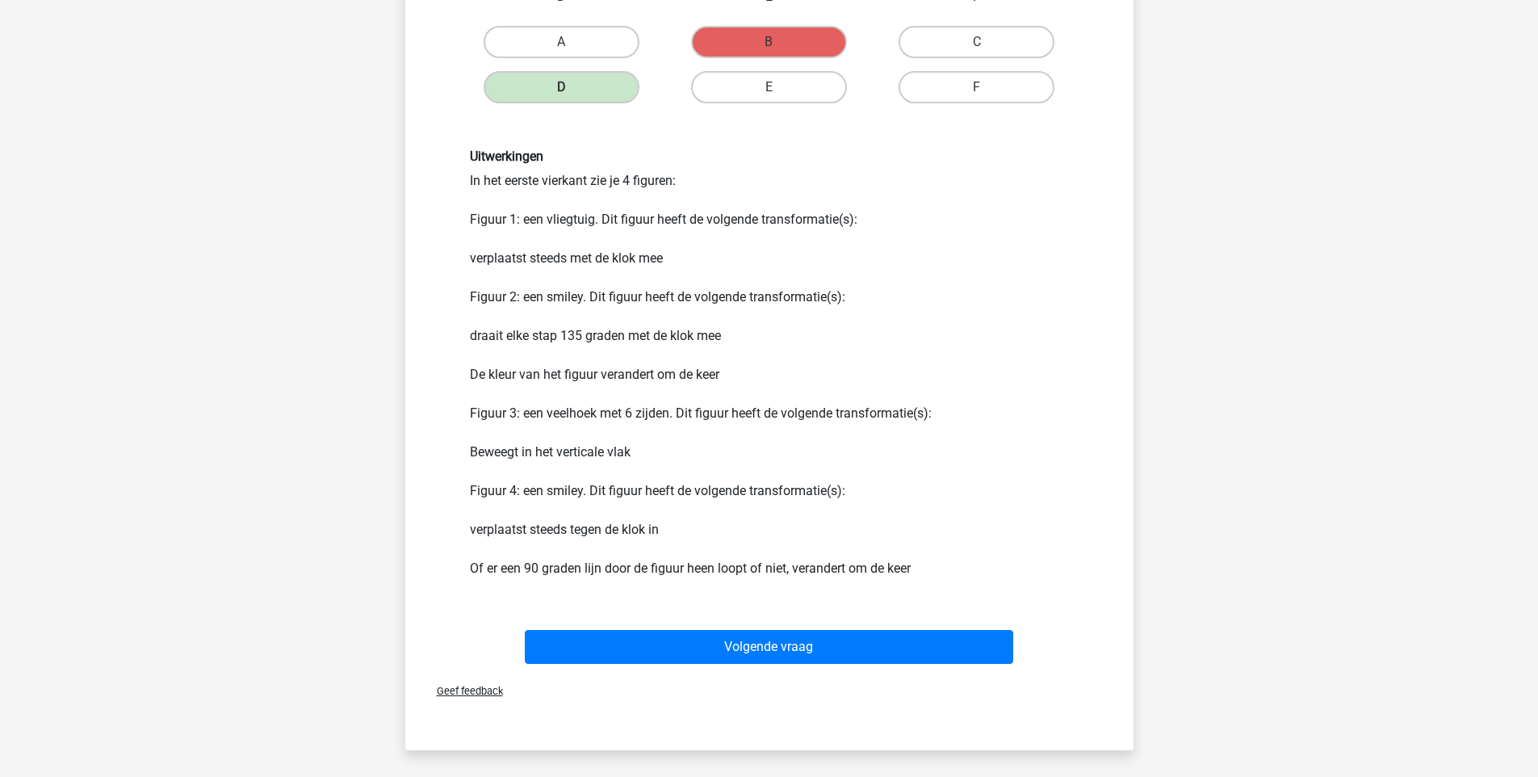
scroll to position [1076, 0]
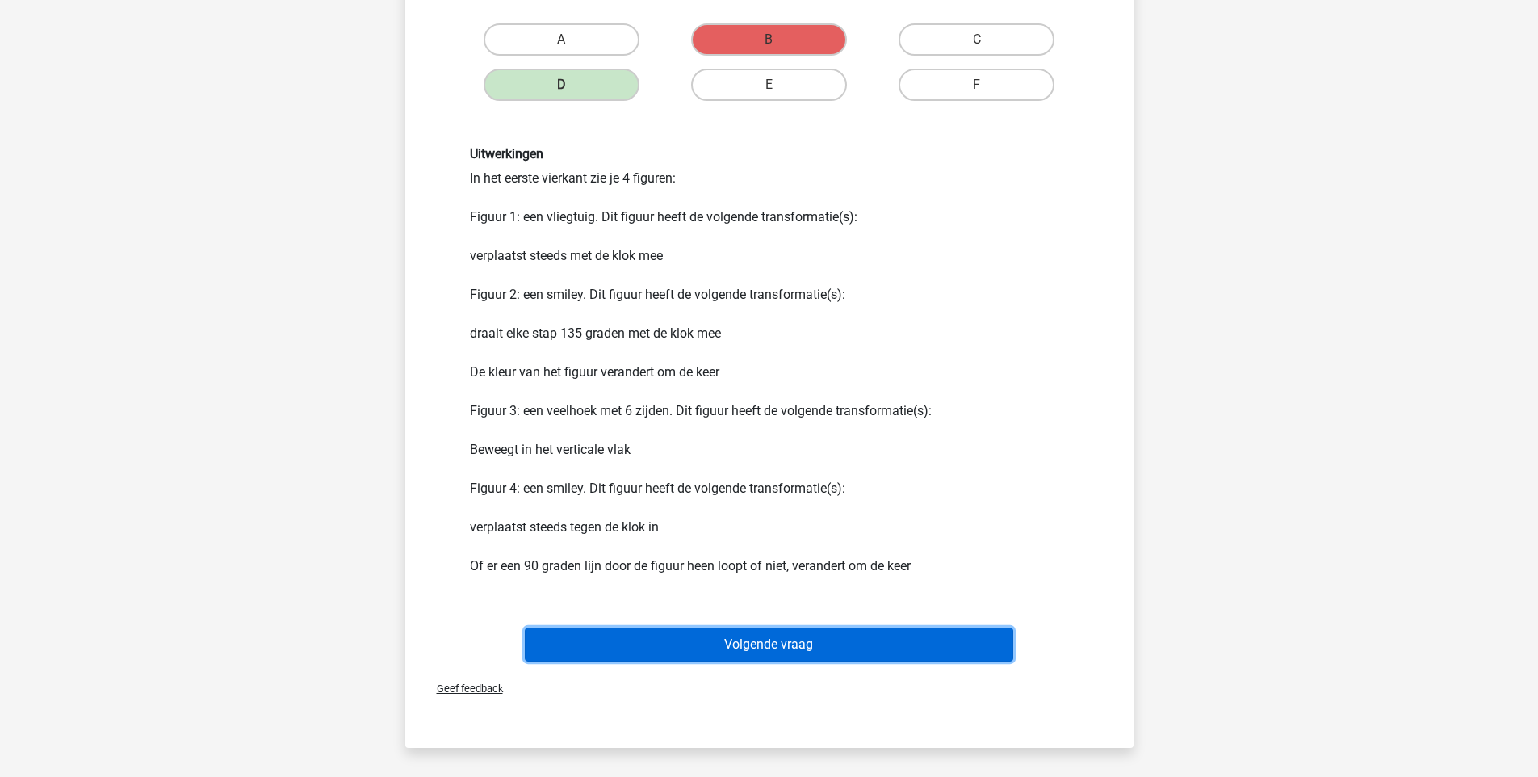
click at [741, 635] on button "Volgende vraag" at bounding box center [769, 644] width 489 height 34
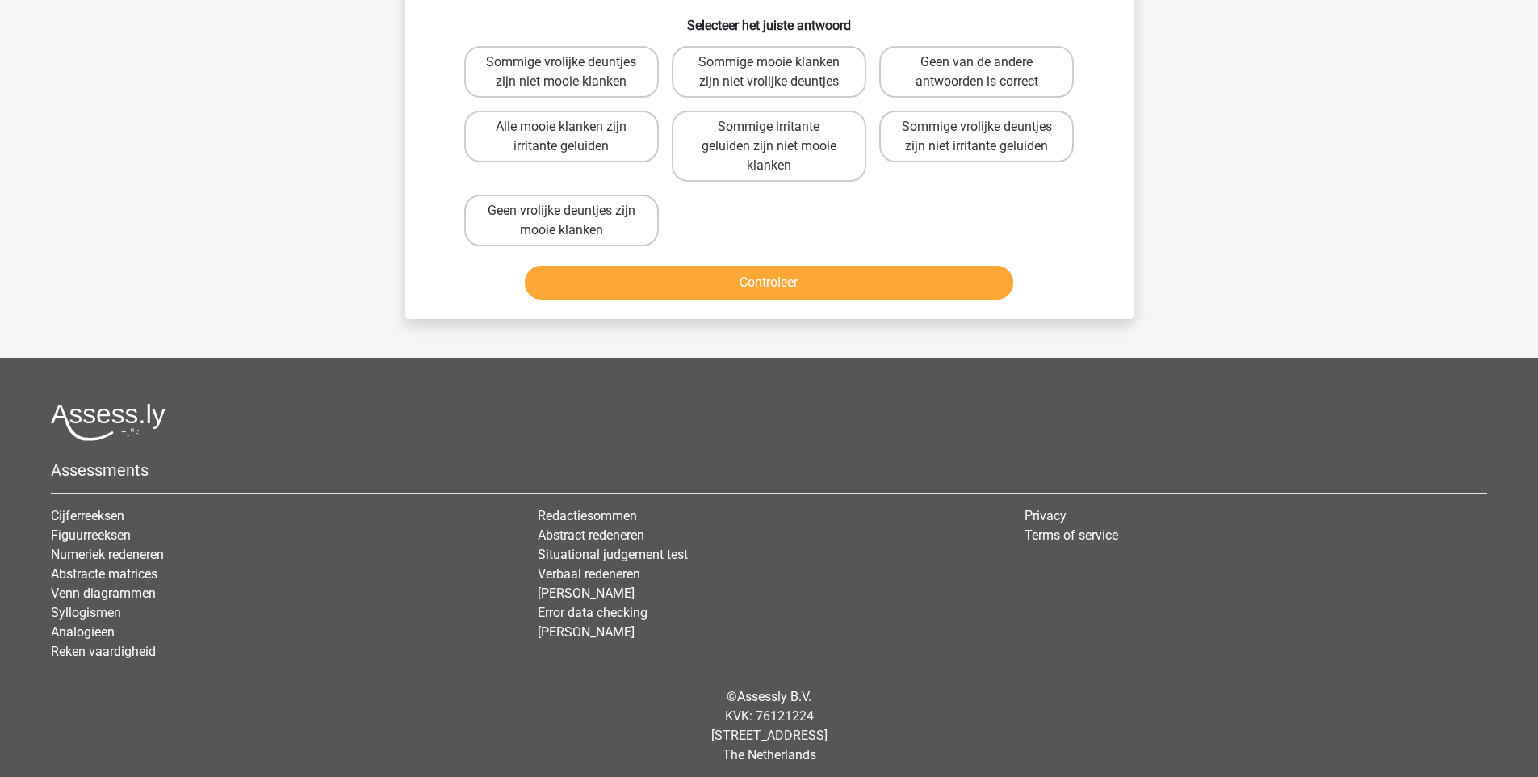
scroll to position [81, 0]
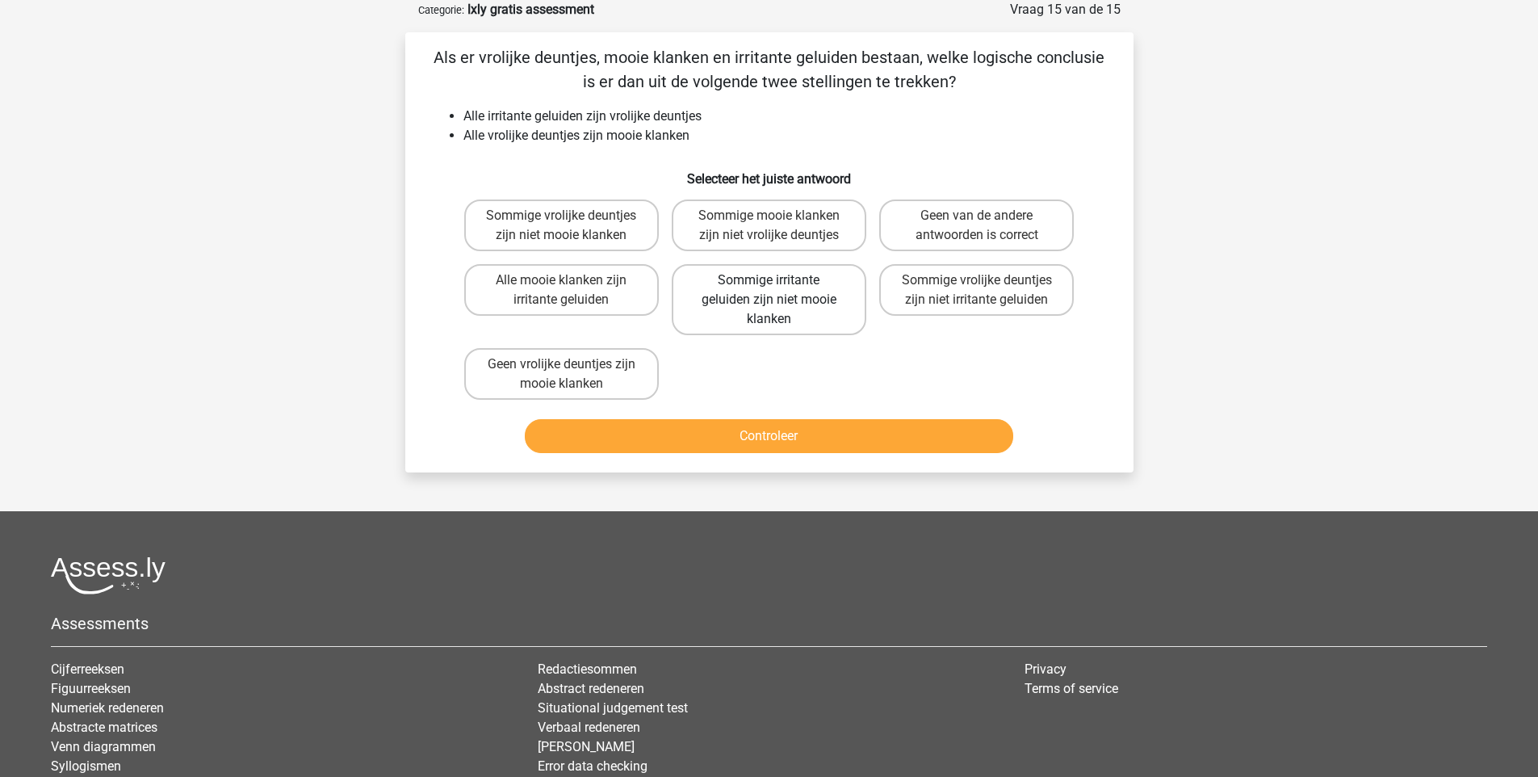
click at [778, 273] on label "Sommige irritante geluiden zijn niet mooie klanken" at bounding box center [769, 299] width 195 height 71
click at [778, 280] on input "Sommige irritante geluiden zijn niet mooie klanken" at bounding box center [774, 285] width 10 height 10
radio input "true"
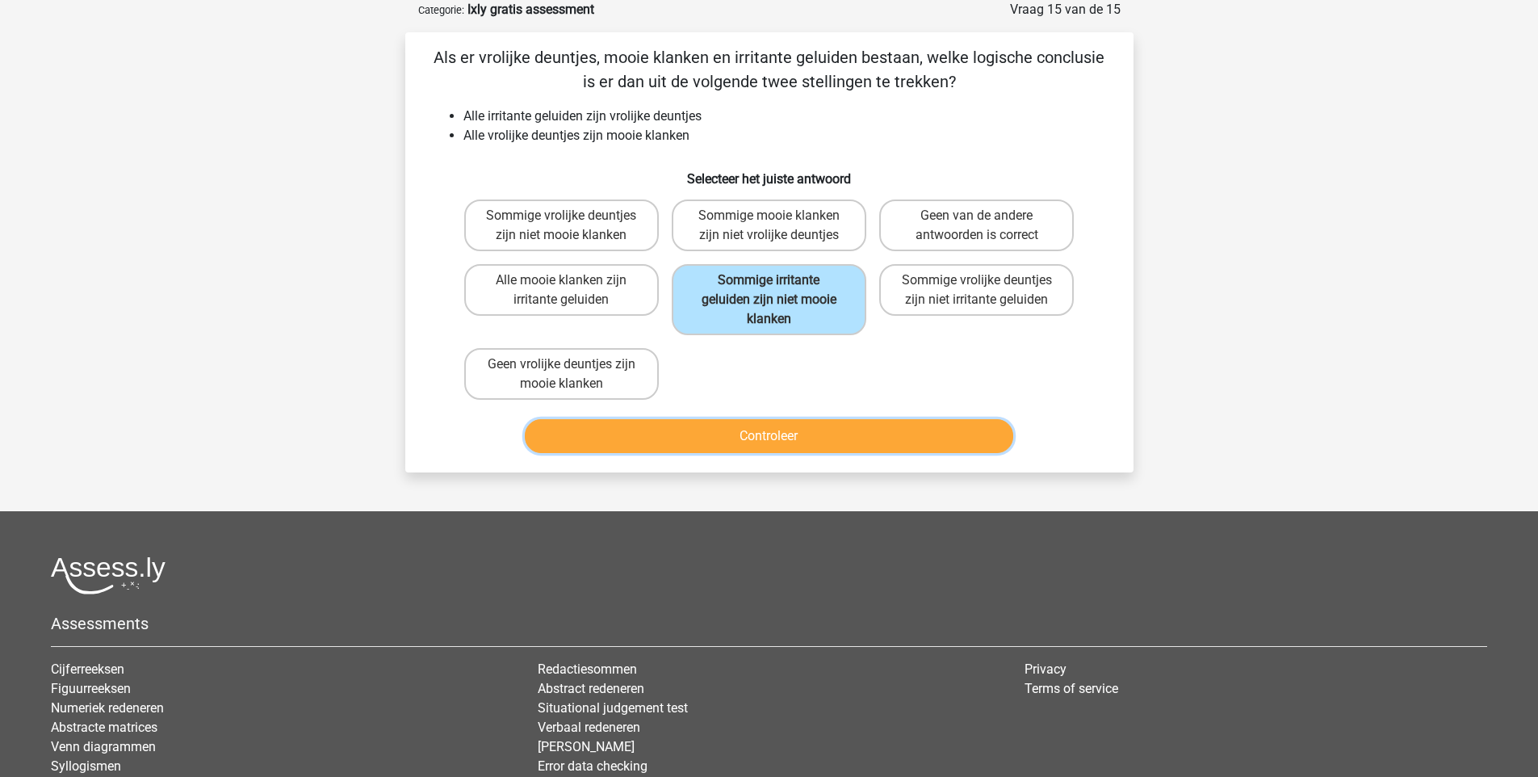
click at [864, 425] on button "Controleer" at bounding box center [769, 436] width 489 height 34
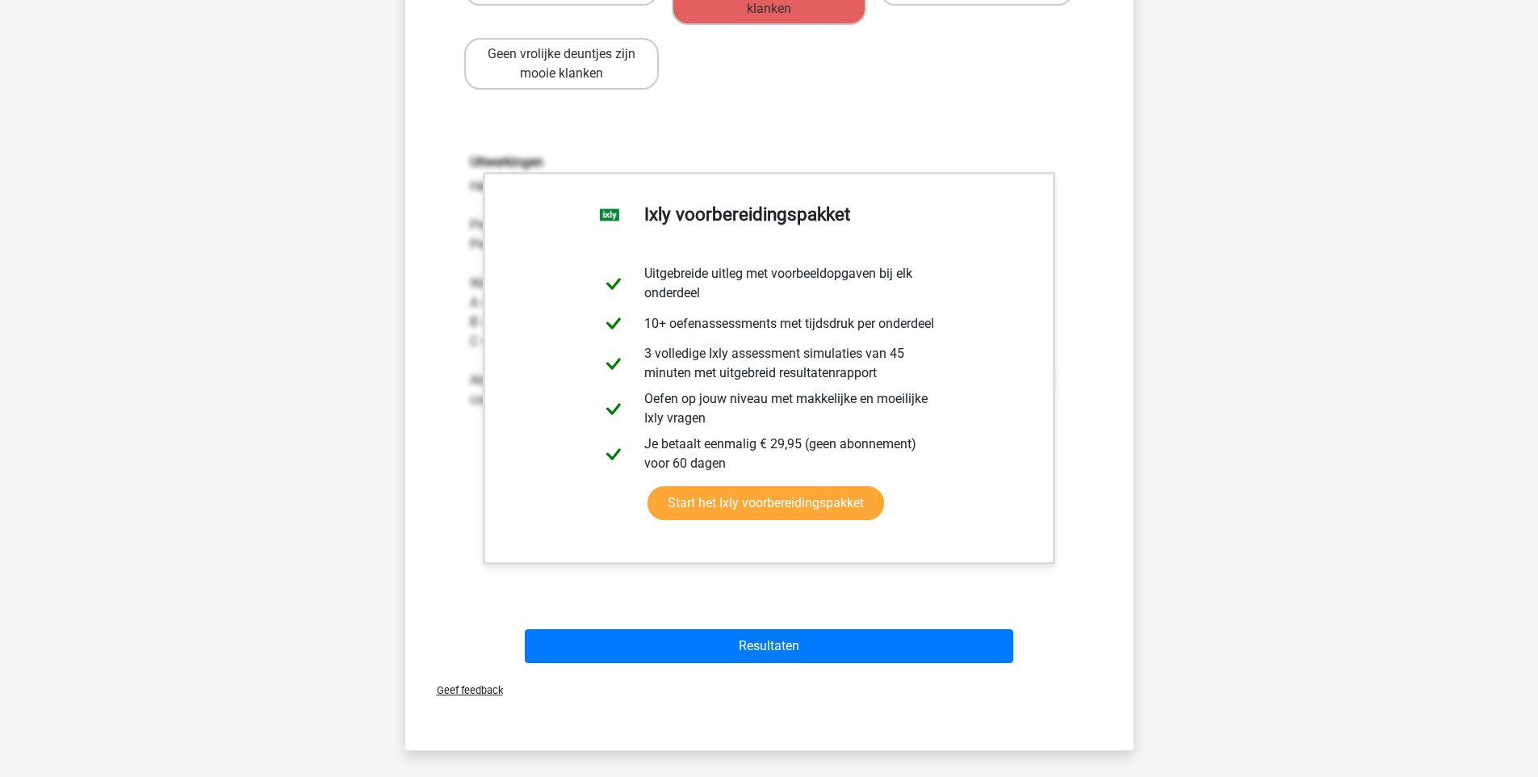
scroll to position [654, 0]
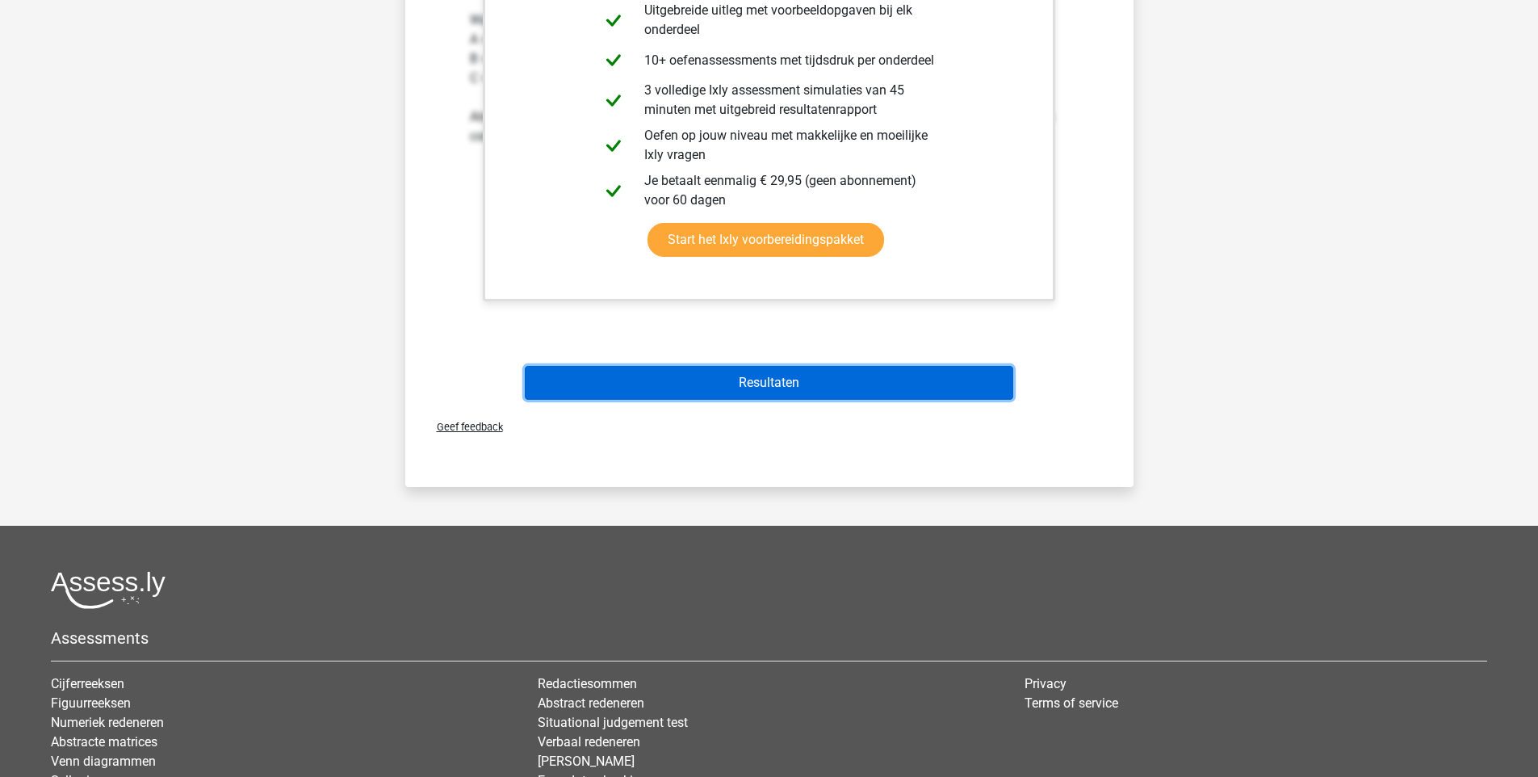
click at [854, 388] on button "Resultaten" at bounding box center [769, 383] width 489 height 34
